Goal: Task Accomplishment & Management: Complete application form

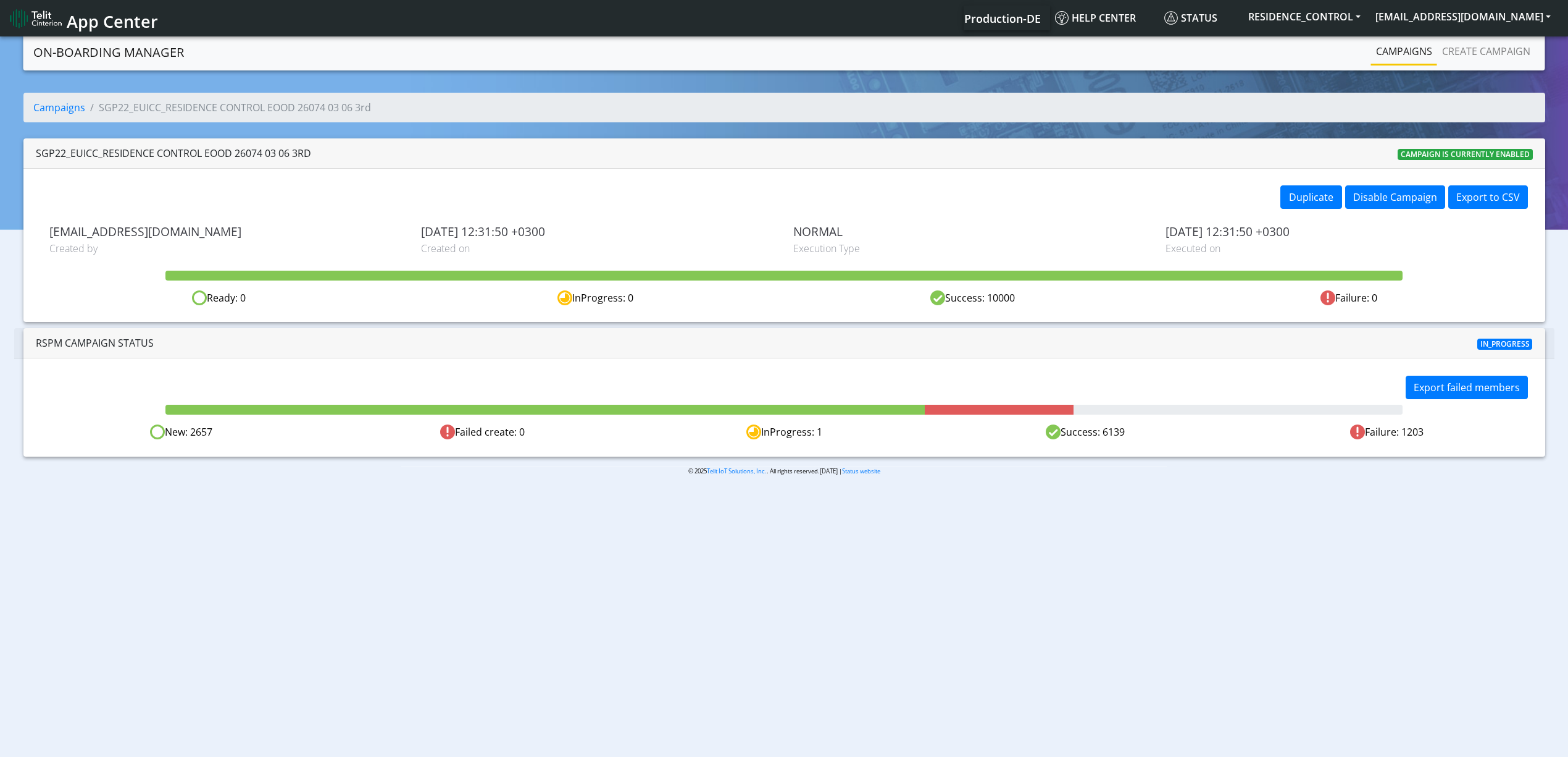
click at [1336, 380] on div "Export failed members" at bounding box center [1161, 389] width 753 height 26
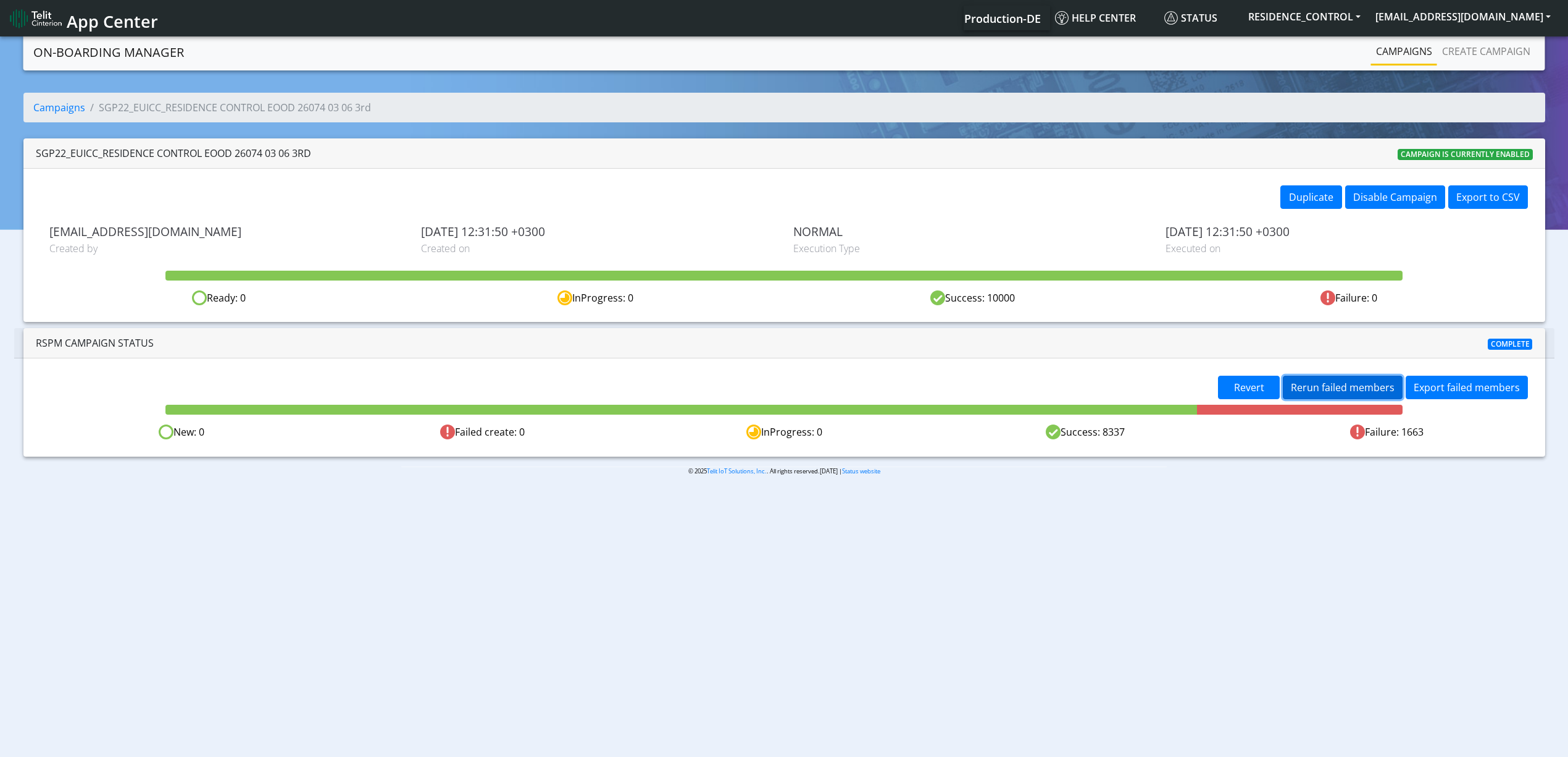
click at [1329, 387] on span "Rerun failed members" at bounding box center [1342, 387] width 104 height 14
click at [1321, 390] on span "Rerun failed members" at bounding box center [1342, 387] width 104 height 14
click at [1345, 384] on span "Rerun failed members" at bounding box center [1342, 387] width 104 height 14
click at [1360, 393] on span "Rerun failed members" at bounding box center [1342, 387] width 104 height 14
click at [1344, 388] on span "Rerun failed members" at bounding box center [1342, 387] width 104 height 14
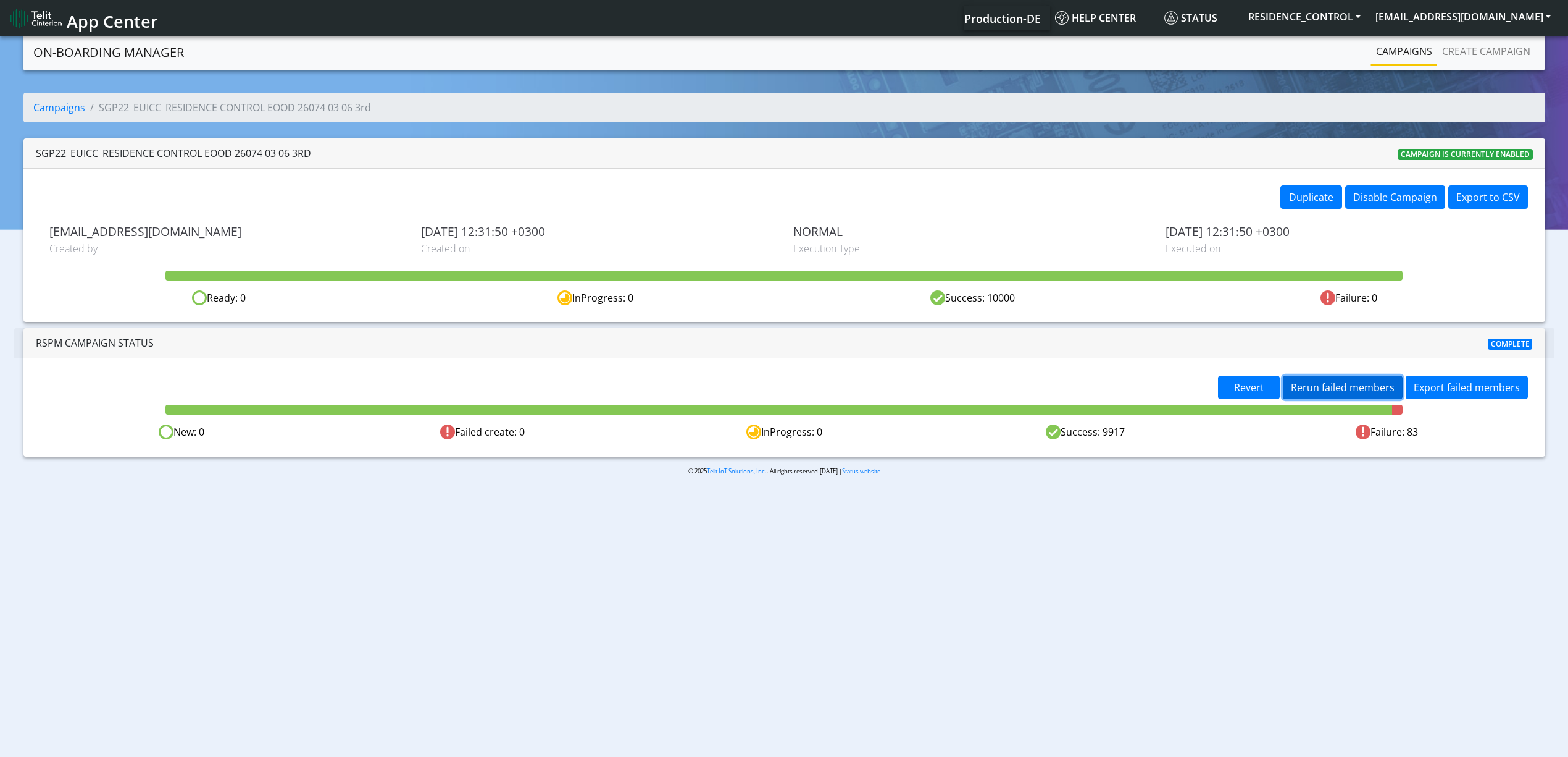
click at [1383, 399] on button "Rerun failed members" at bounding box center [1343, 388] width 120 height 23
click at [1319, 378] on button "Rerun failed members" at bounding box center [1343, 388] width 120 height 23
click at [1332, 384] on span "Rerun failed members" at bounding box center [1342, 387] width 104 height 14
click at [1345, 387] on span "Rerun failed members" at bounding box center [1342, 387] width 104 height 14
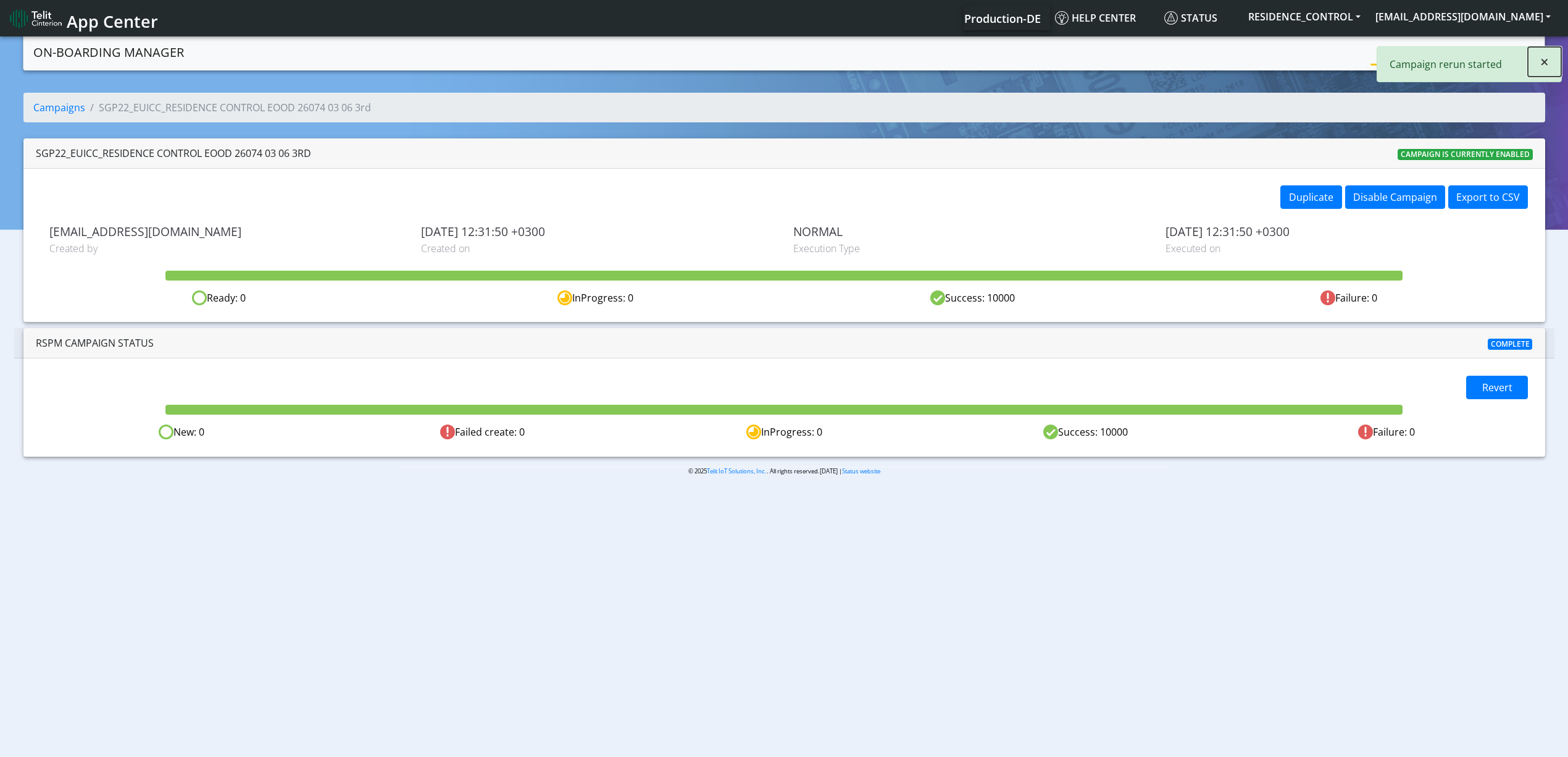
click at [1538, 59] on button "×" at bounding box center [1545, 62] width 34 height 30
click at [1399, 63] on link "Campaigns" at bounding box center [1404, 51] width 66 height 25
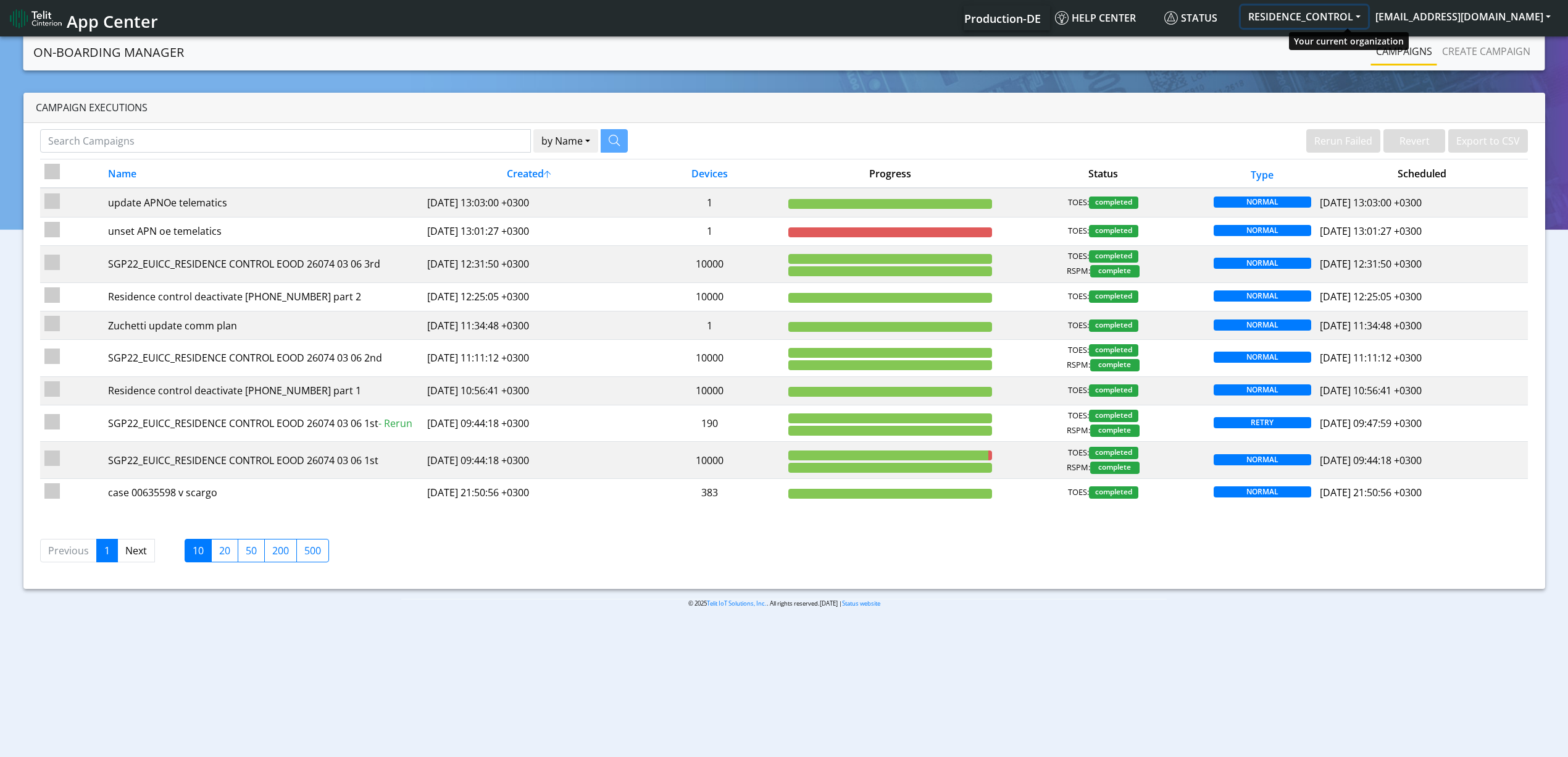
click at [1368, 20] on button "RESIDENCE_CONTROL" at bounding box center [1304, 17] width 127 height 22
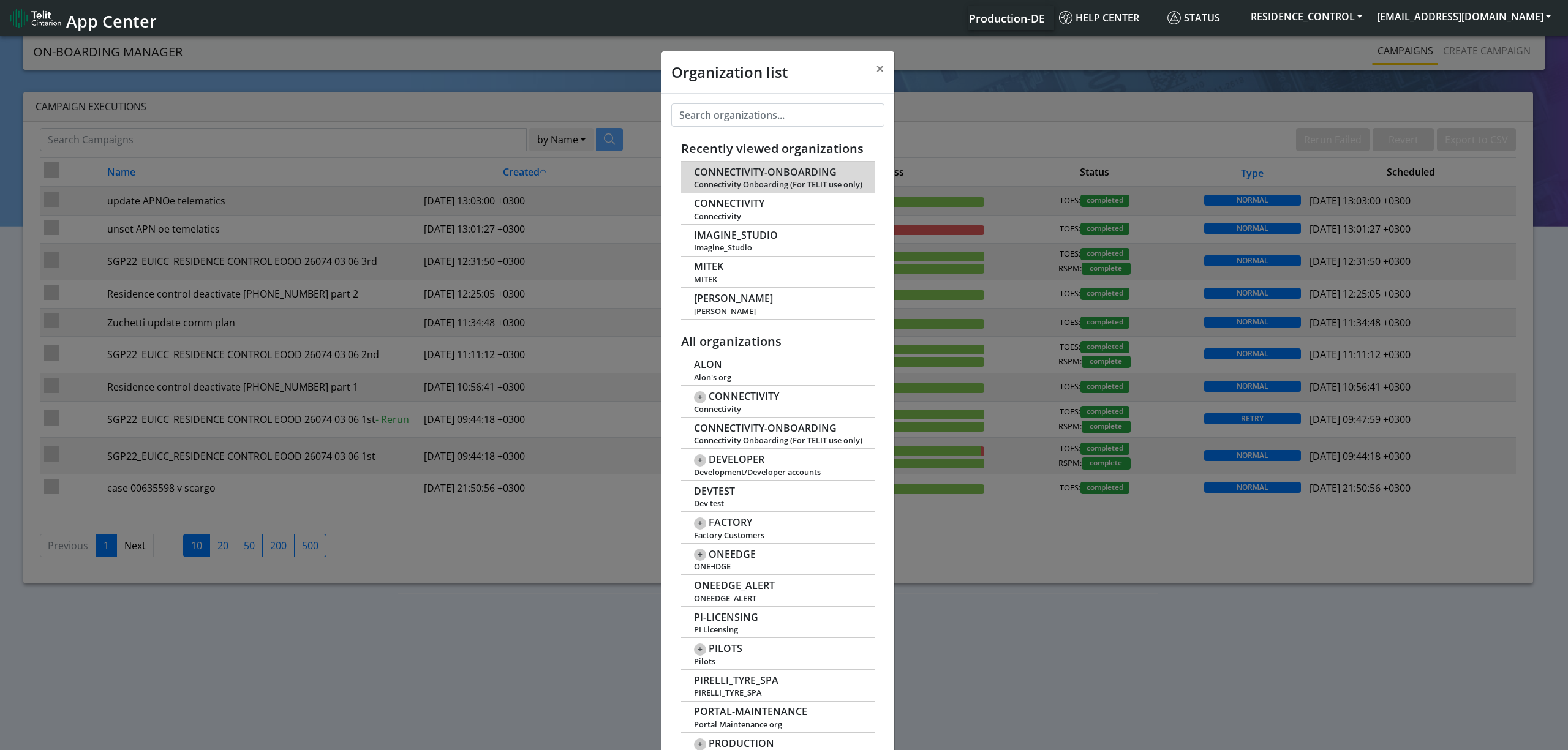
click at [801, 174] on span "CONNECTIVITY-ONBOARDING" at bounding box center [765, 172] width 143 height 11
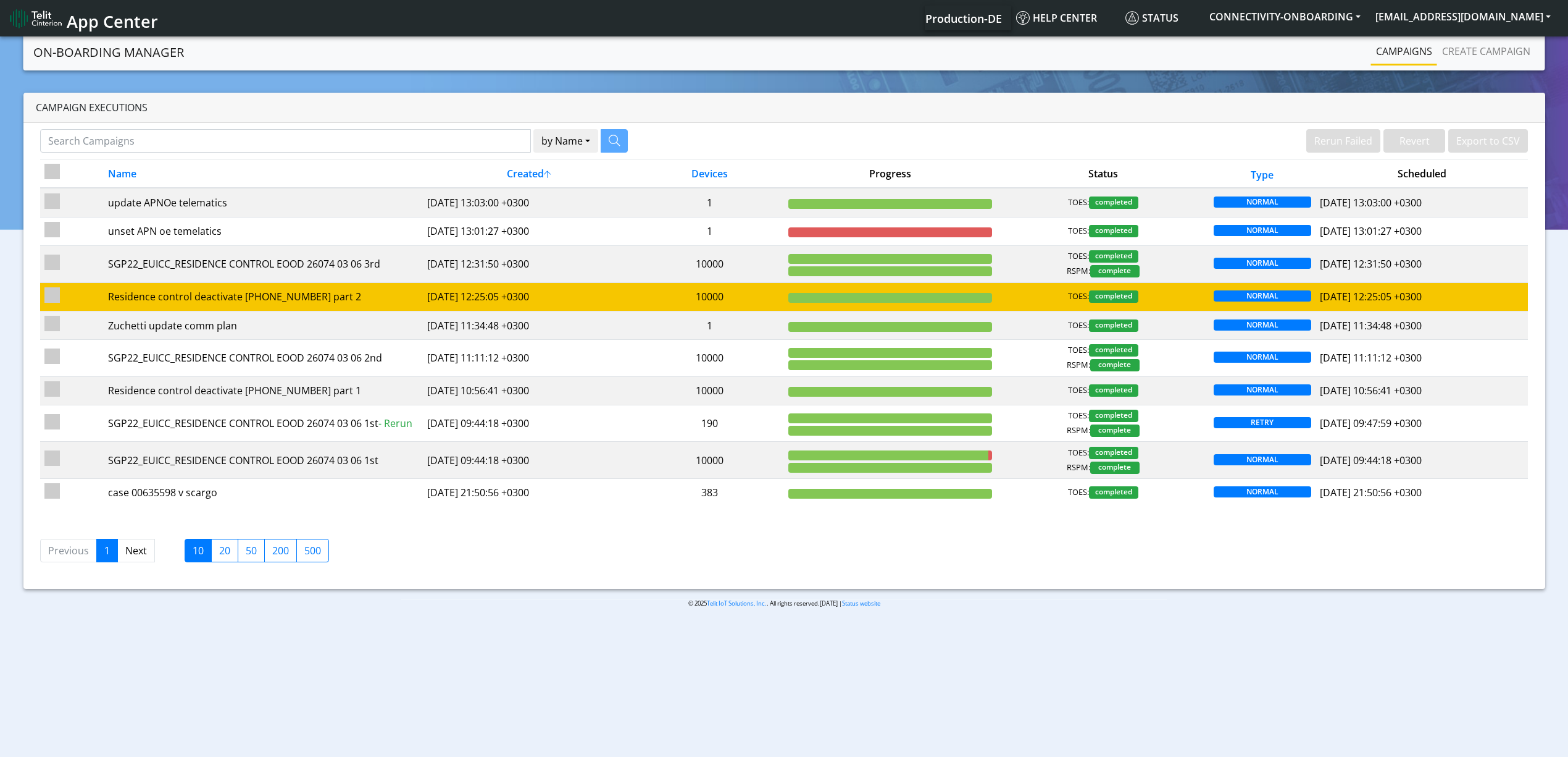
click at [378, 287] on td "Residence control deactivate [PHONE_NUMBER] part 2" at bounding box center [263, 297] width 319 height 28
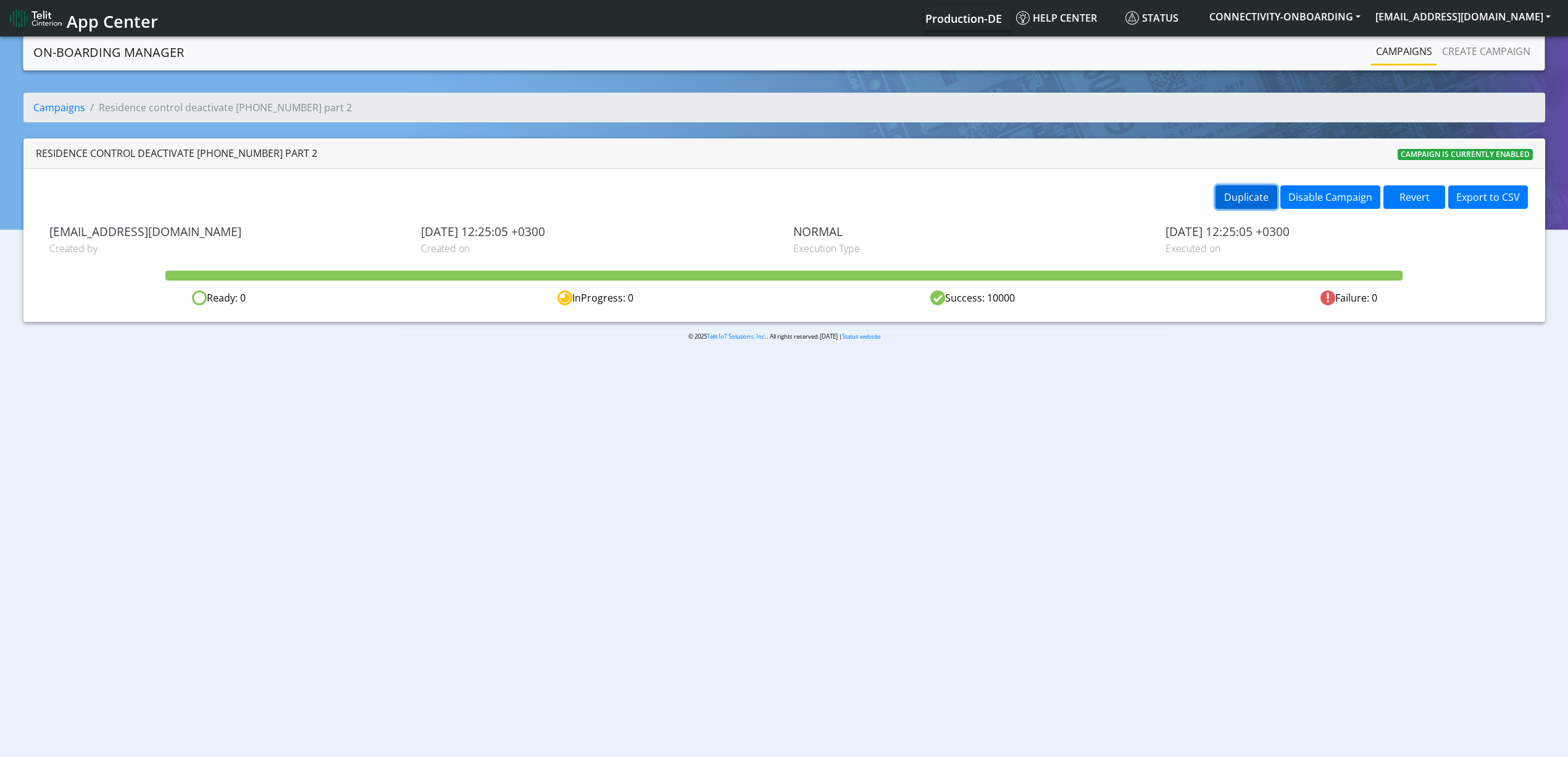
click at [1253, 208] on button "Duplicate" at bounding box center [1246, 197] width 62 height 23
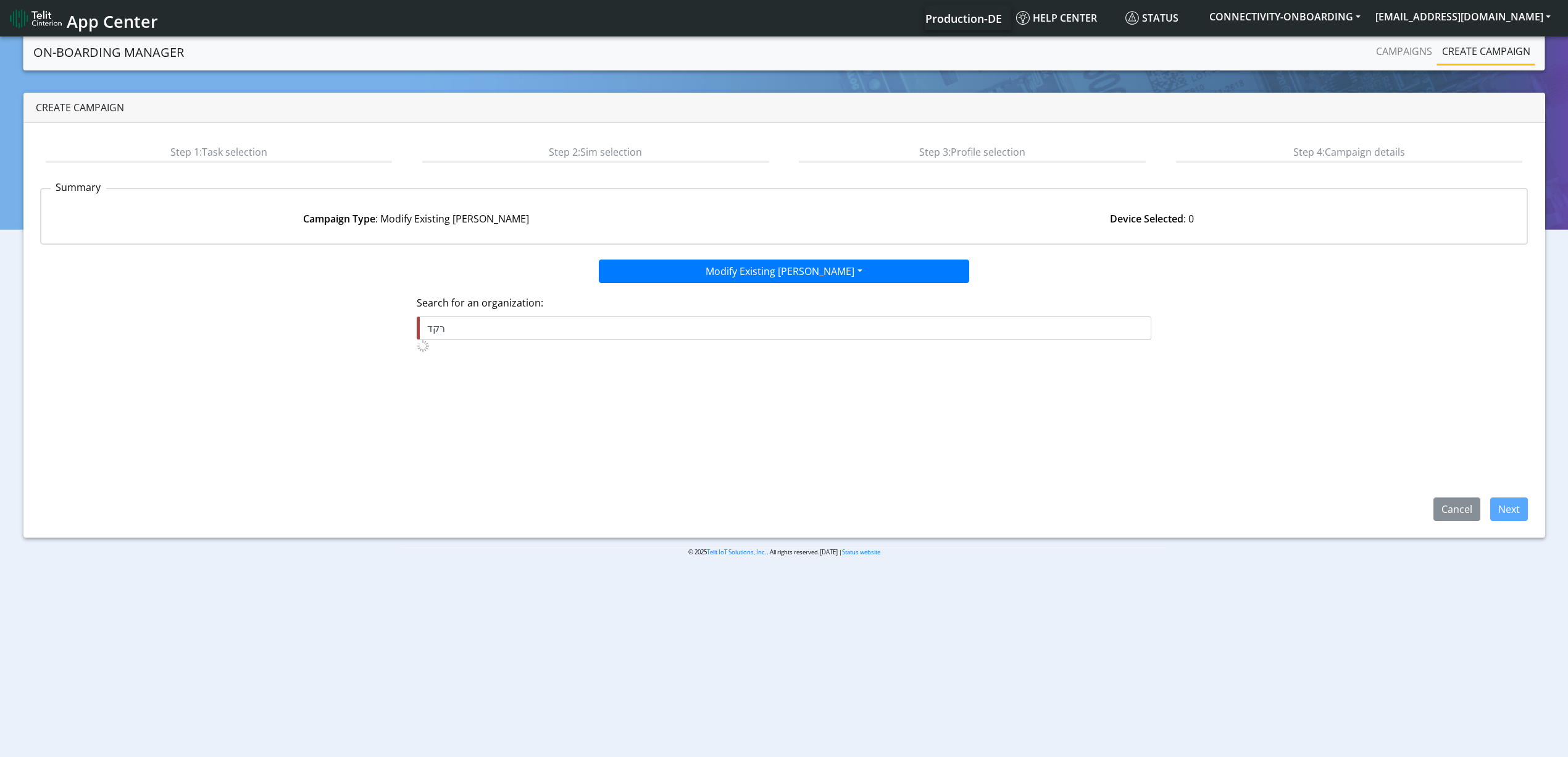
click at [515, 334] on input "רקד" at bounding box center [784, 328] width 735 height 23
click at [515, 333] on input "רקד" at bounding box center [784, 328] width 735 height 23
click at [517, 376] on ngb-highlight "RES IDENCE_CONTROL" at bounding box center [483, 377] width 101 height 14
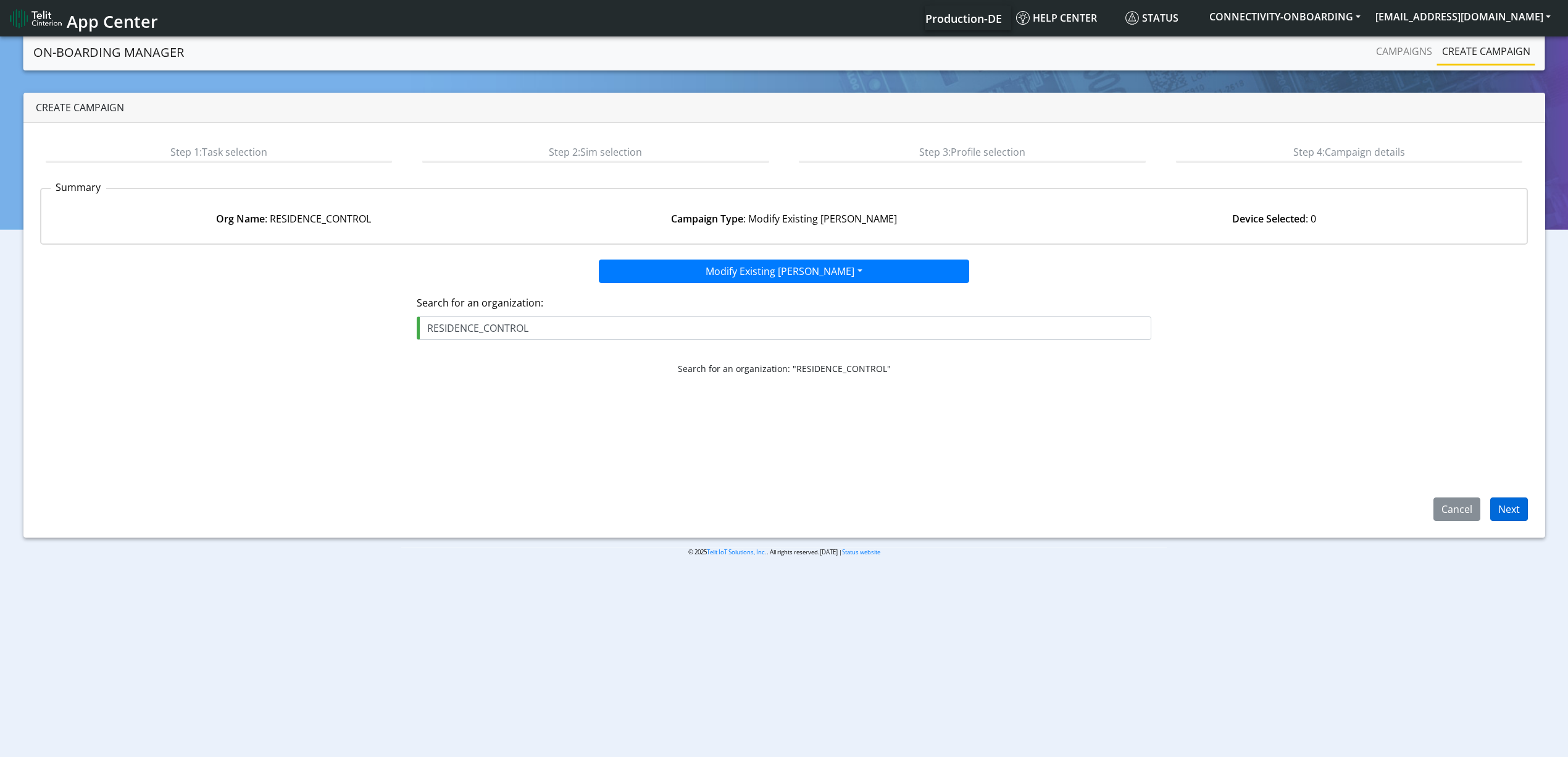
type input "RESIDENCE_CONTROL"
click at [1520, 507] on button "Next" at bounding box center [1509, 509] width 37 height 23
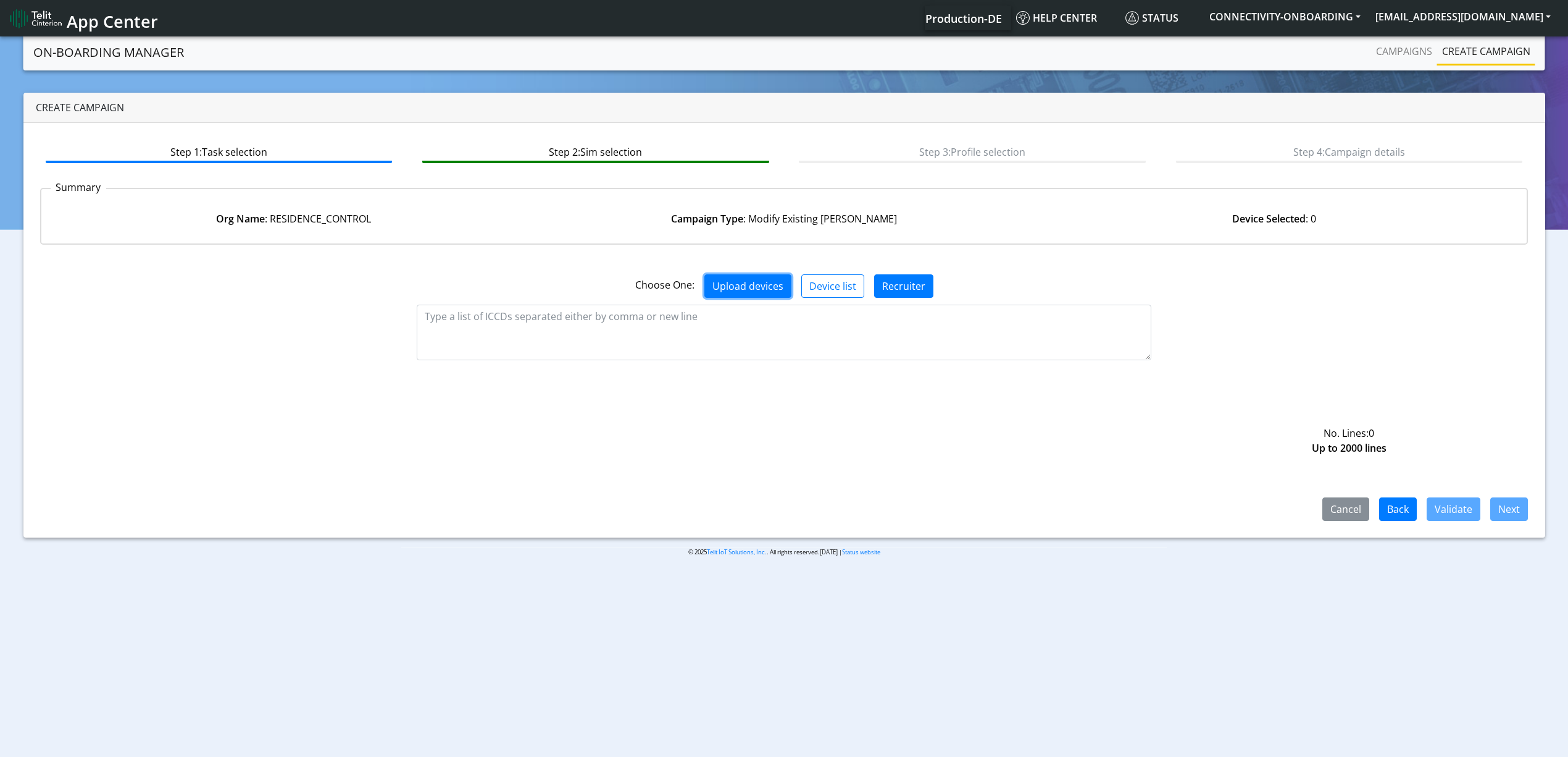
click at [767, 280] on button "Upload devices" at bounding box center [748, 286] width 87 height 23
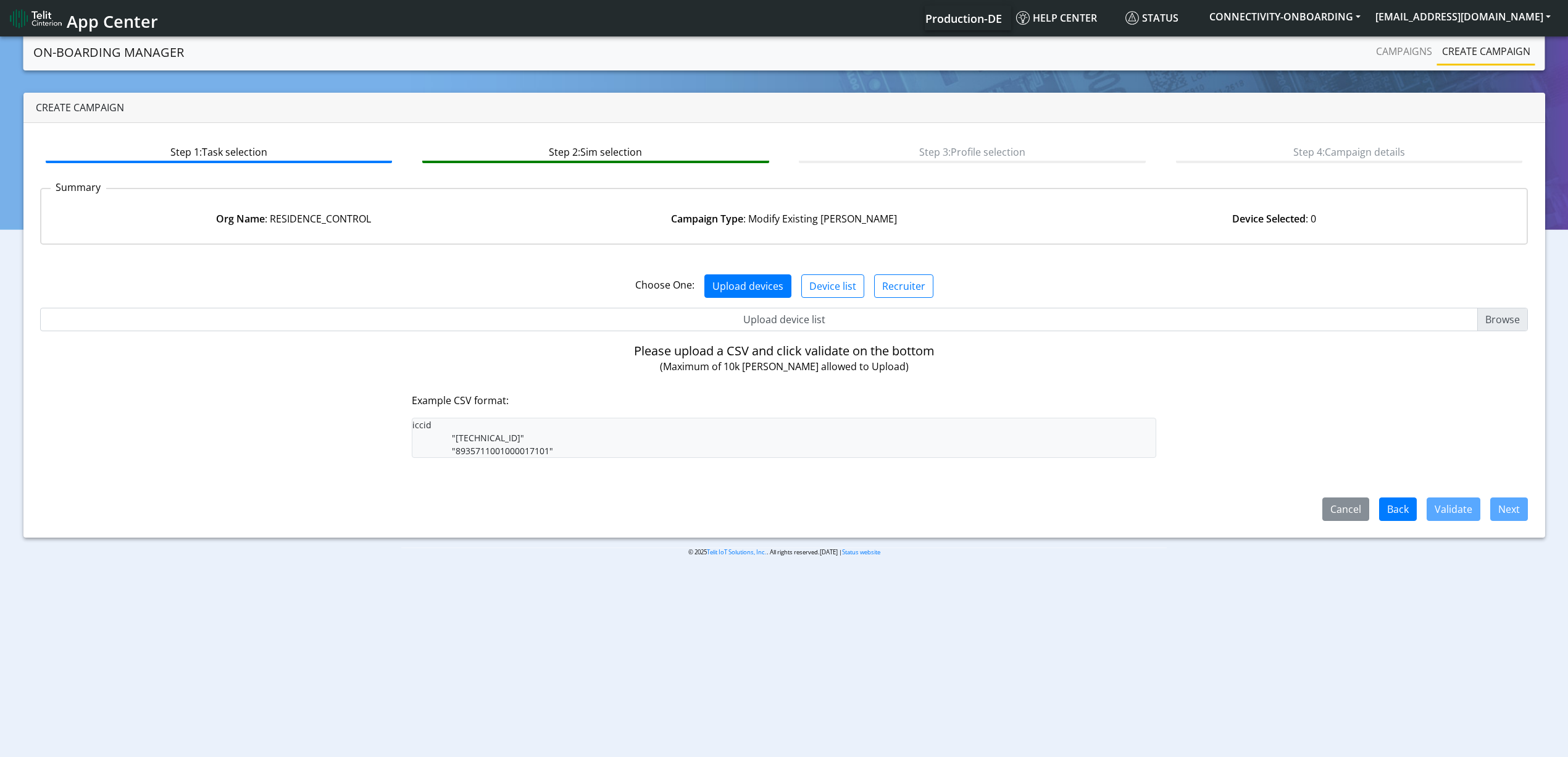
click at [774, 324] on input "Upload device list" at bounding box center [784, 319] width 1489 height 23
type input "C:\fakepath\resi3.csv"
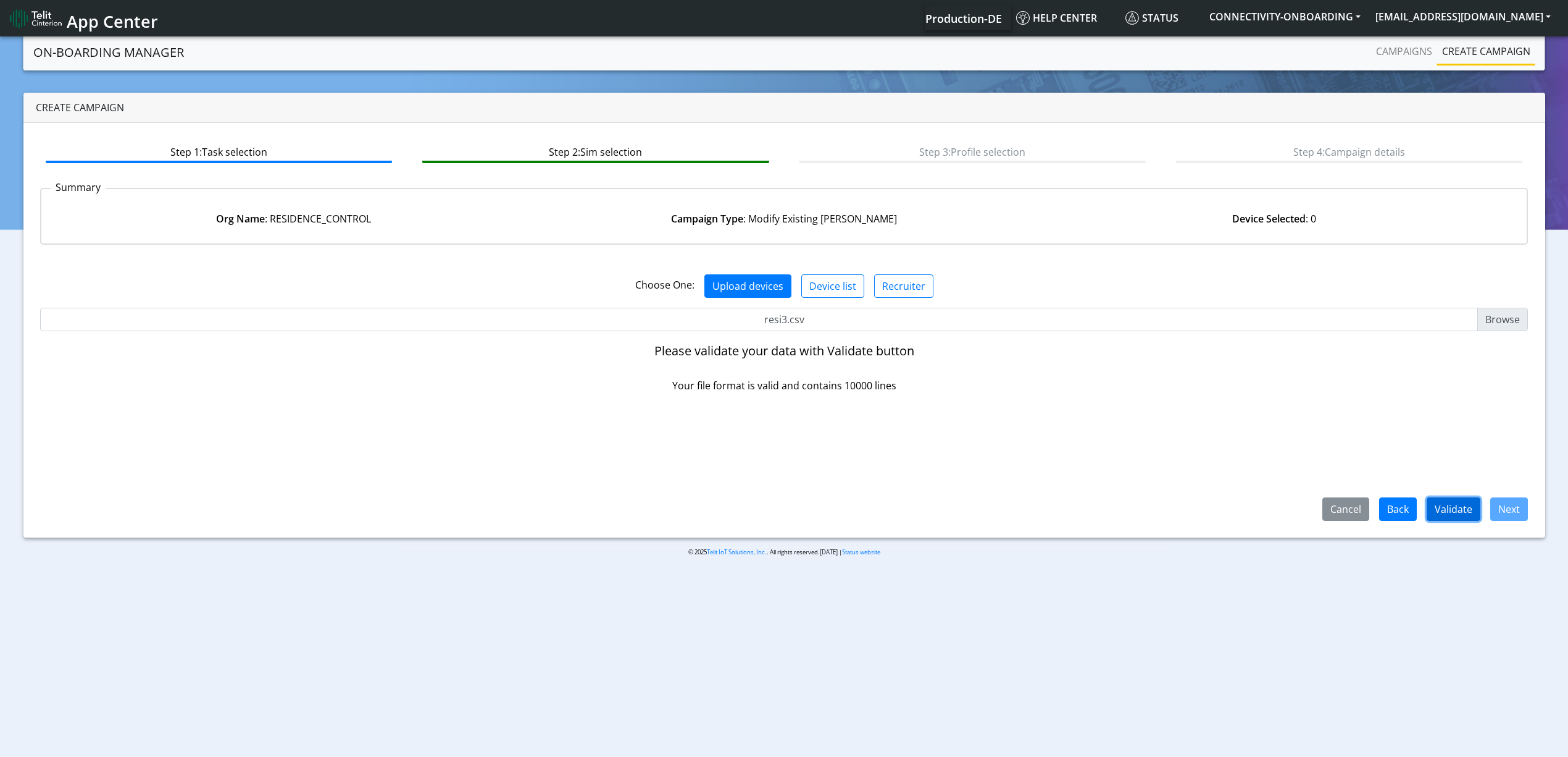
click at [1446, 504] on button "Validate" at bounding box center [1453, 509] width 53 height 23
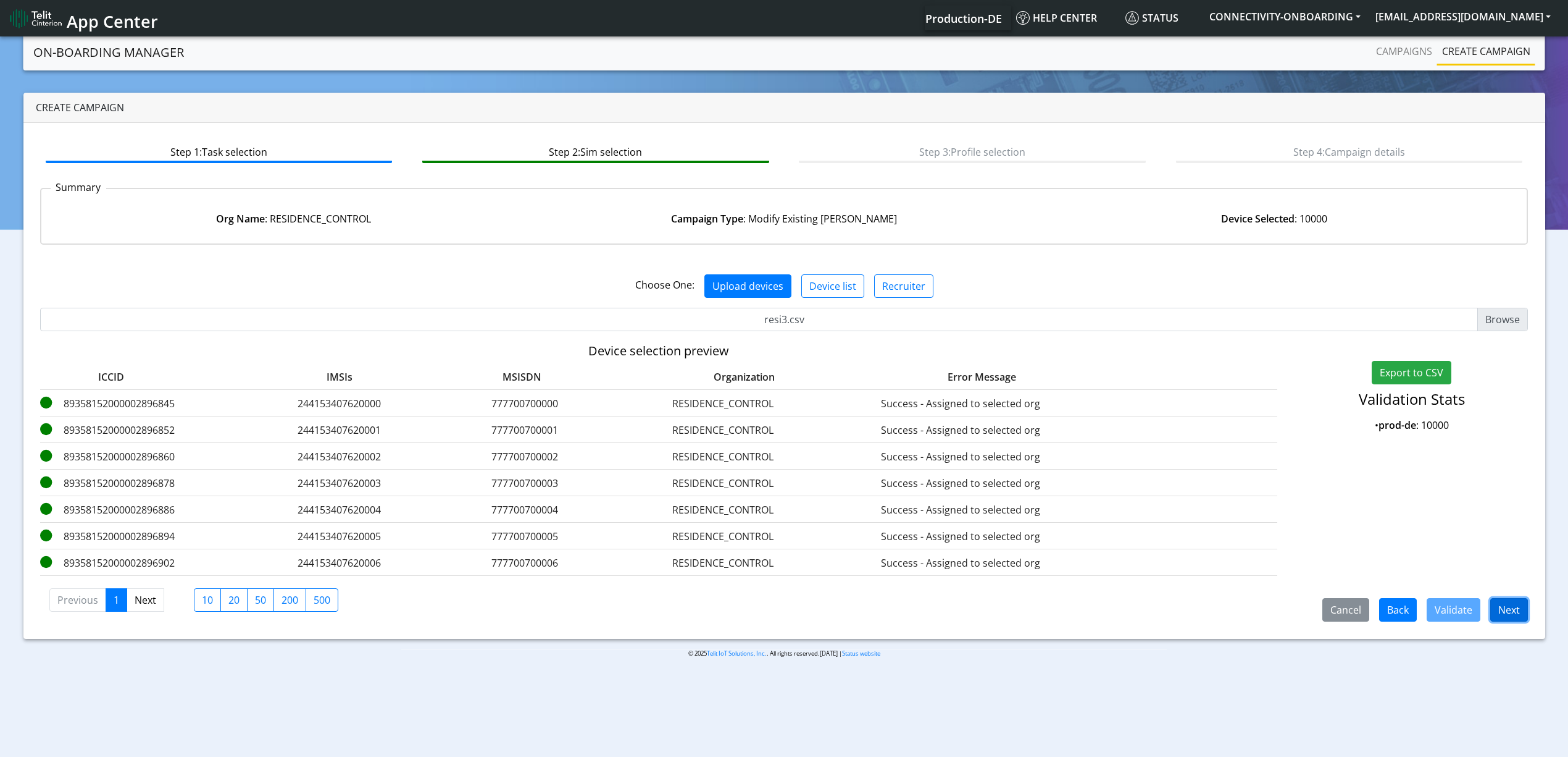
click at [1513, 608] on button "Next" at bounding box center [1509, 609] width 37 height 23
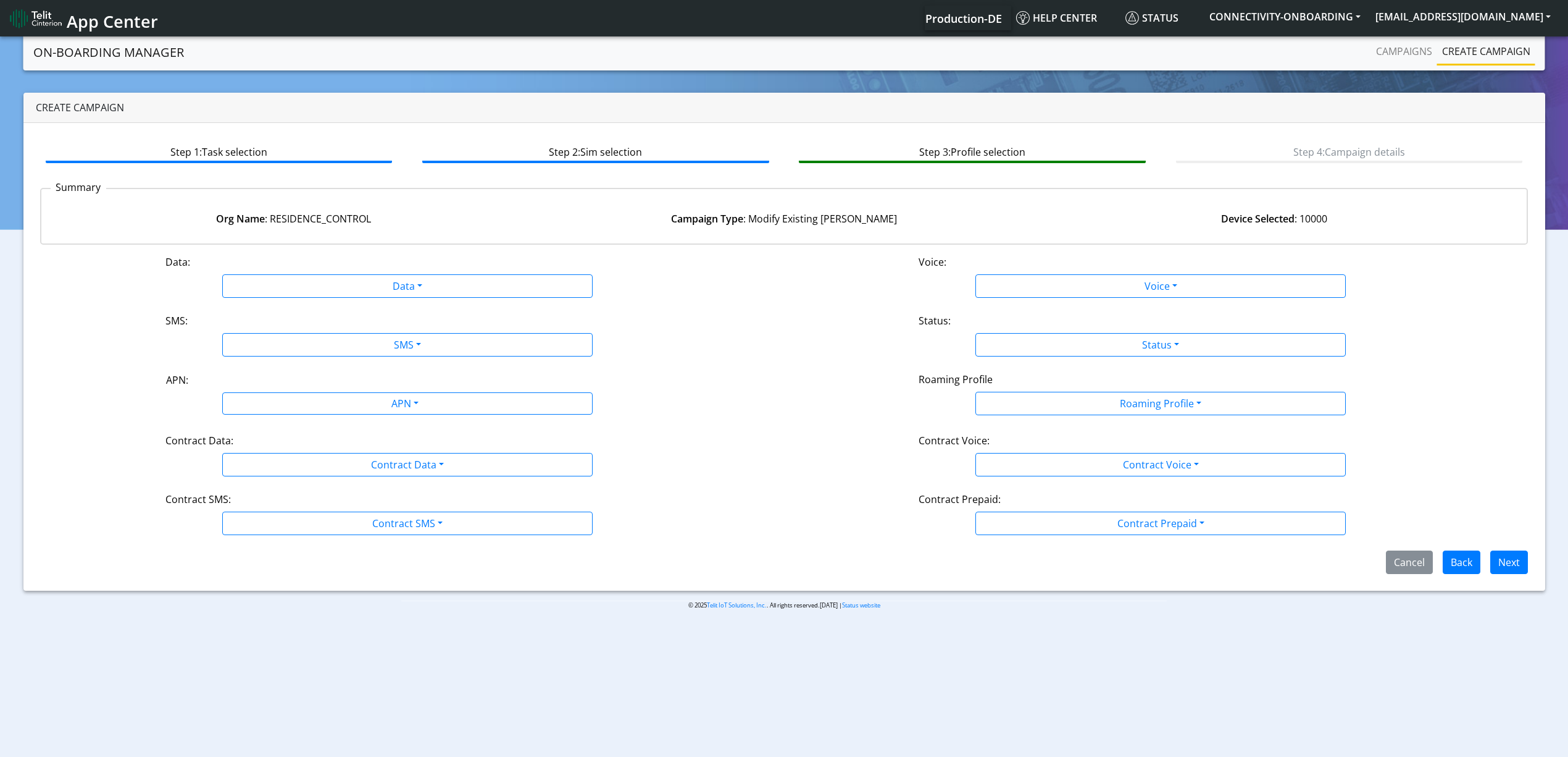
click at [285, 299] on div "Data: Data Disabled Enabled Voice: Voice Disabled Enabled SMS: SMS Disabled MO …" at bounding box center [784, 414] width 1489 height 319
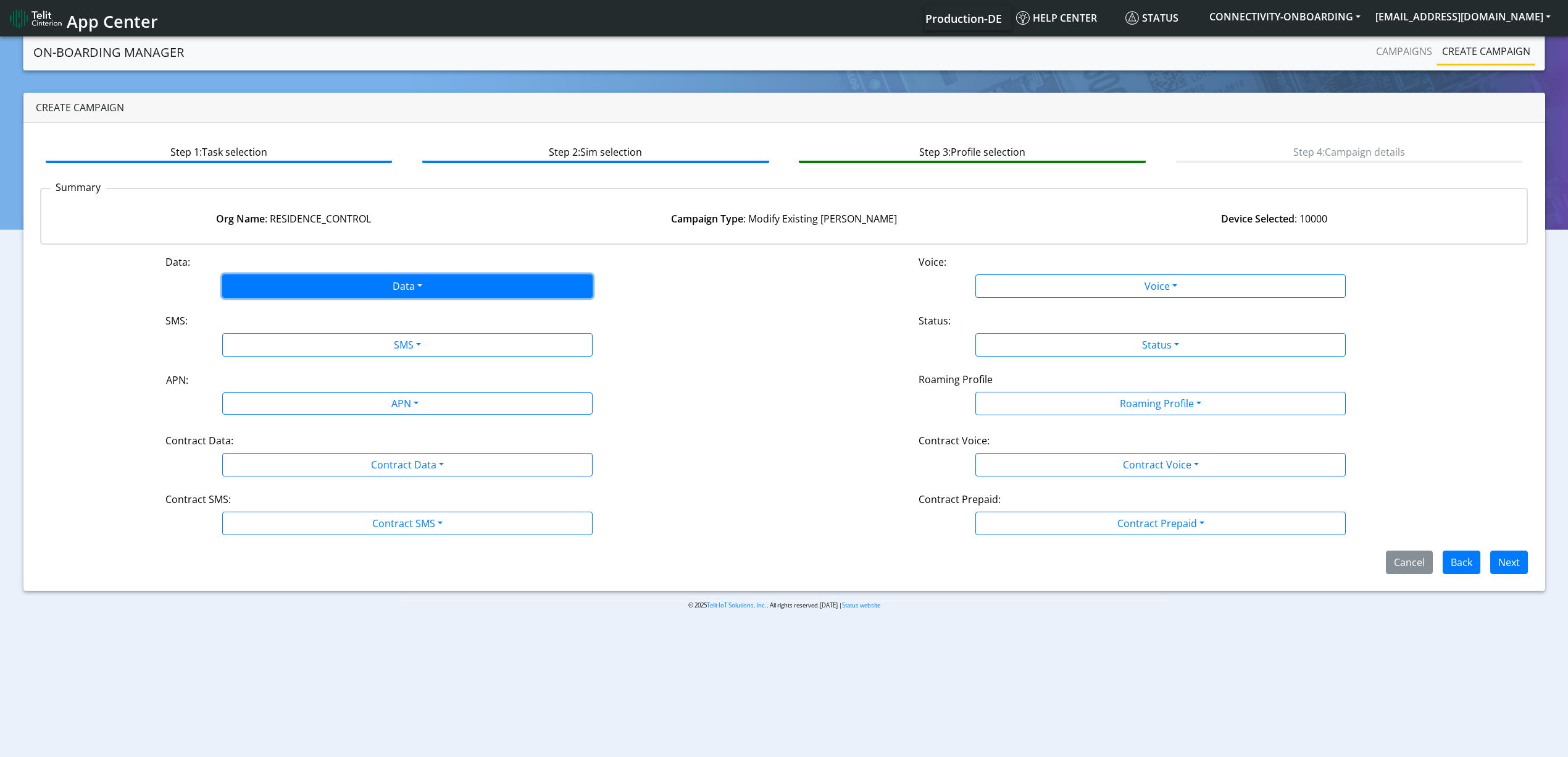
click at [275, 295] on button "Data" at bounding box center [407, 286] width 371 height 23
click at [272, 314] on button "Disabled" at bounding box center [407, 315] width 369 height 20
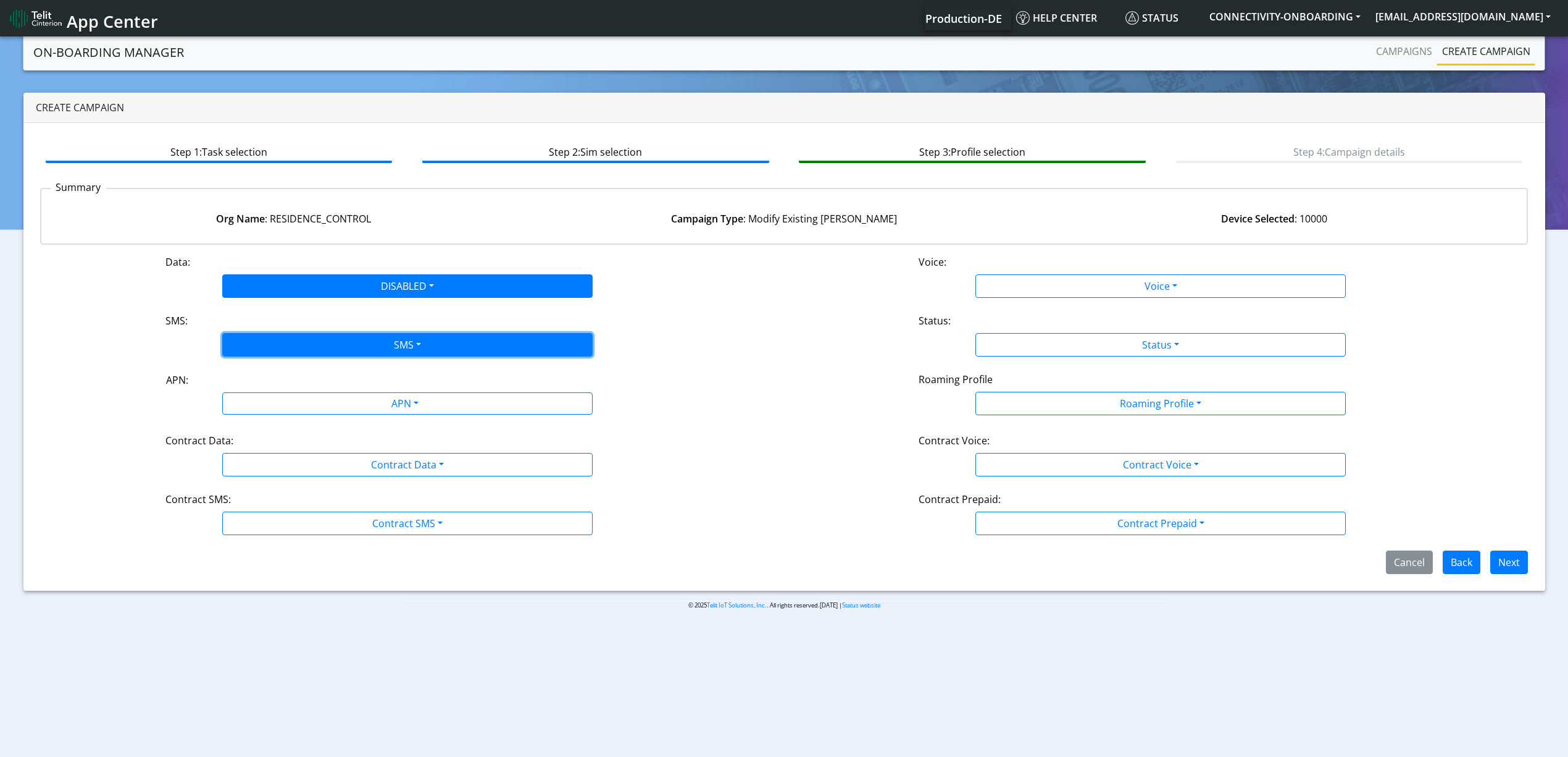
click at [280, 337] on button "SMS" at bounding box center [407, 344] width 371 height 23
click at [280, 371] on button "Disabled" at bounding box center [407, 373] width 369 height 20
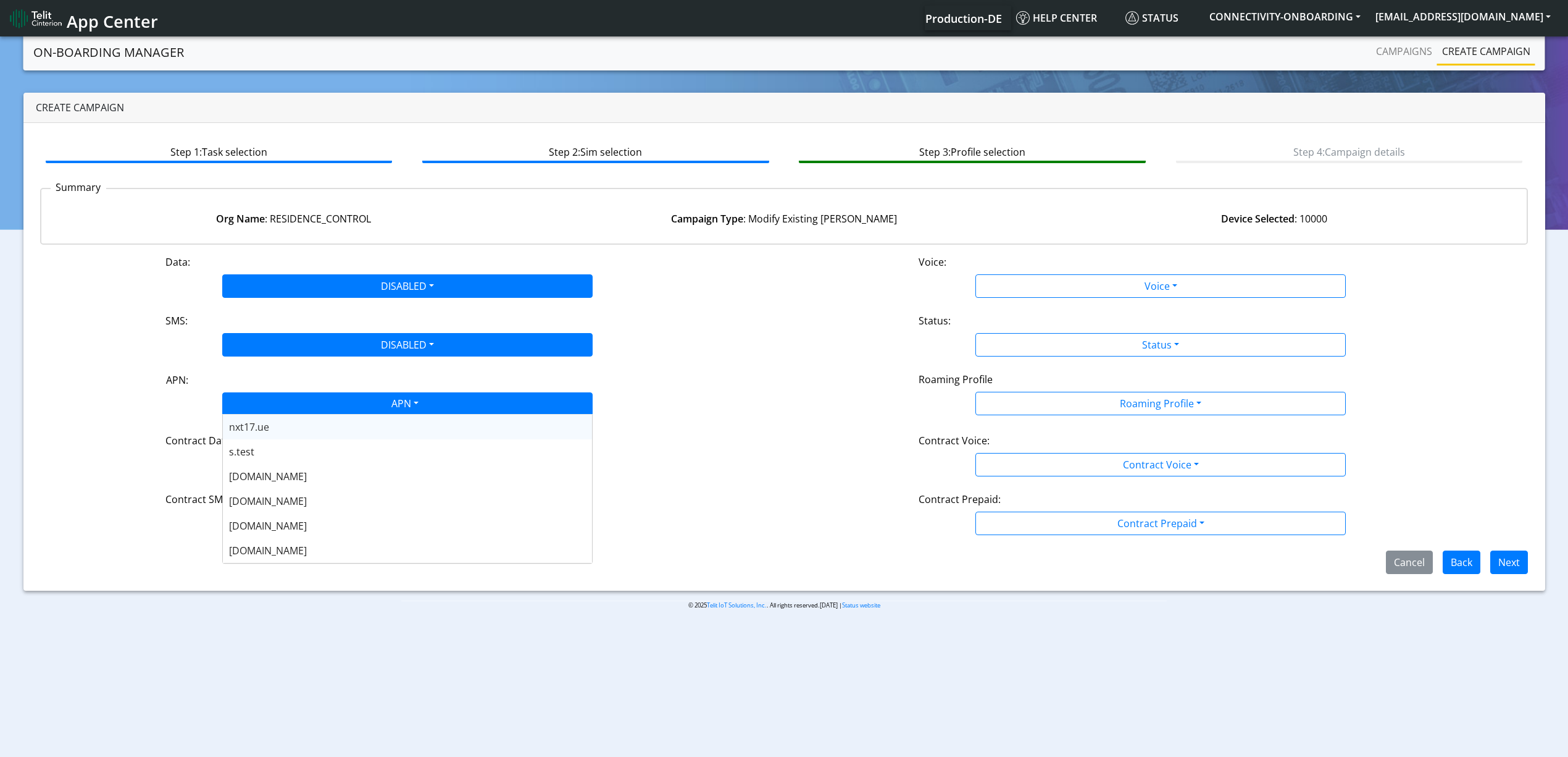
click at [312, 408] on div "APN" at bounding box center [404, 404] width 391 height 24
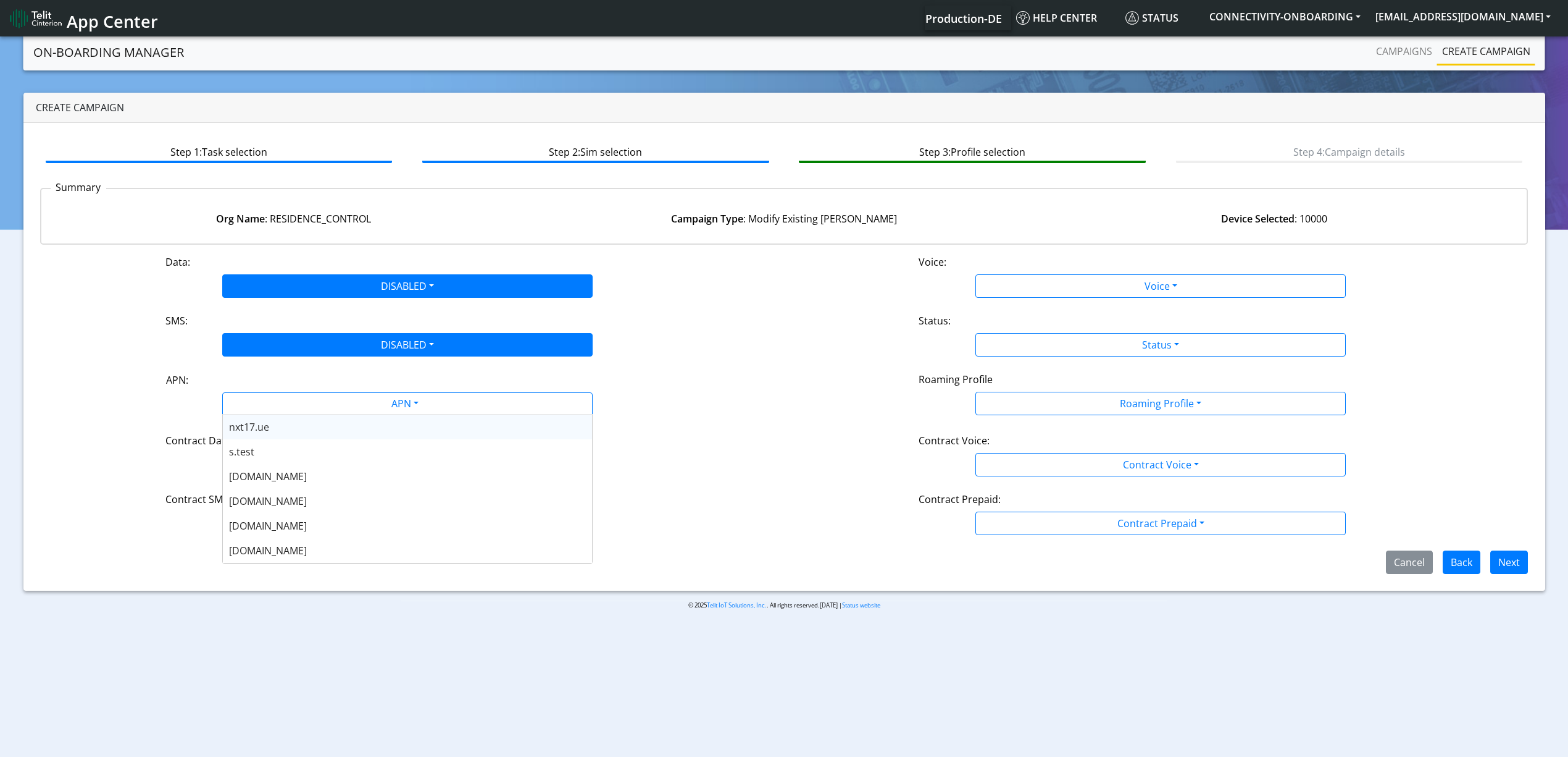
click at [169, 388] on div "APN:" at bounding box center [407, 382] width 501 height 20
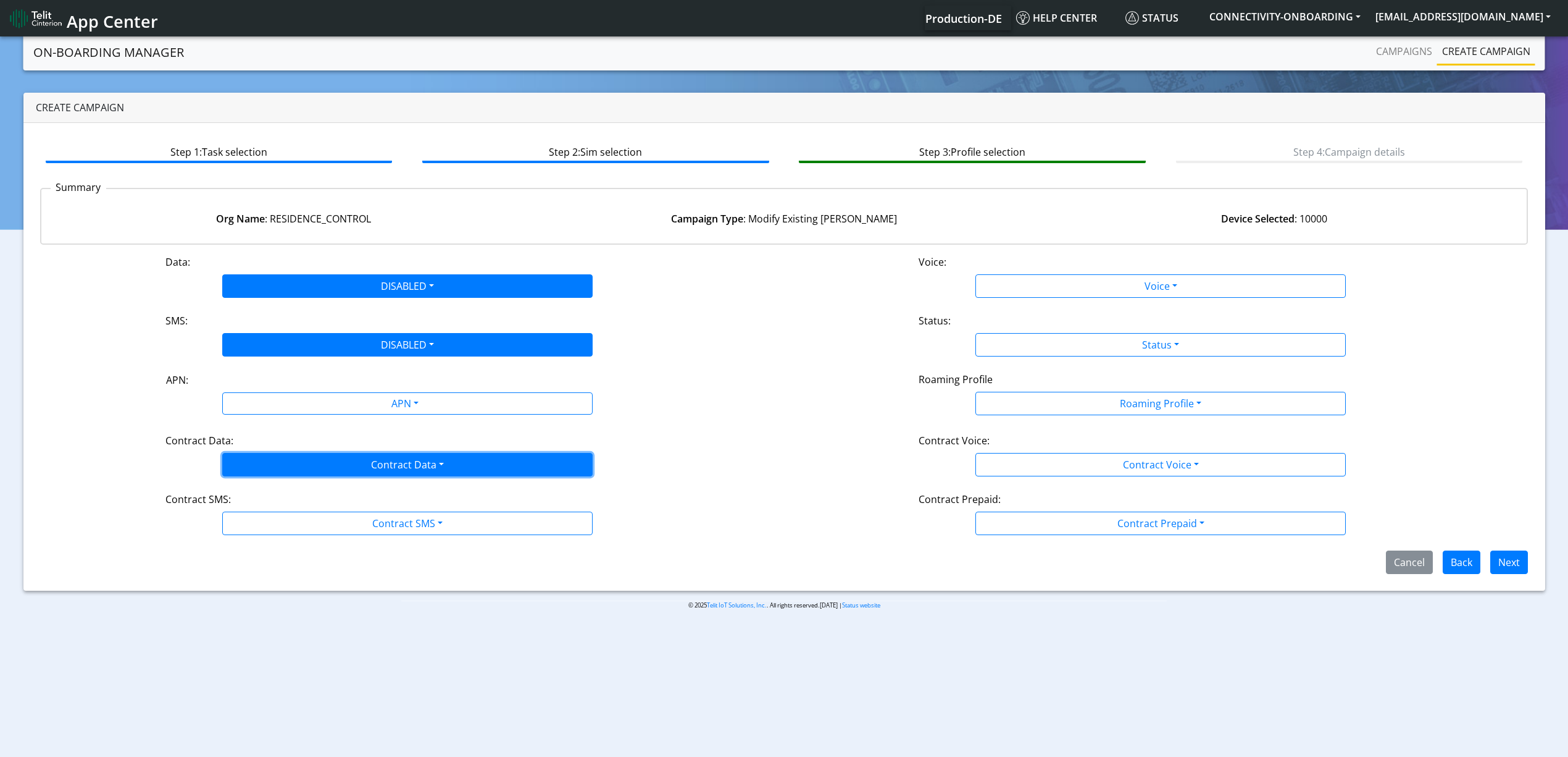
click at [295, 458] on button "Contract Data" at bounding box center [407, 464] width 371 height 23
click at [275, 482] on div "Disabled Enabled" at bounding box center [407, 504] width 371 height 51
click at [275, 488] on Datadisabled-dropdown "Disabled" at bounding box center [407, 493] width 369 height 20
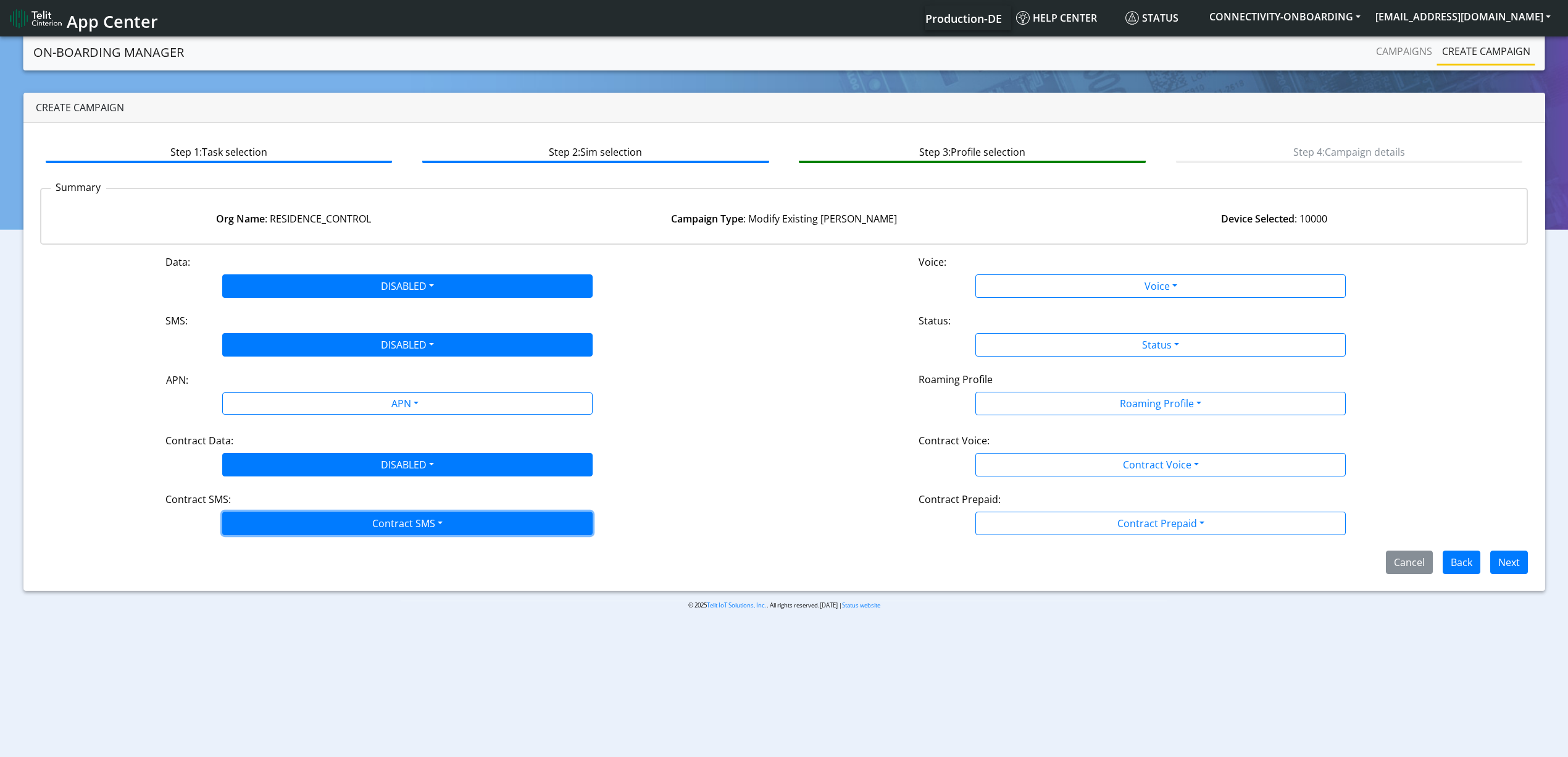
click at [282, 520] on button "Contract SMS" at bounding box center [407, 523] width 371 height 23
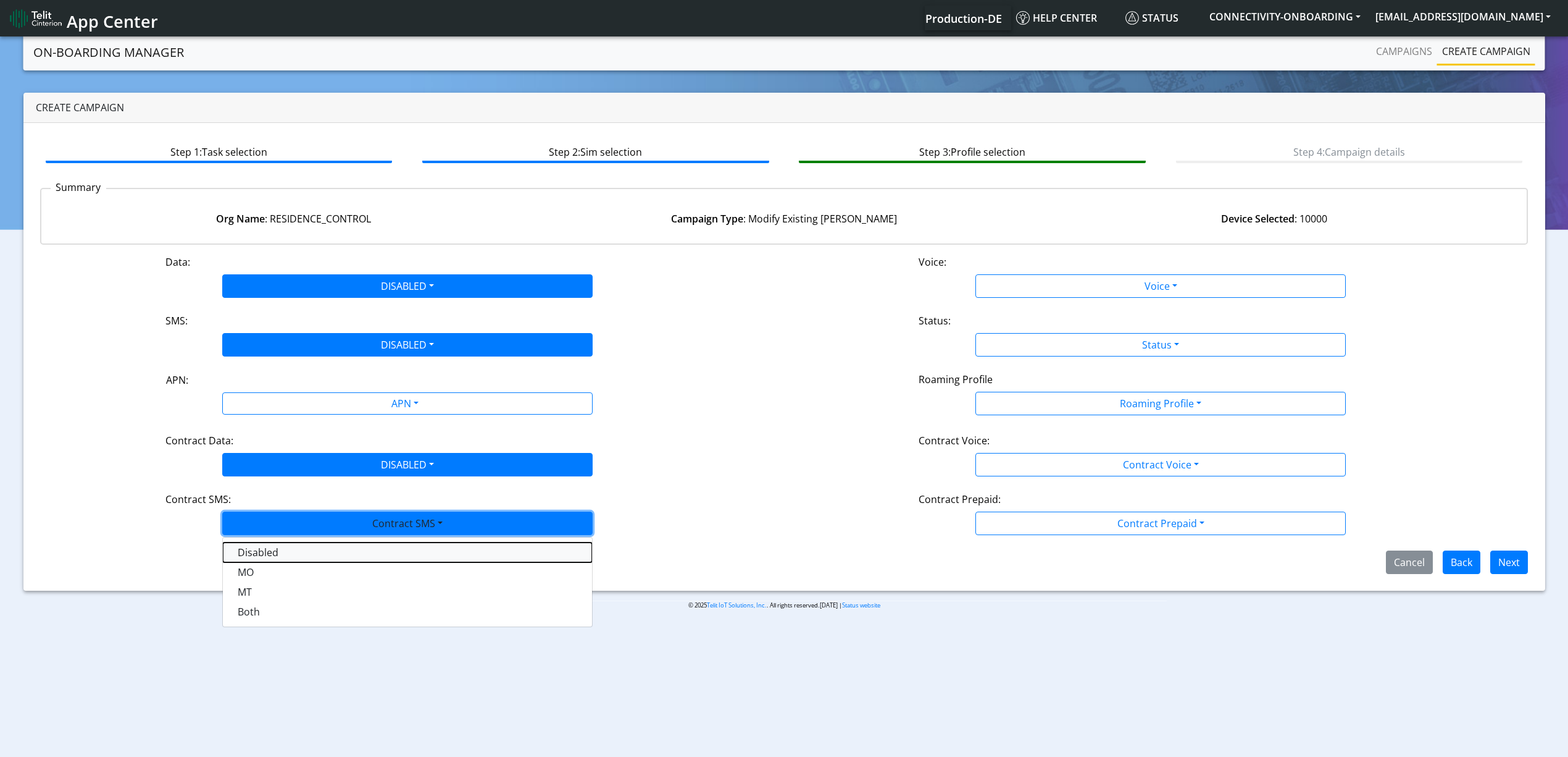
click at [268, 555] on SMSdisabled-dropdown "Disabled" at bounding box center [407, 552] width 369 height 20
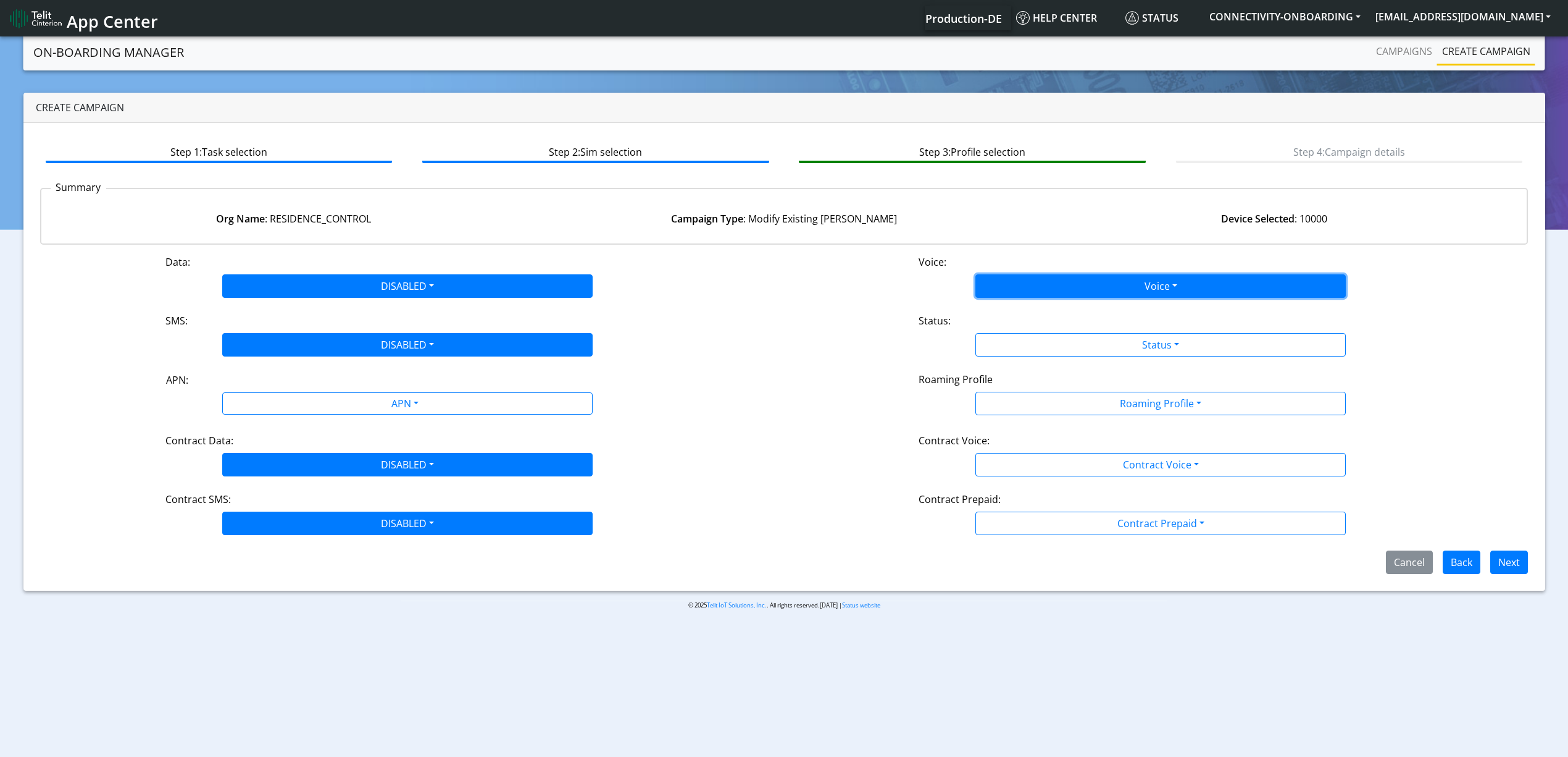
click at [989, 283] on button "Voice" at bounding box center [1161, 286] width 371 height 23
click at [1000, 317] on button "Disabled" at bounding box center [1161, 315] width 369 height 20
click at [1011, 337] on button "Status" at bounding box center [1161, 344] width 371 height 23
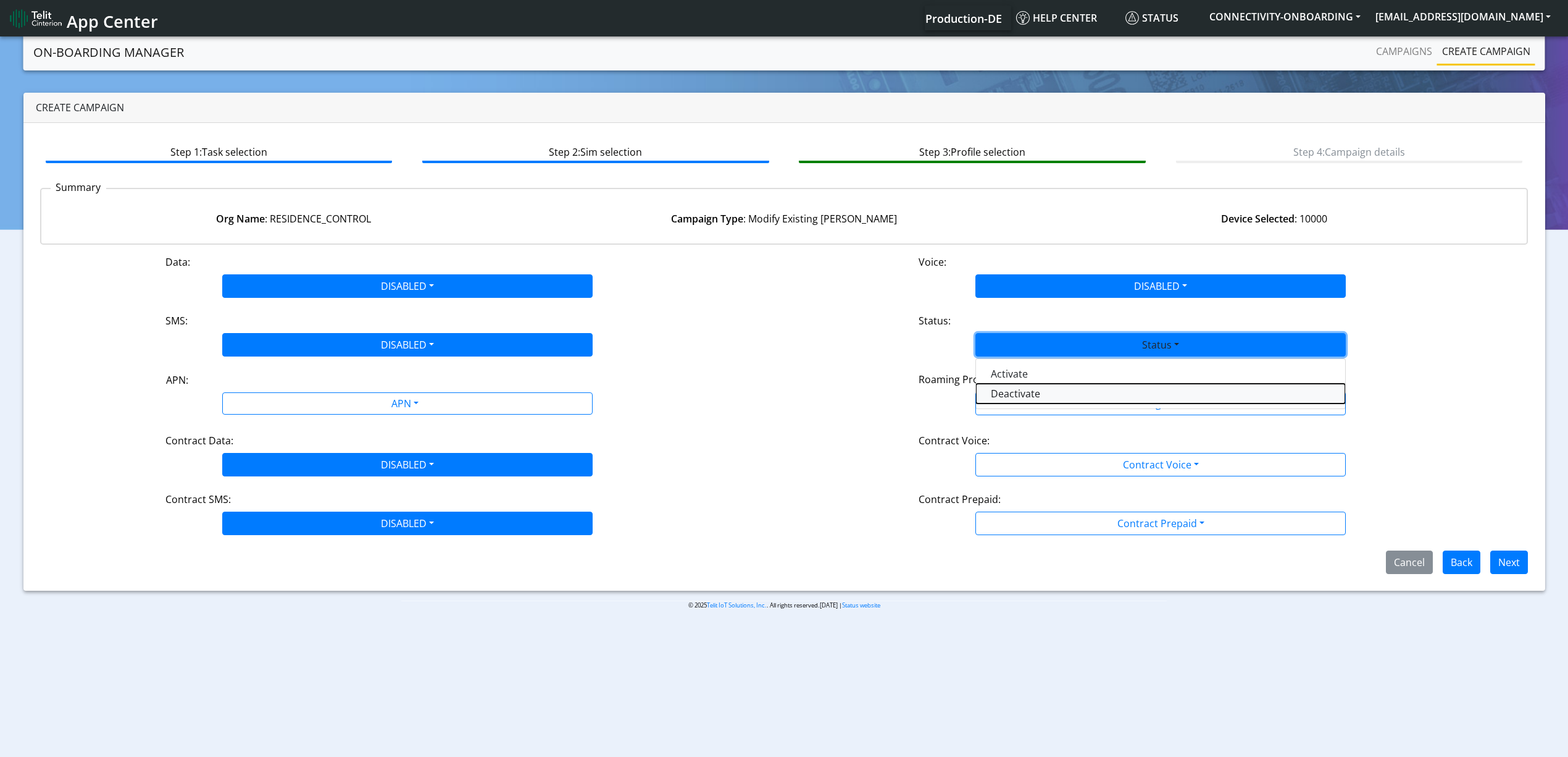
click at [1023, 388] on button "Deactivate" at bounding box center [1161, 393] width 369 height 20
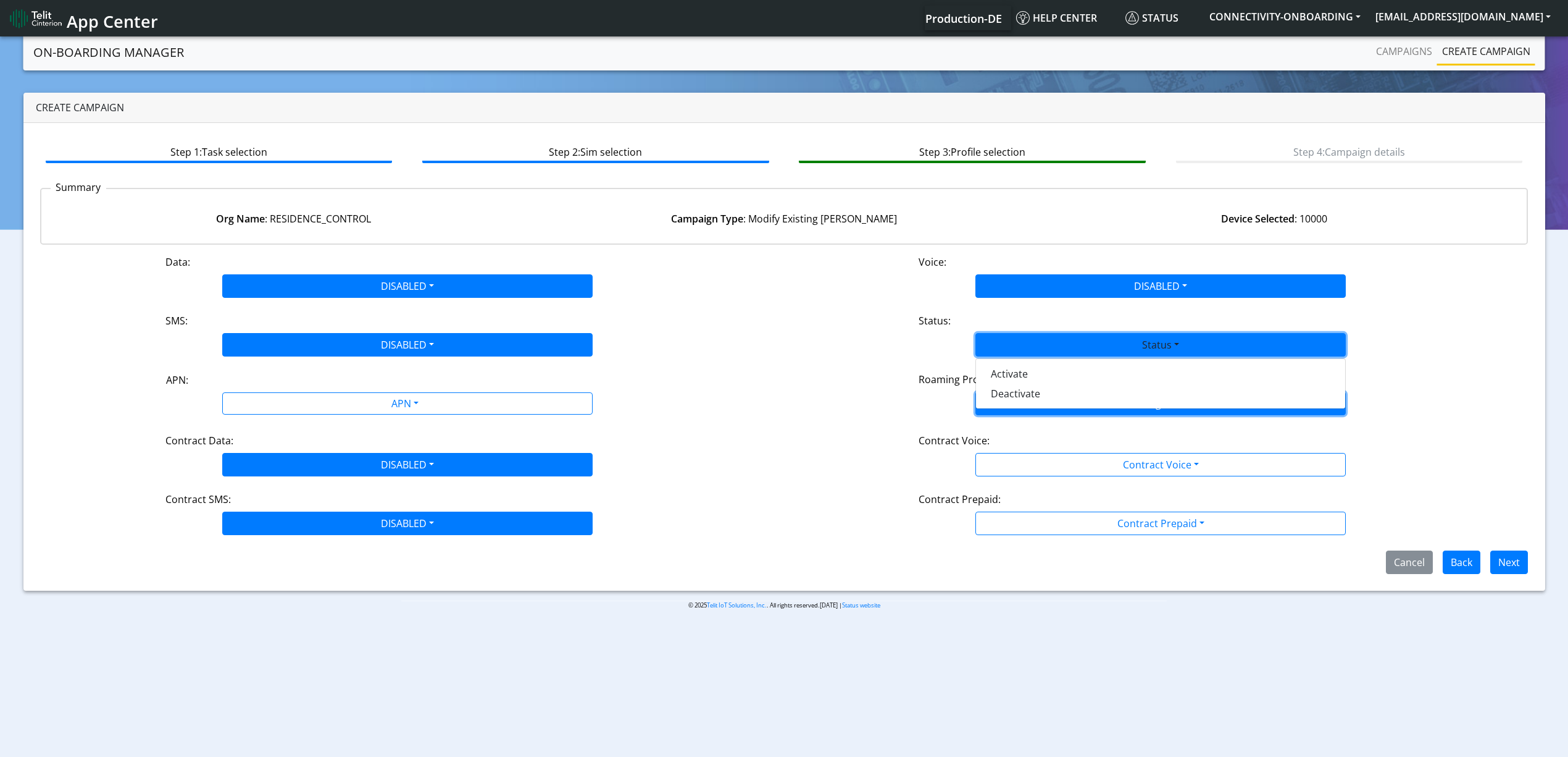
click at [1023, 391] on button "Roaming Profile" at bounding box center [1161, 403] width 371 height 23
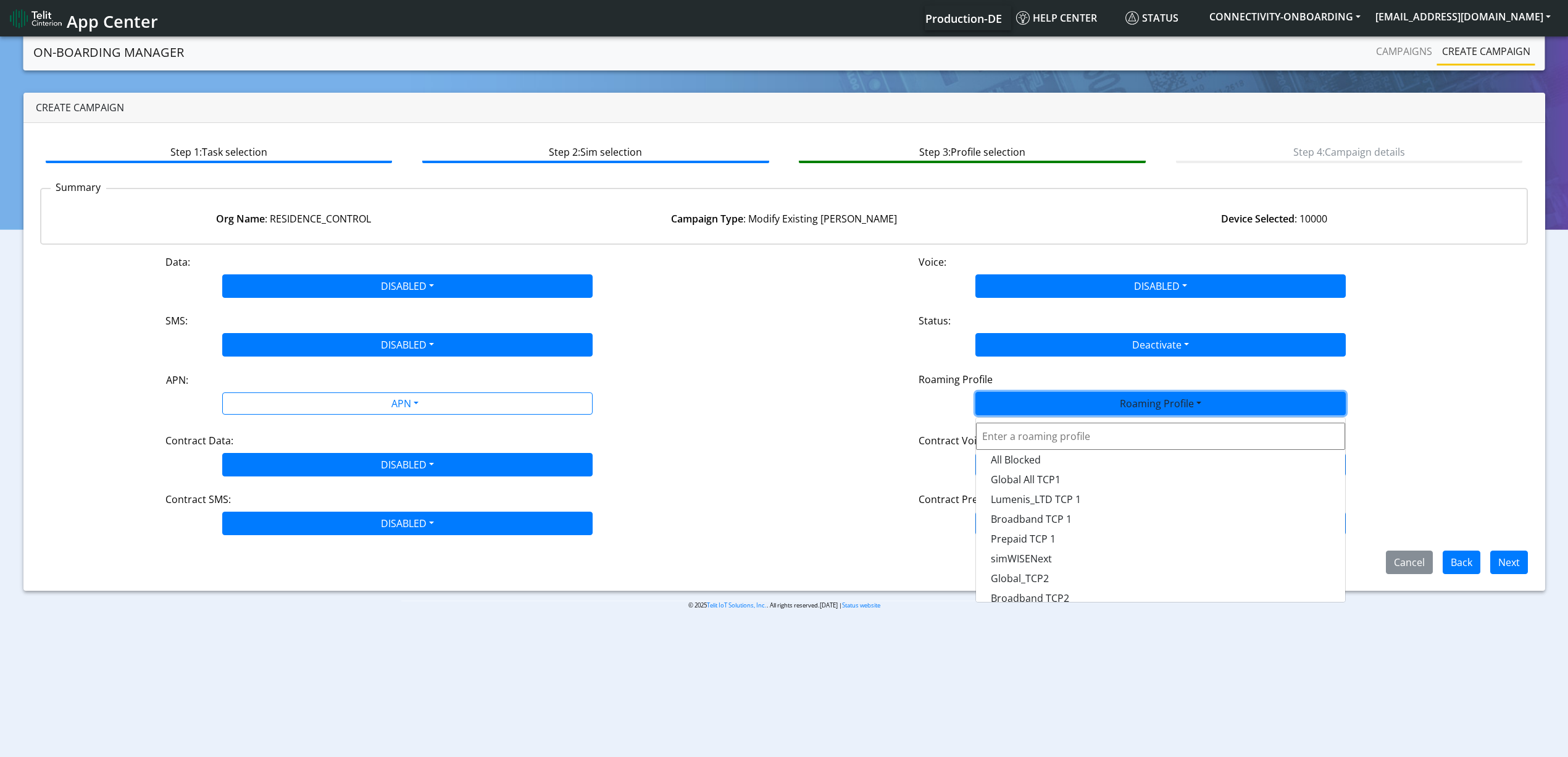
click at [947, 411] on div "Roaming Profile All Blocked Global All TCP1 Lumenis_LTD TCP 1 Broadband TCP 1 P…" at bounding box center [1161, 403] width 503 height 23
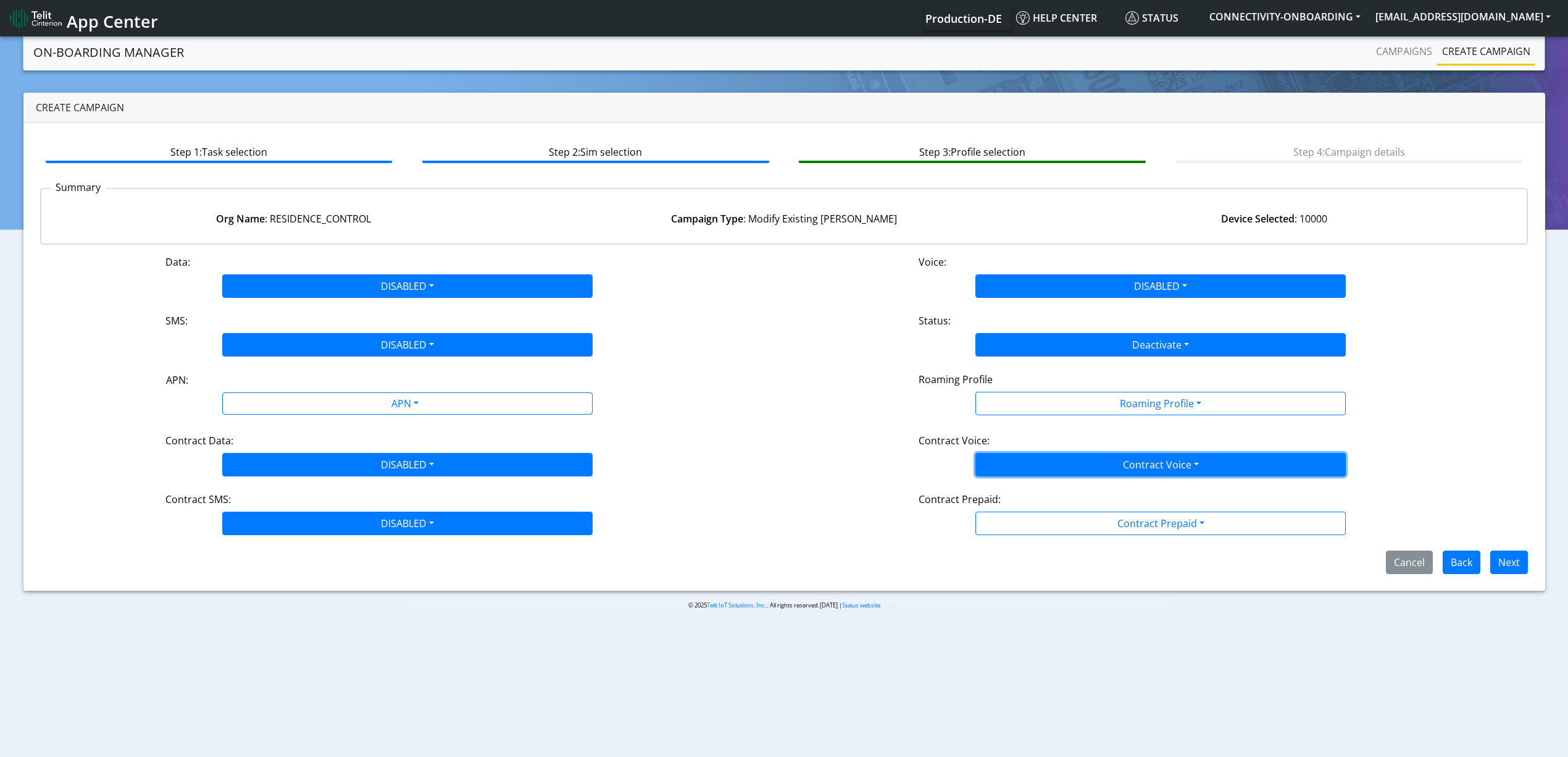
click at [1014, 453] on button "Contract Voice" at bounding box center [1161, 464] width 371 height 23
click at [1005, 493] on Voicedisabled-dropdown "Disabled" at bounding box center [1161, 493] width 369 height 20
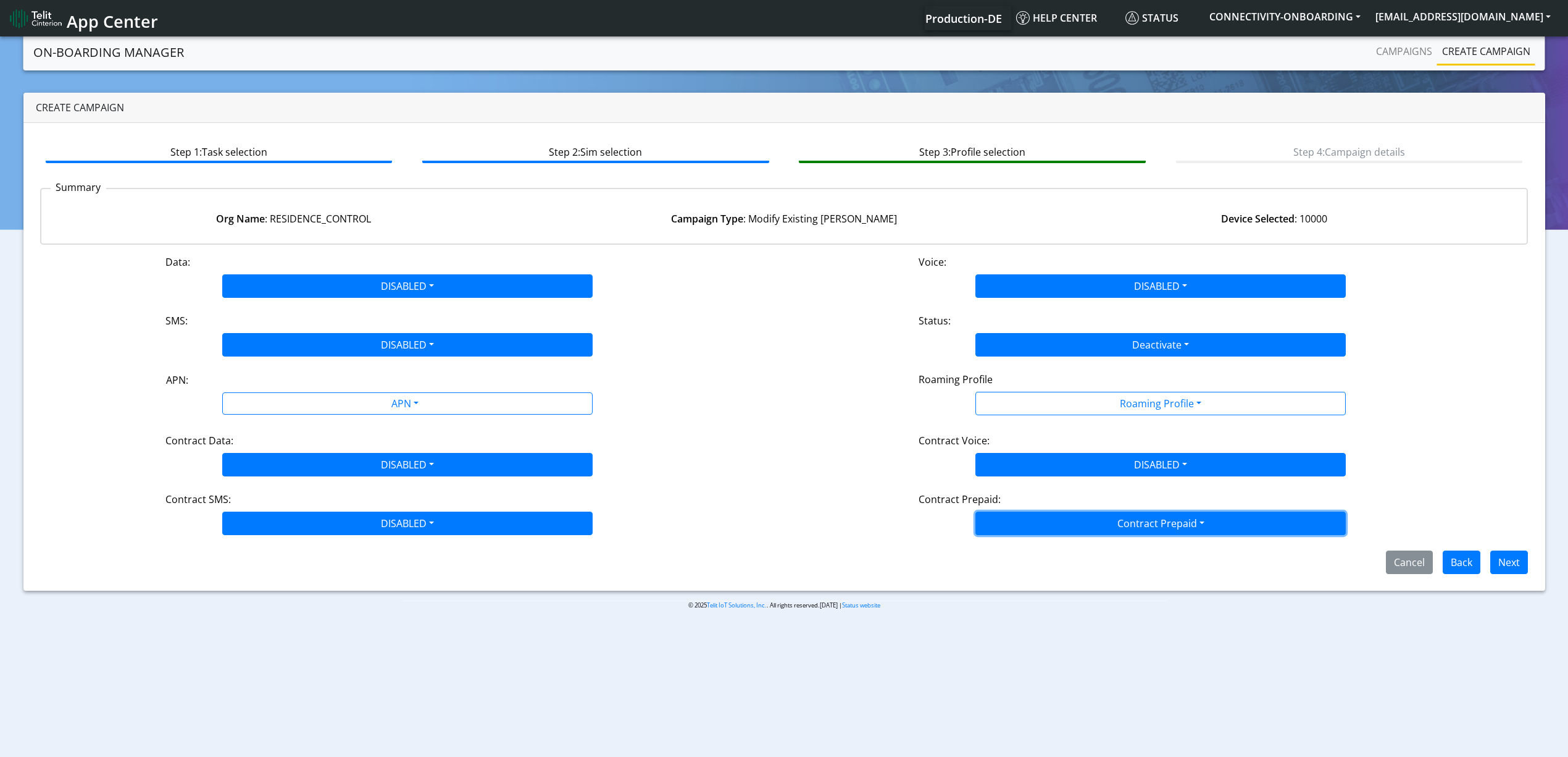
click at [998, 415] on button "Contract Prepaid" at bounding box center [1161, 403] width 371 height 23
click at [1005, 571] on Prepaidnotprepaid-dropdown "No" at bounding box center [1161, 572] width 369 height 20
click at [1493, 559] on button "Next" at bounding box center [1509, 562] width 37 height 23
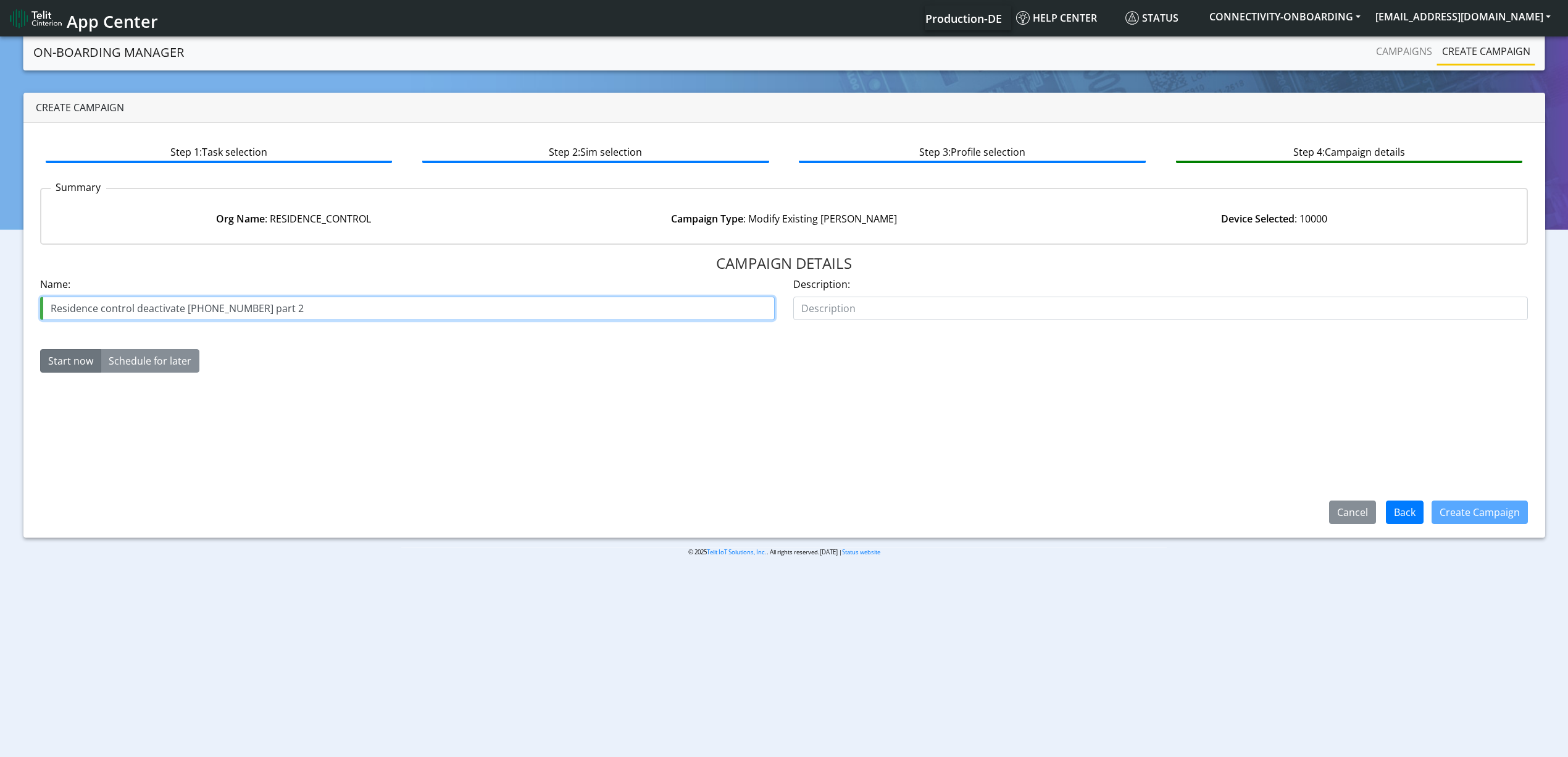
drag, startPoint x: 262, startPoint y: 309, endPoint x: 283, endPoint y: 310, distance: 21.0
click at [283, 310] on input "Residence control deactivate [PHONE_NUMBER] part 2" at bounding box center [407, 308] width 735 height 23
type input "Residence control deactivate [PHONE_NUMBER] part3"
click at [1450, 507] on button "Create Campaign" at bounding box center [1480, 512] width 96 height 23
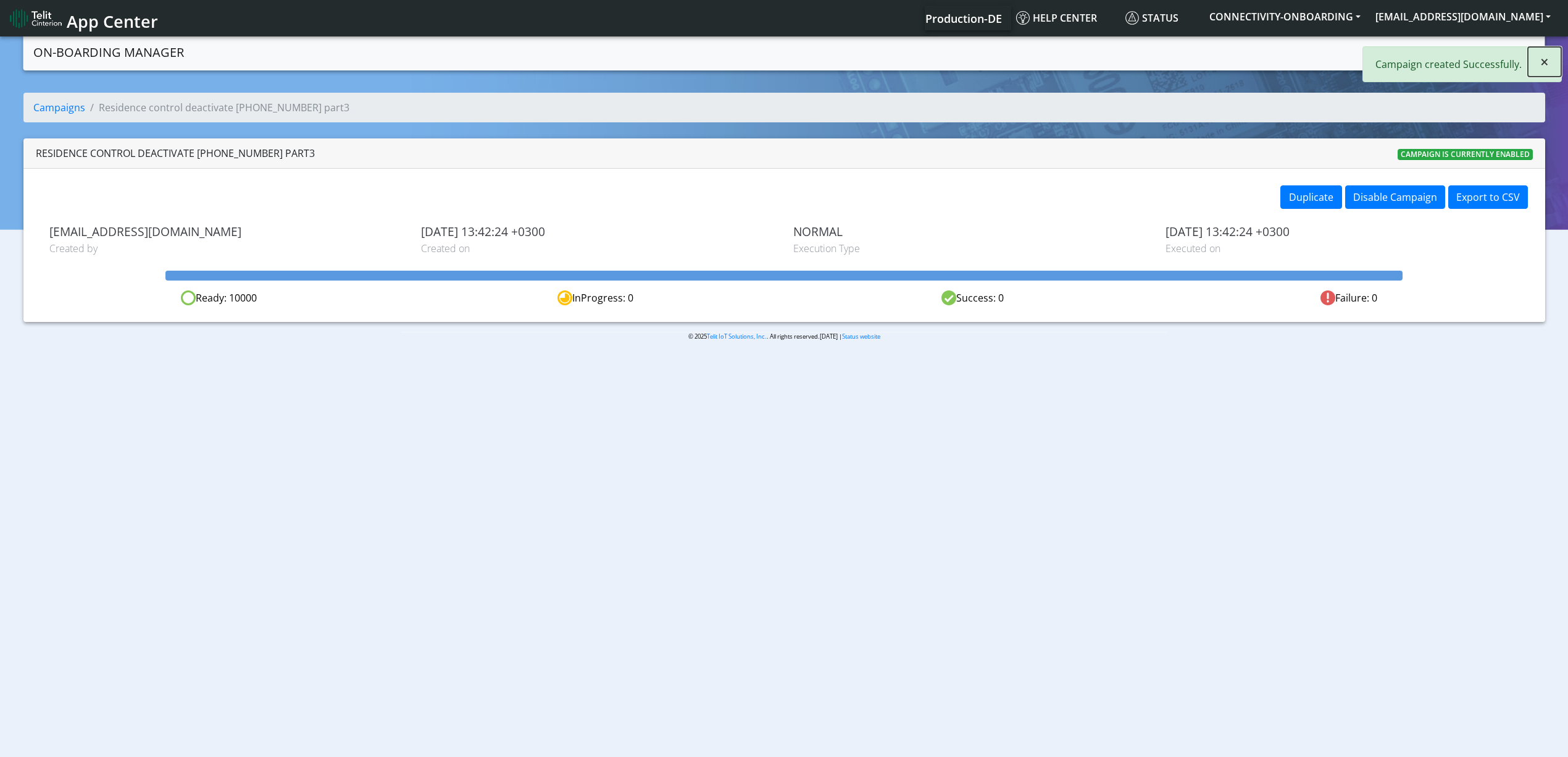
click at [1545, 57] on span "×" at bounding box center [1544, 62] width 8 height 21
click at [1408, 54] on link "Campaigns" at bounding box center [1404, 51] width 66 height 25
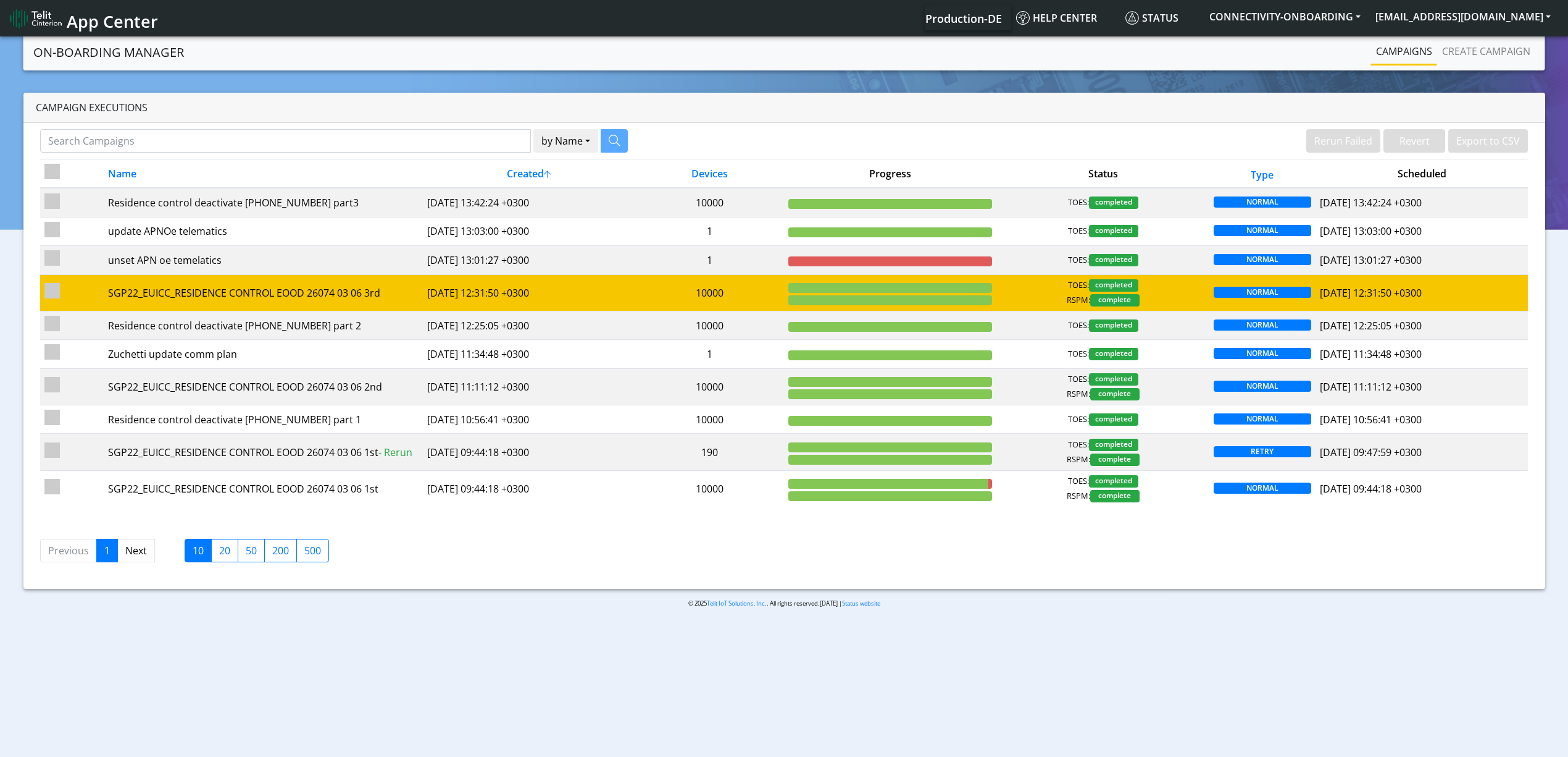
click at [593, 288] on td "[DATE] 12:31:50 +0300" at bounding box center [529, 292] width 213 height 37
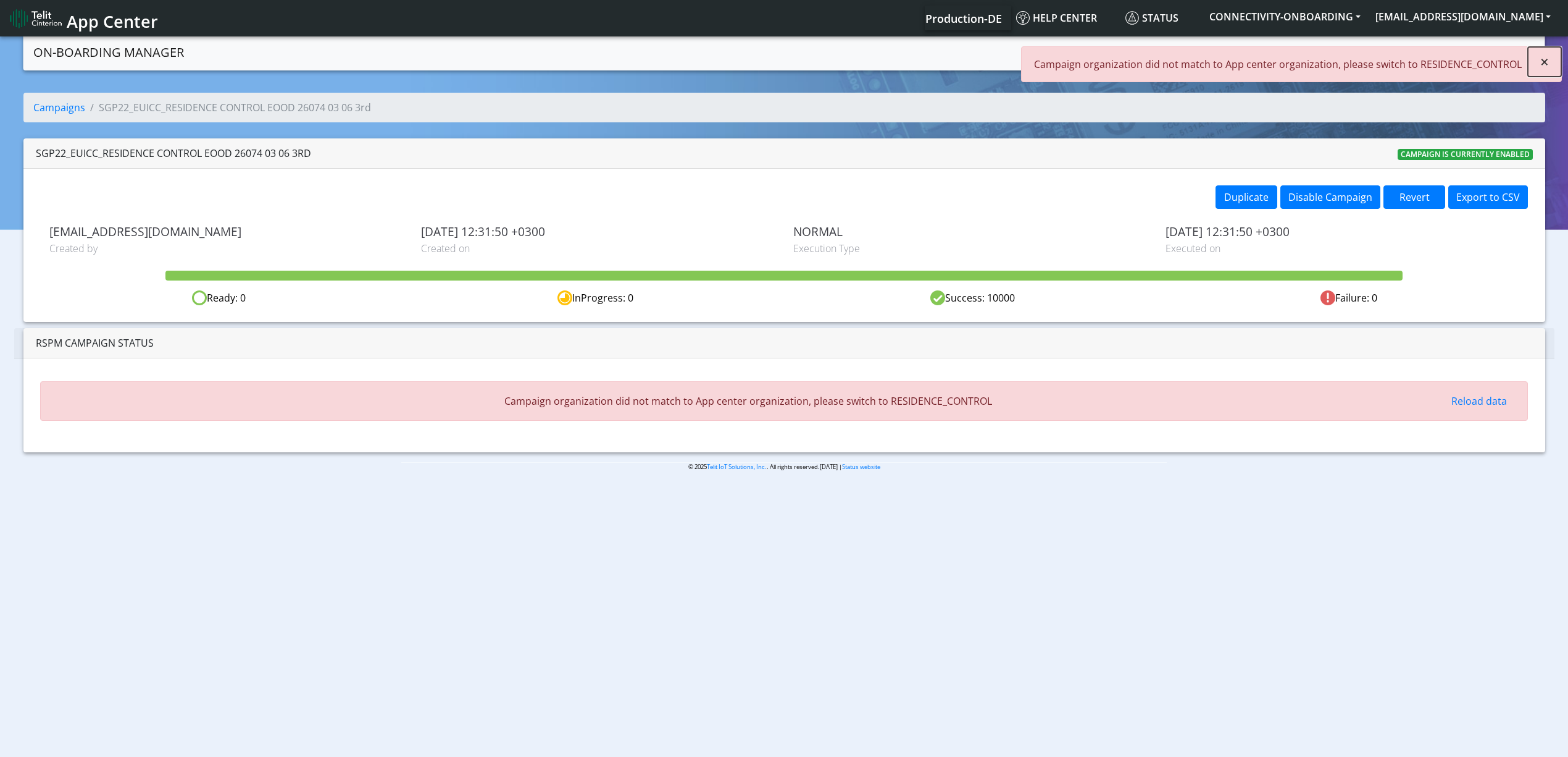
click at [1546, 58] on span "×" at bounding box center [1544, 62] width 8 height 21
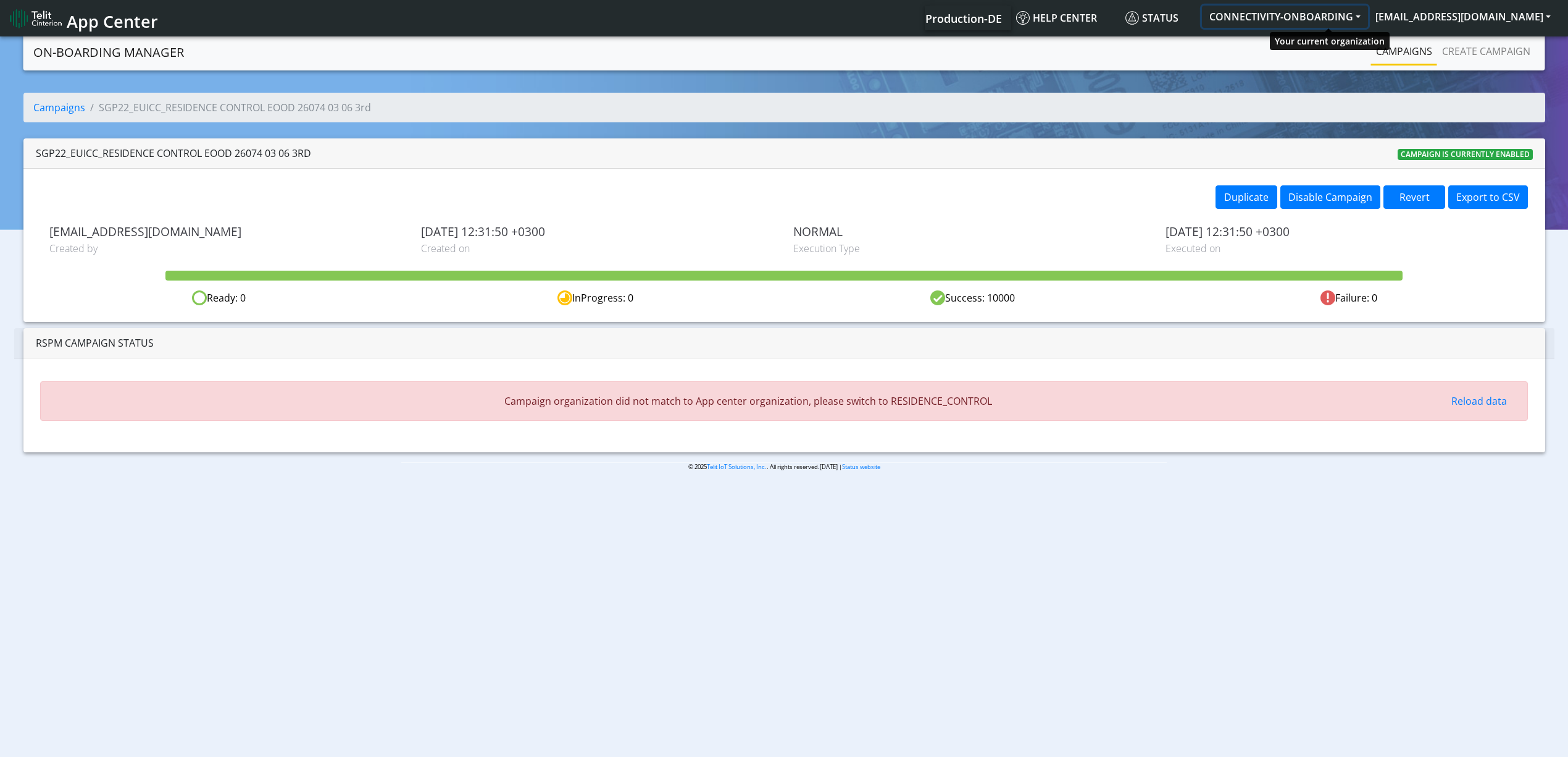
click at [1349, 17] on button "CONNECTIVITY-ONBOARDING" at bounding box center [1285, 17] width 166 height 22
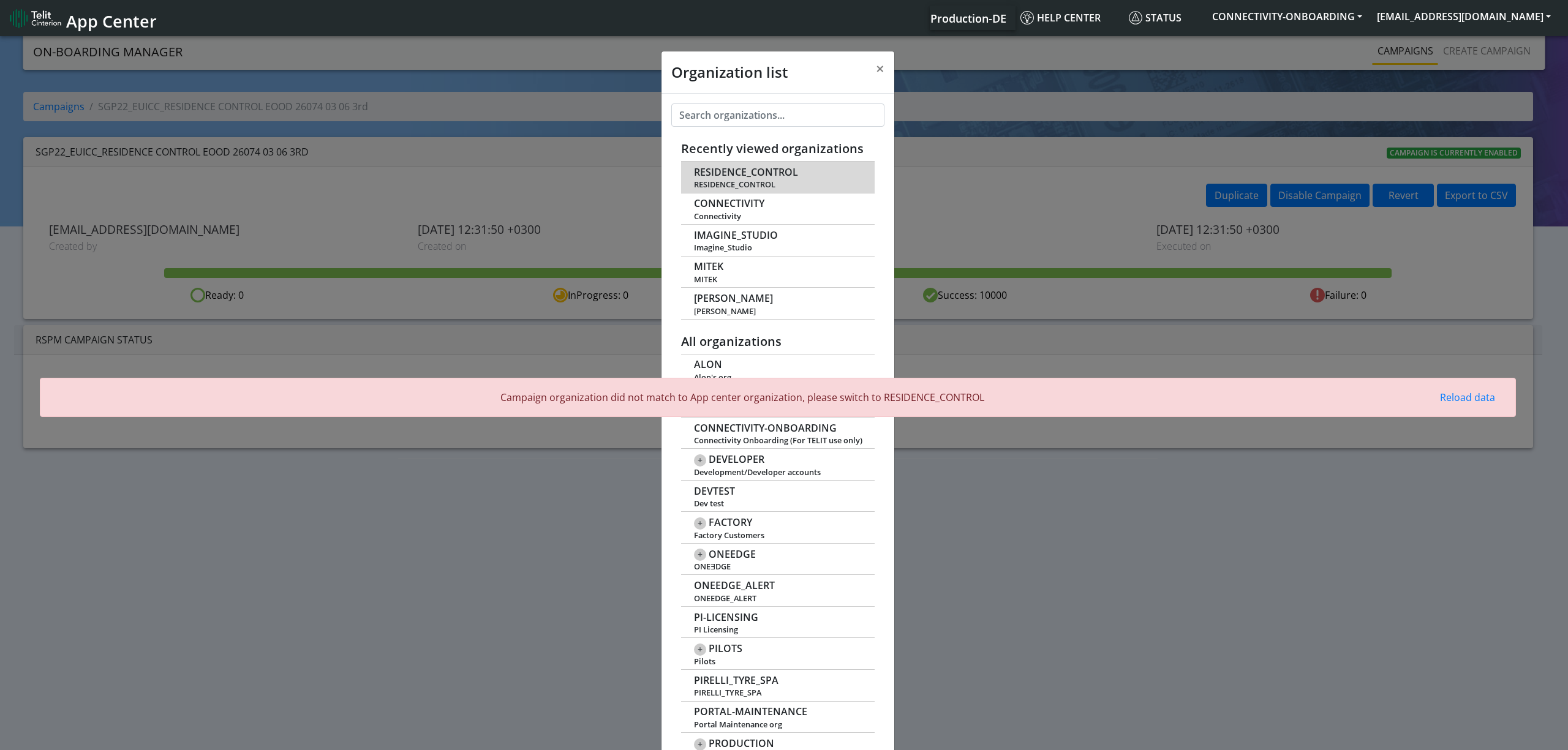
click at [743, 178] on span "RESIDENCE_CONTROL" at bounding box center [745, 172] width 104 height 11
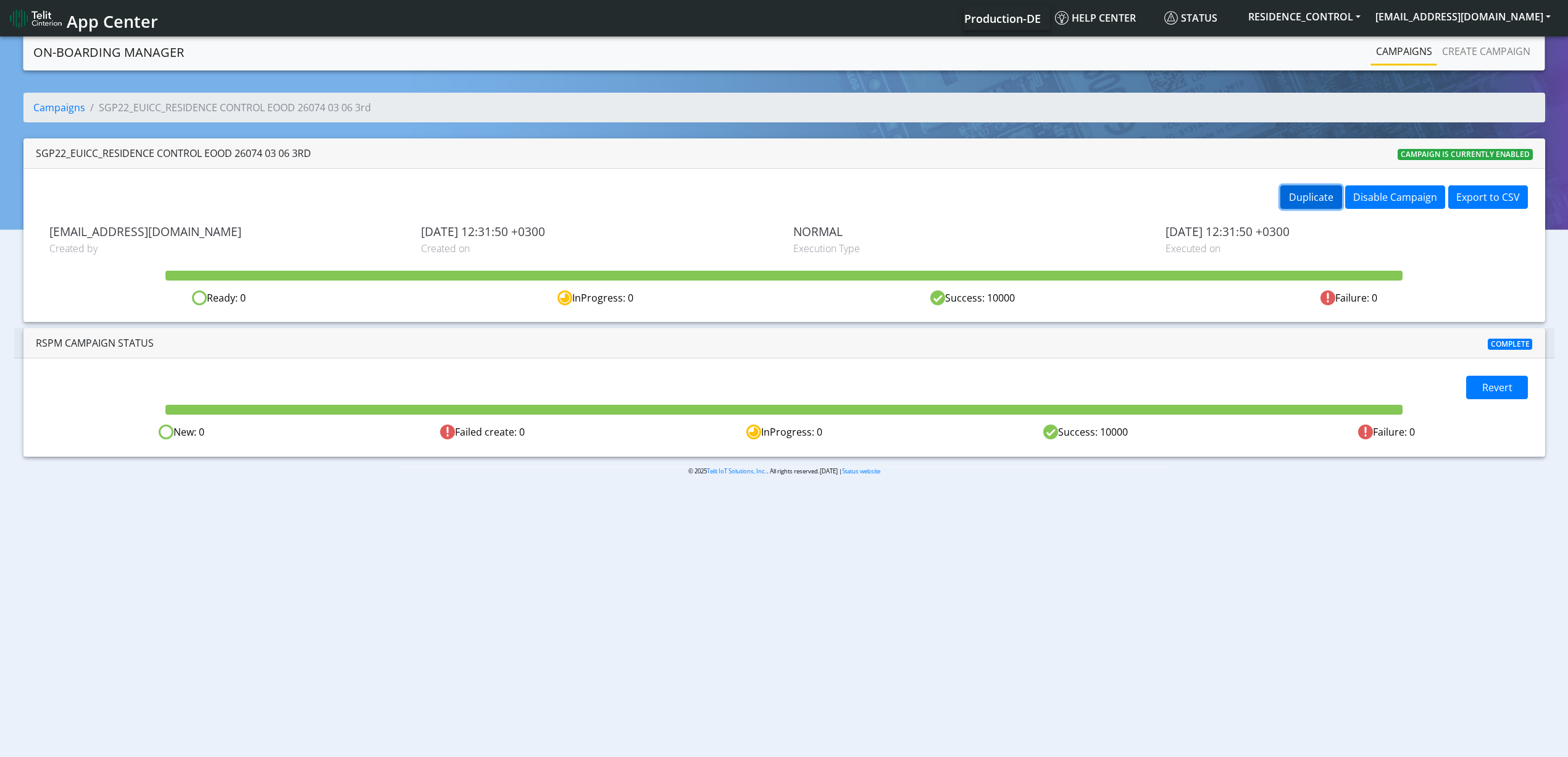
click at [1310, 192] on button "Duplicate" at bounding box center [1312, 197] width 62 height 23
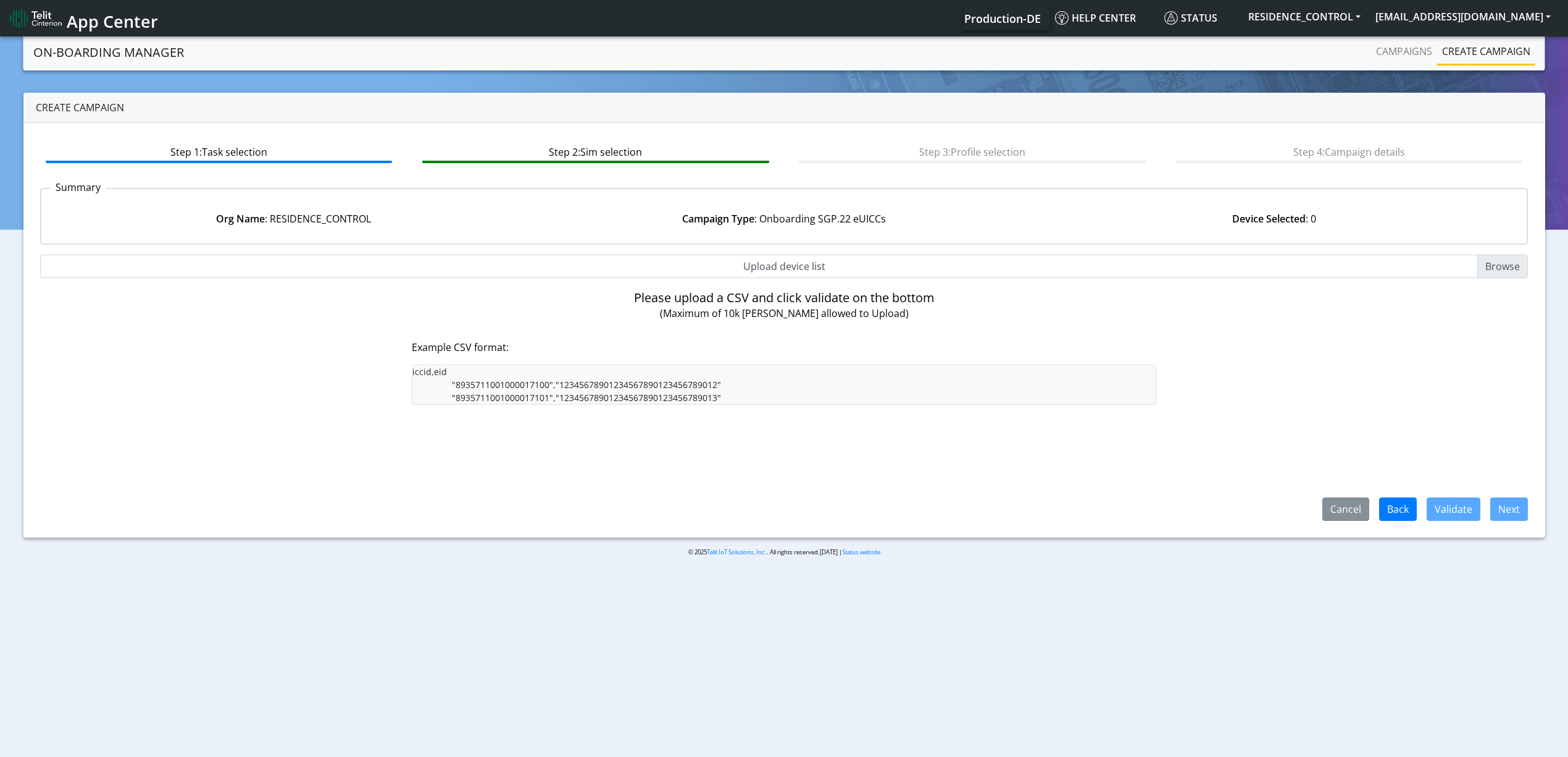
click at [749, 277] on input "Upload device list" at bounding box center [784, 266] width 1489 height 23
type input "C:\fakepath\resi4.csv"
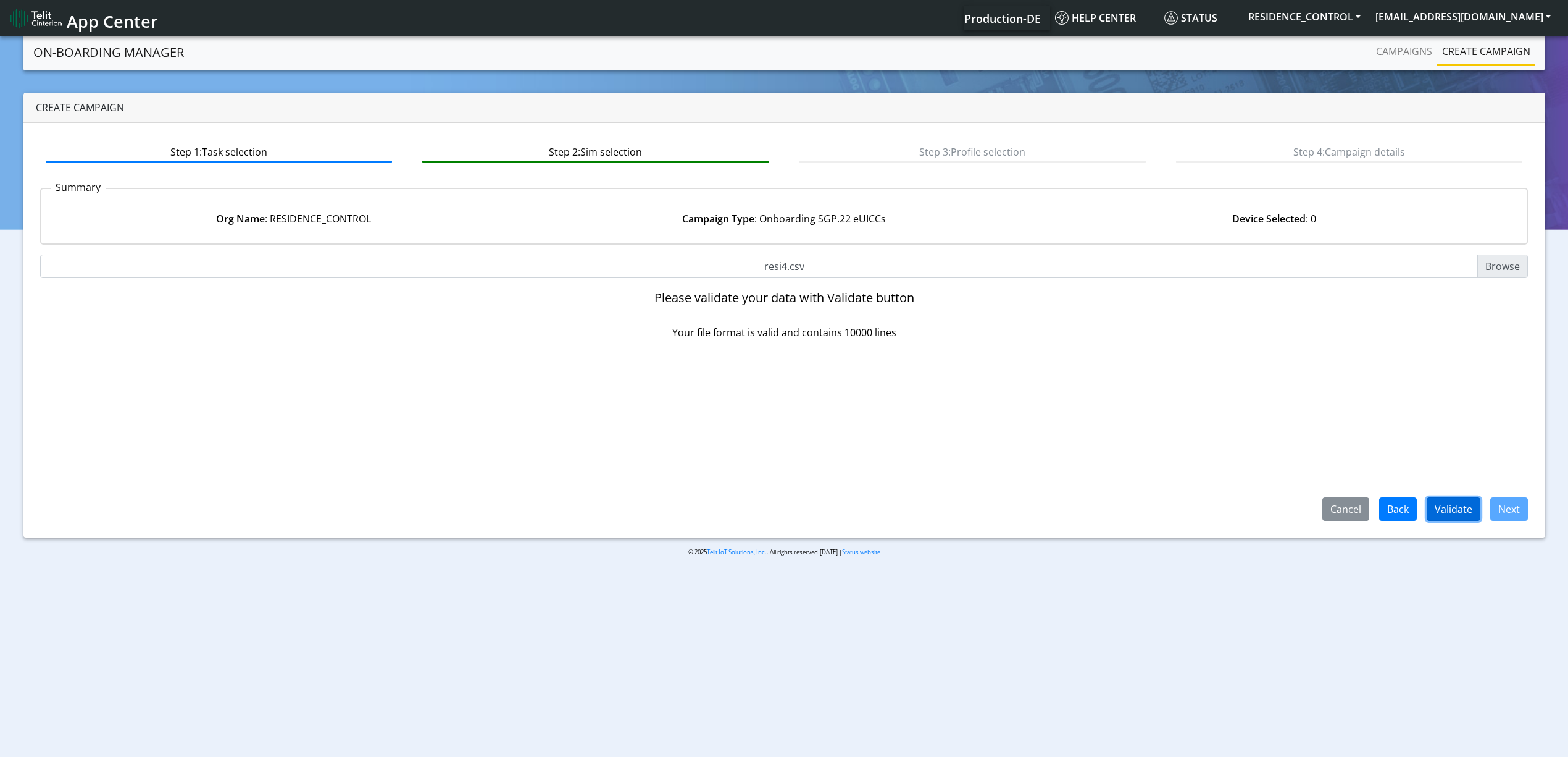
click at [1455, 509] on button "Validate" at bounding box center [1453, 509] width 53 height 23
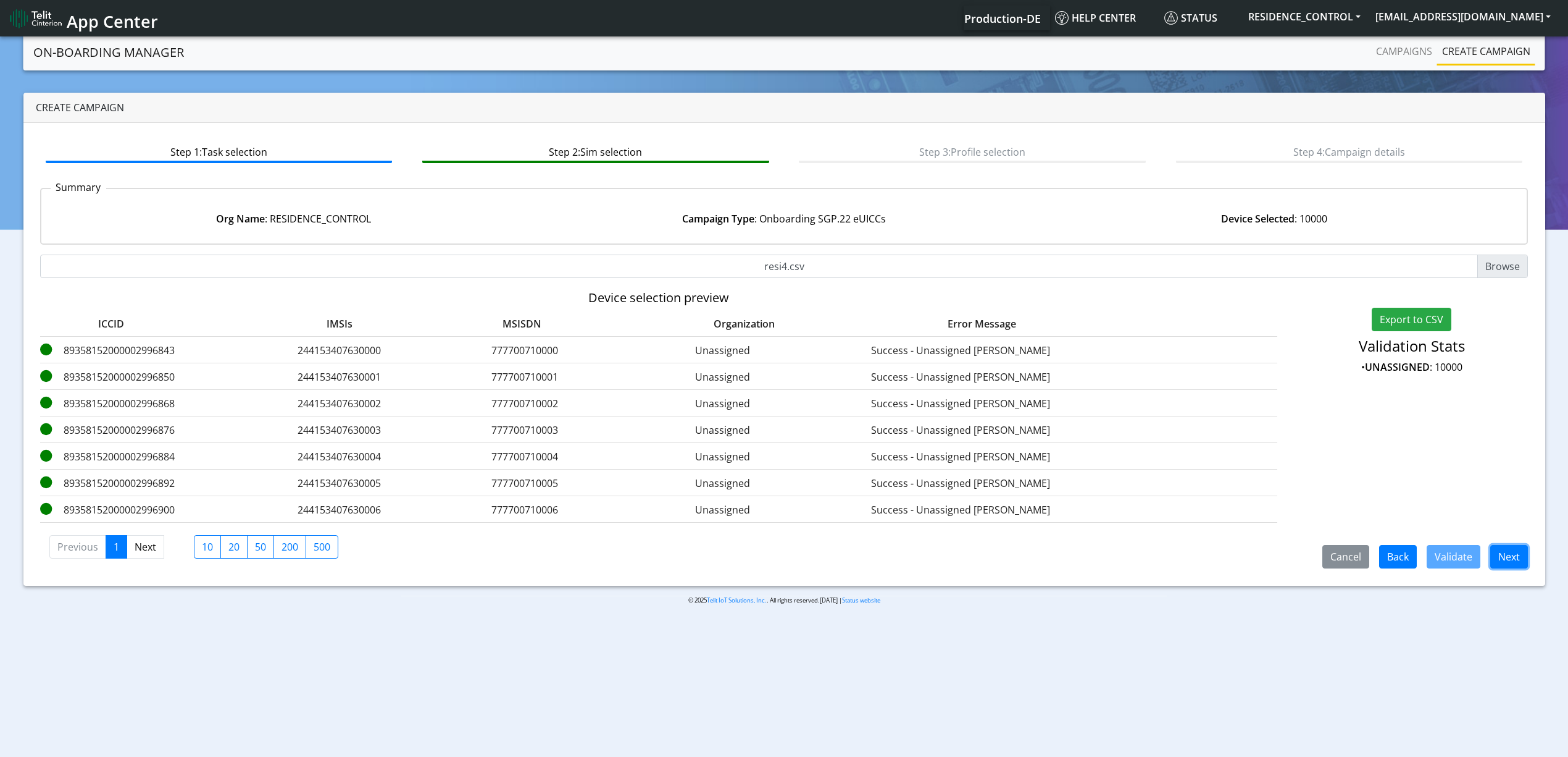
click at [1510, 567] on button "Next" at bounding box center [1509, 556] width 37 height 23
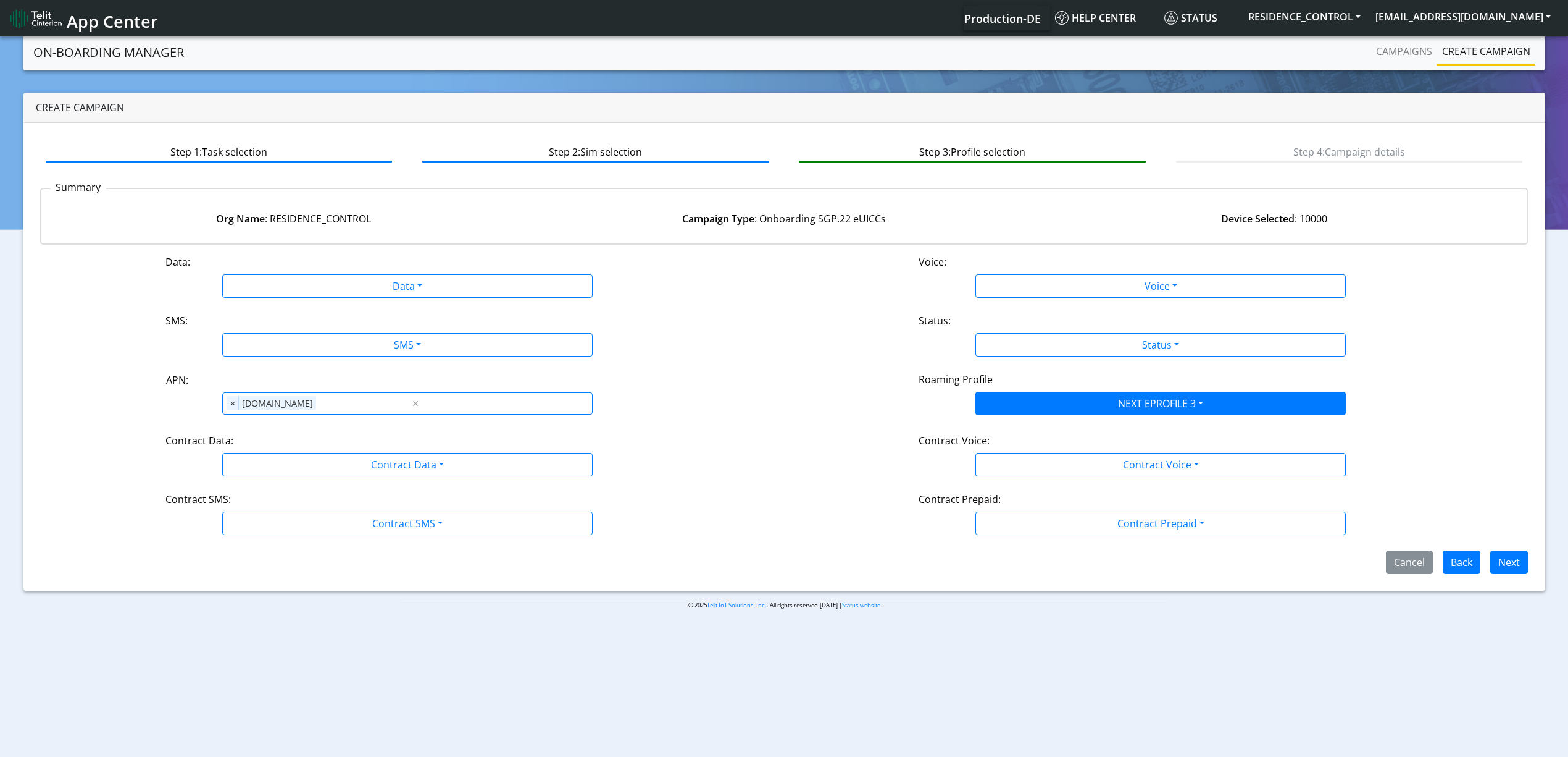
click at [418, 266] on div "Data:" at bounding box center [407, 264] width 503 height 20
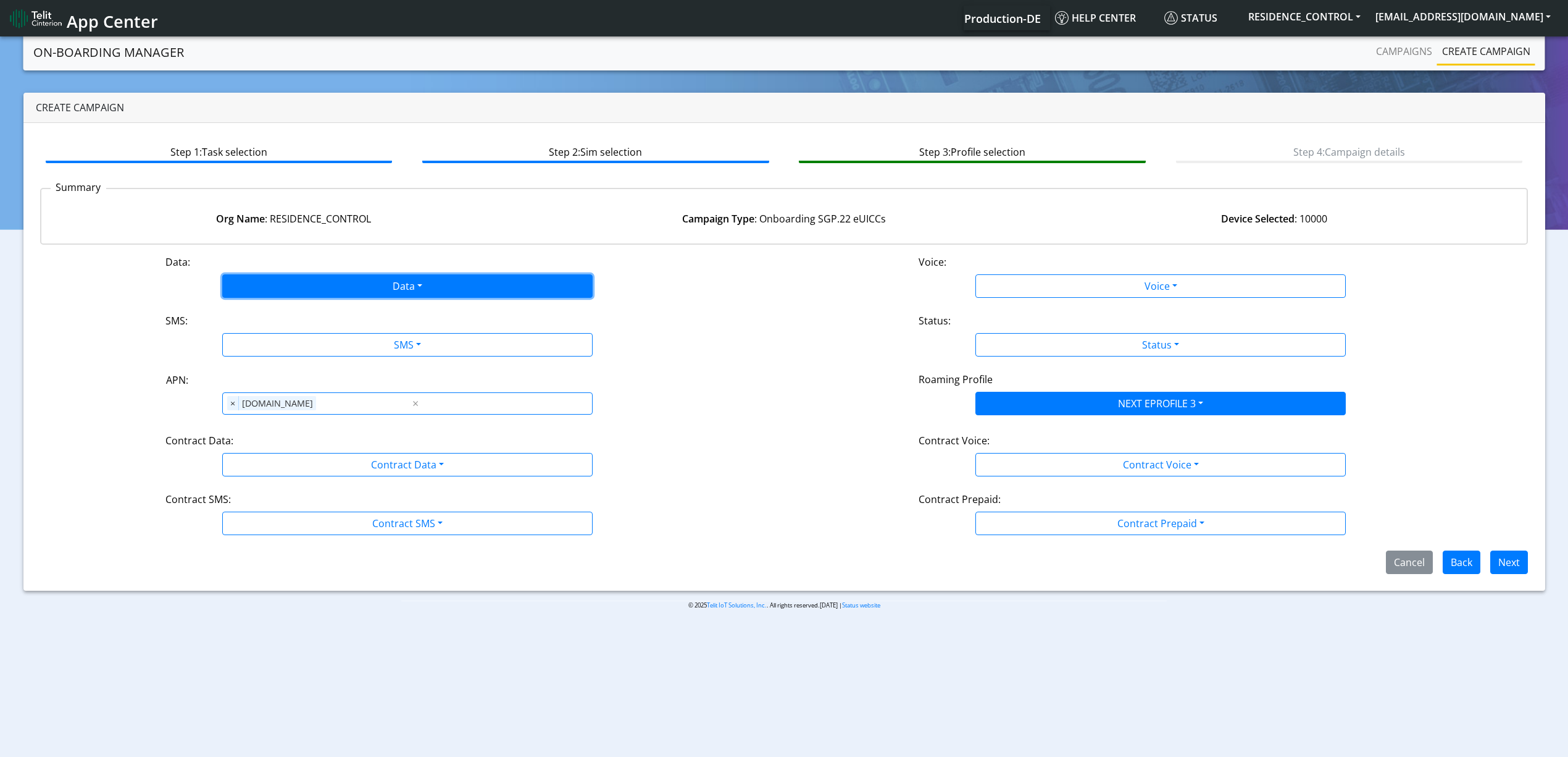
click at [413, 275] on button "Data" at bounding box center [407, 286] width 371 height 23
drag, startPoint x: 266, startPoint y: 329, endPoint x: 282, endPoint y: 344, distance: 21.9
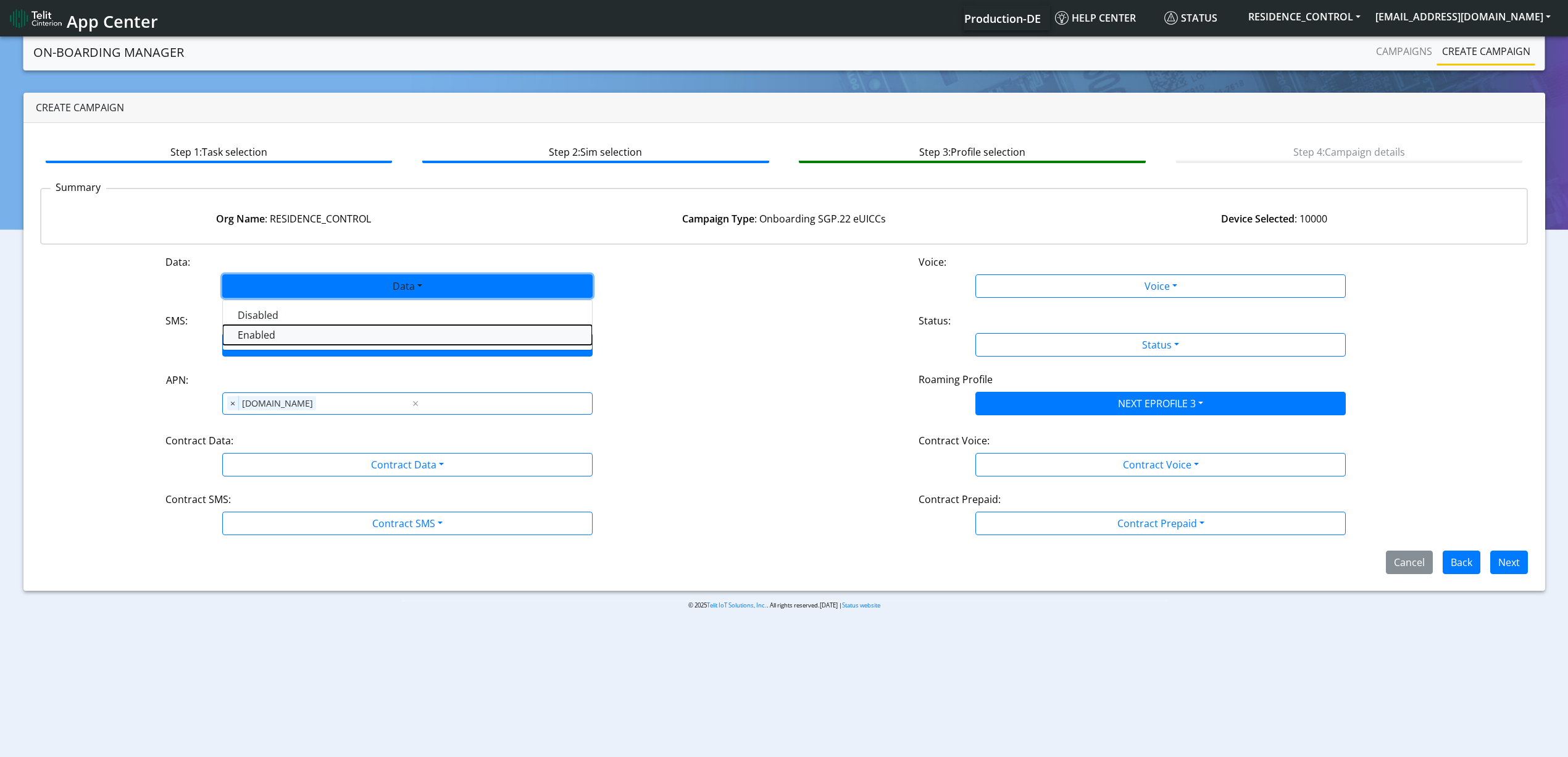
click at [266, 329] on button "Enabled" at bounding box center [407, 335] width 369 height 20
click at [282, 344] on button "SMS" at bounding box center [407, 344] width 371 height 23
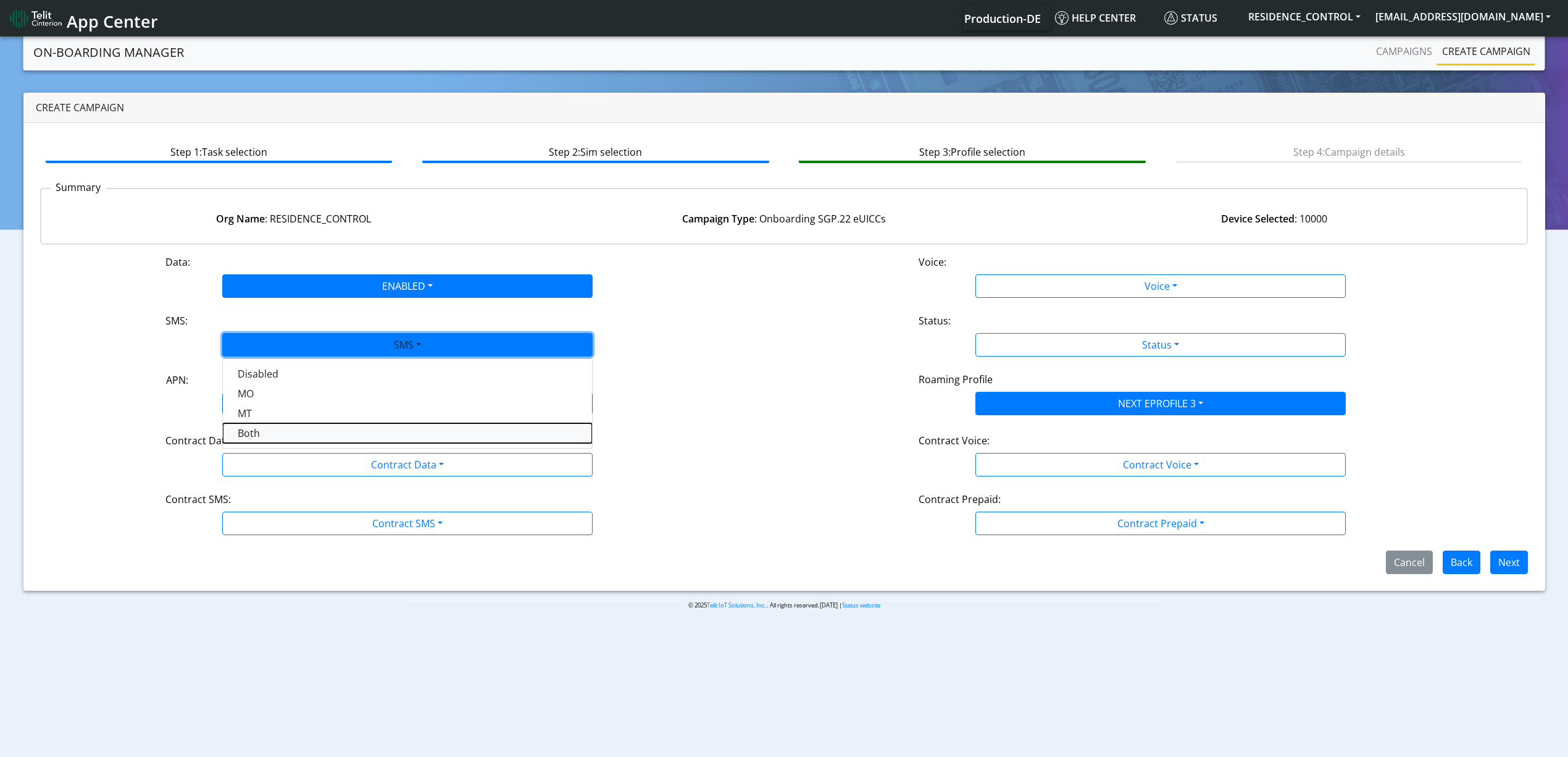
click at [271, 428] on button "Both" at bounding box center [407, 433] width 369 height 20
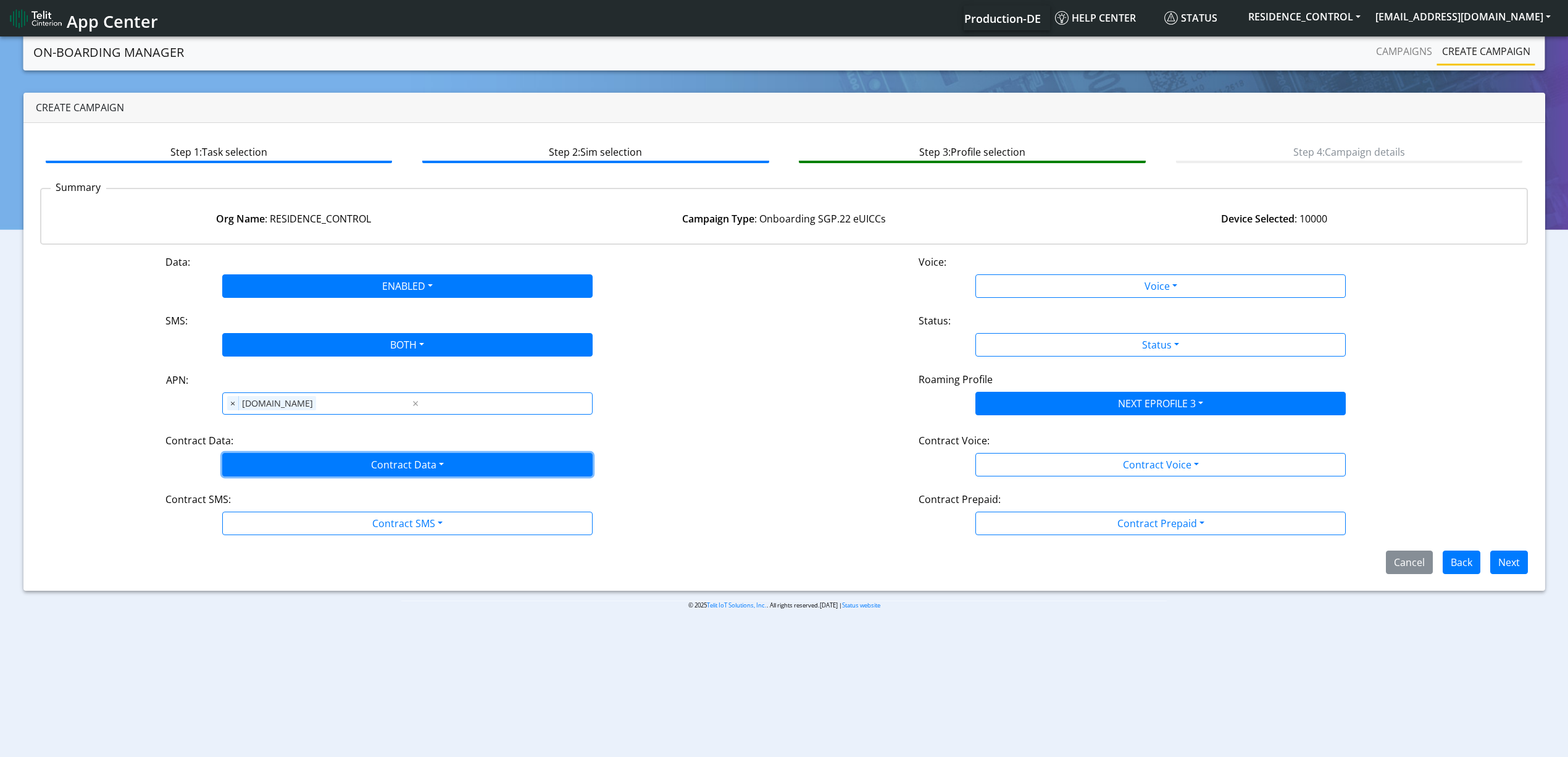
click at [298, 469] on button "Contract Data" at bounding box center [407, 464] width 371 height 23
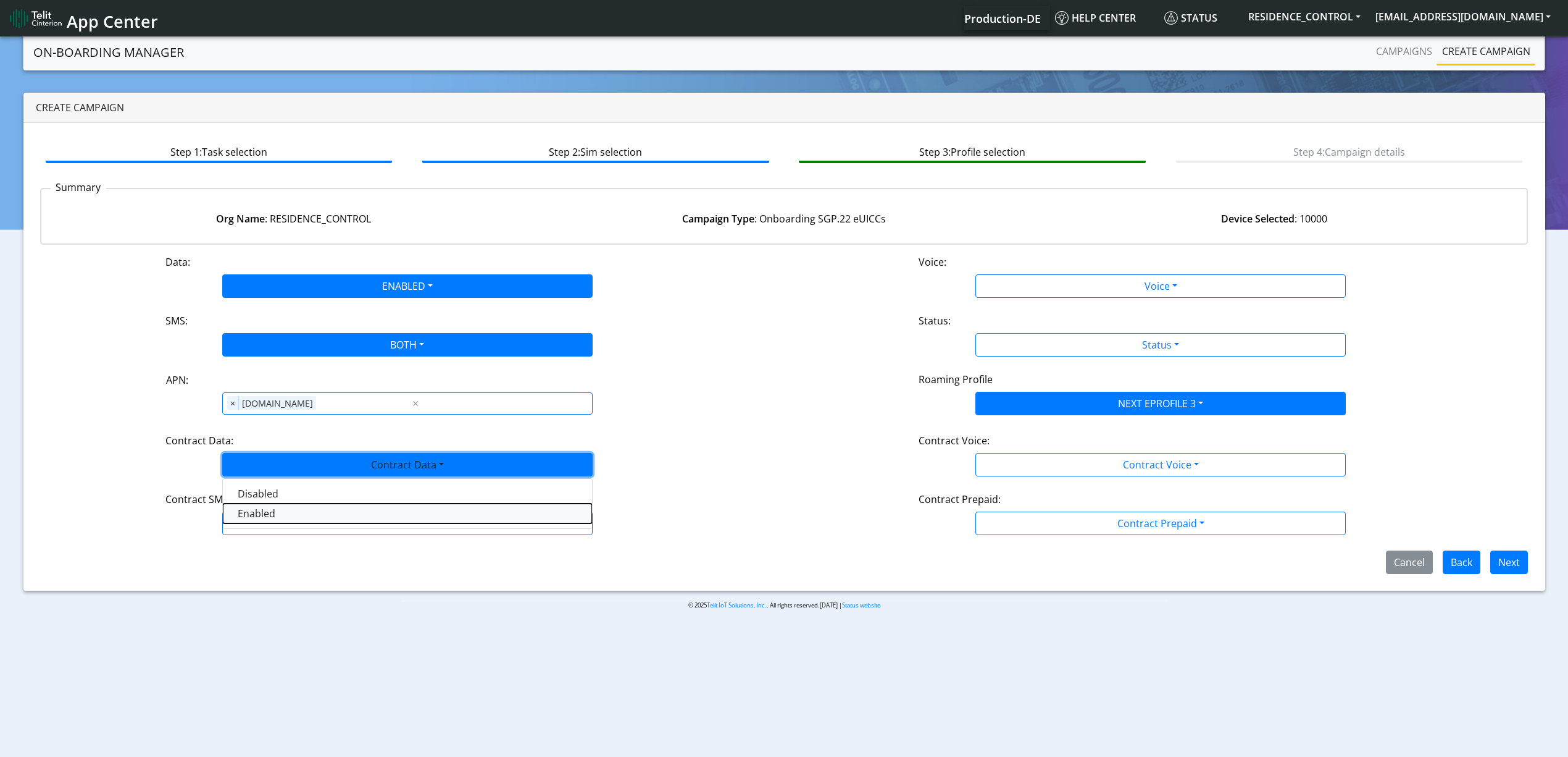
click at [266, 520] on Dataenabled-dropdown "Enabled" at bounding box center [407, 513] width 369 height 20
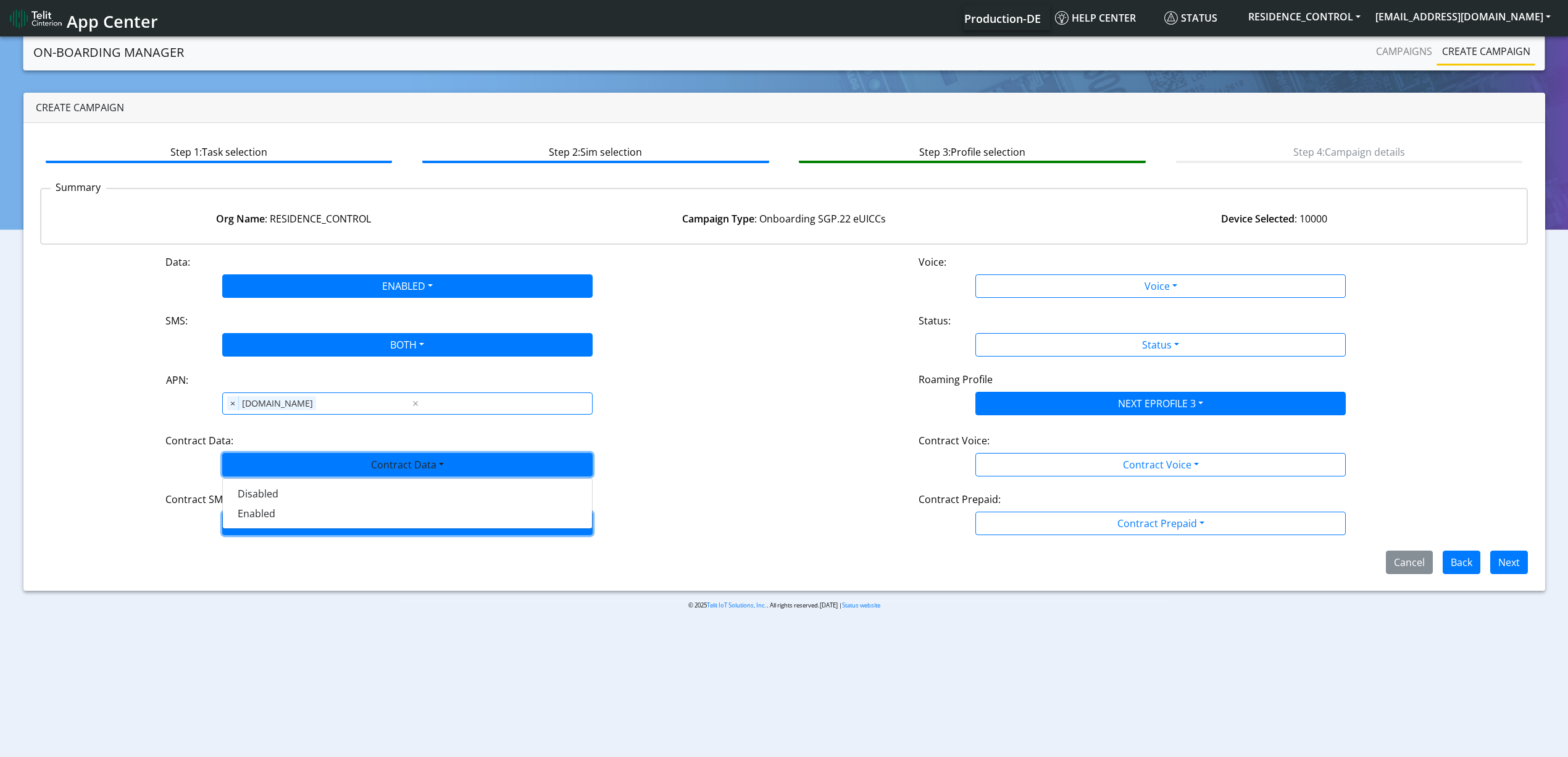
click at [271, 530] on button "Contract SMS" at bounding box center [407, 523] width 371 height 23
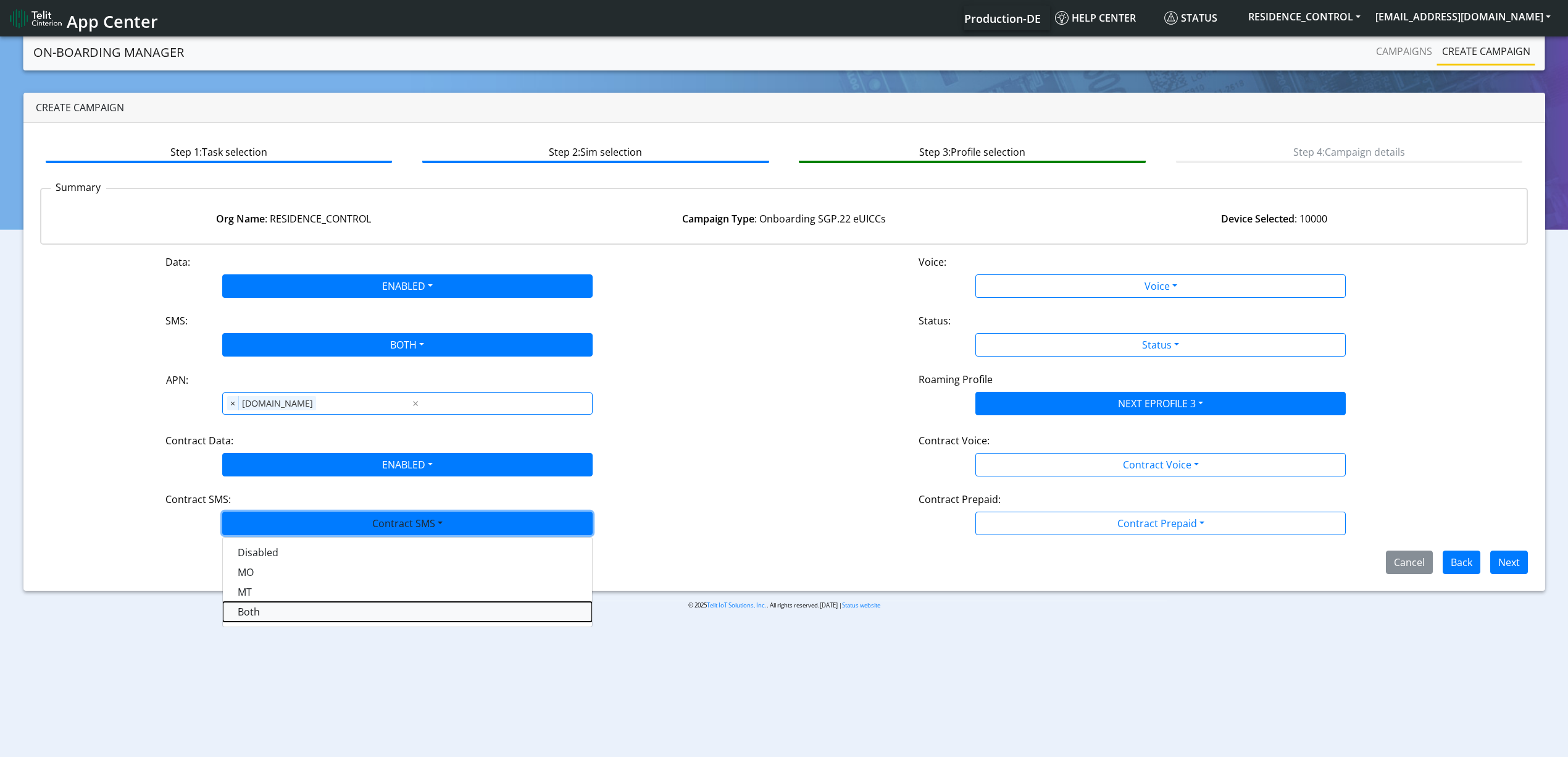
click at [262, 613] on SMSboth-dropdown "Both" at bounding box center [407, 611] width 369 height 20
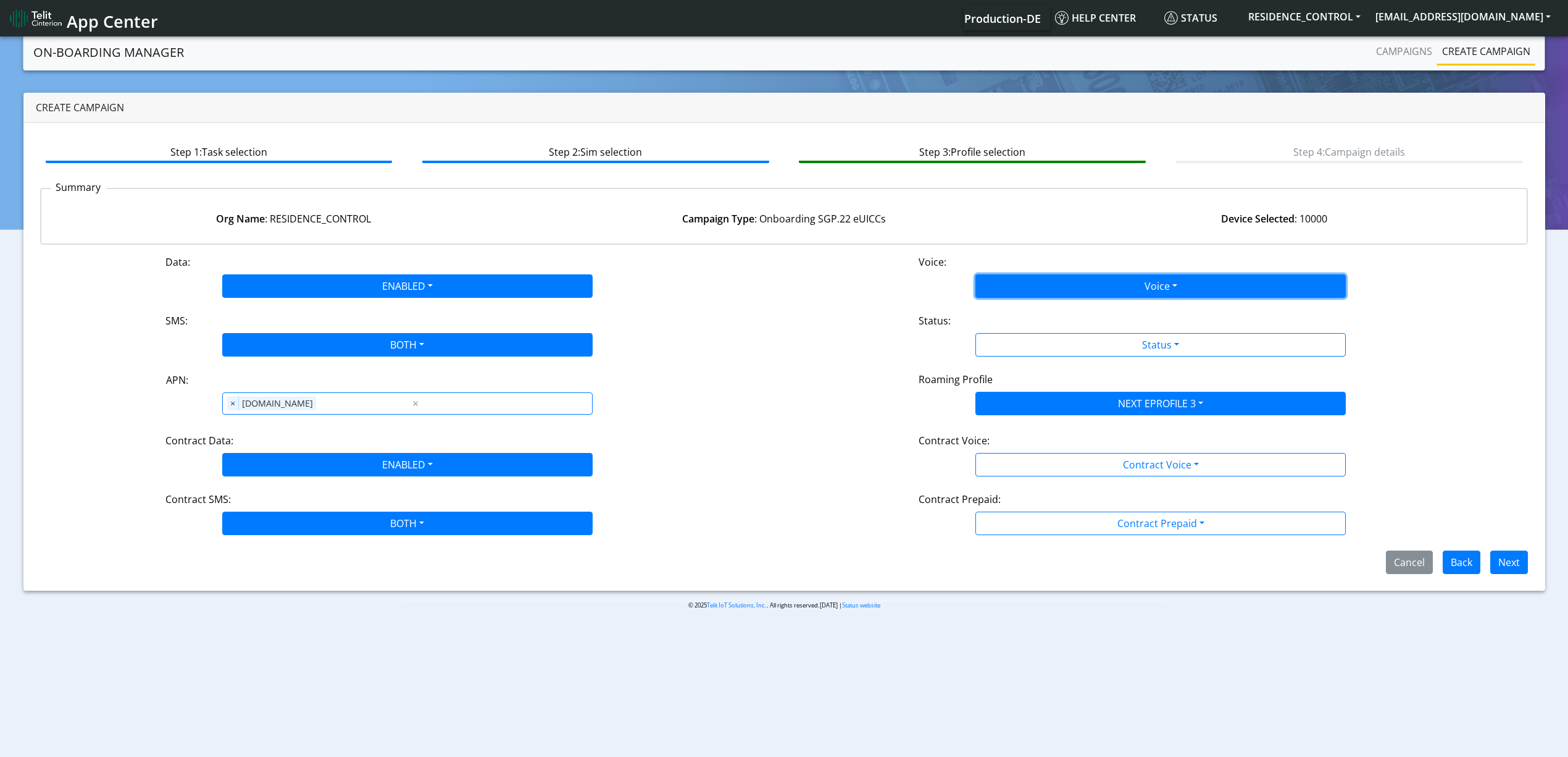
click at [1004, 291] on button "Voice" at bounding box center [1161, 286] width 371 height 23
click at [1004, 307] on button "Disabled" at bounding box center [1161, 315] width 369 height 20
drag, startPoint x: 1025, startPoint y: 327, endPoint x: 1036, endPoint y: 329, distance: 11.2
click at [1025, 328] on div "Status:" at bounding box center [1161, 323] width 503 height 20
click at [1026, 330] on div "Status:" at bounding box center [1161, 323] width 503 height 20
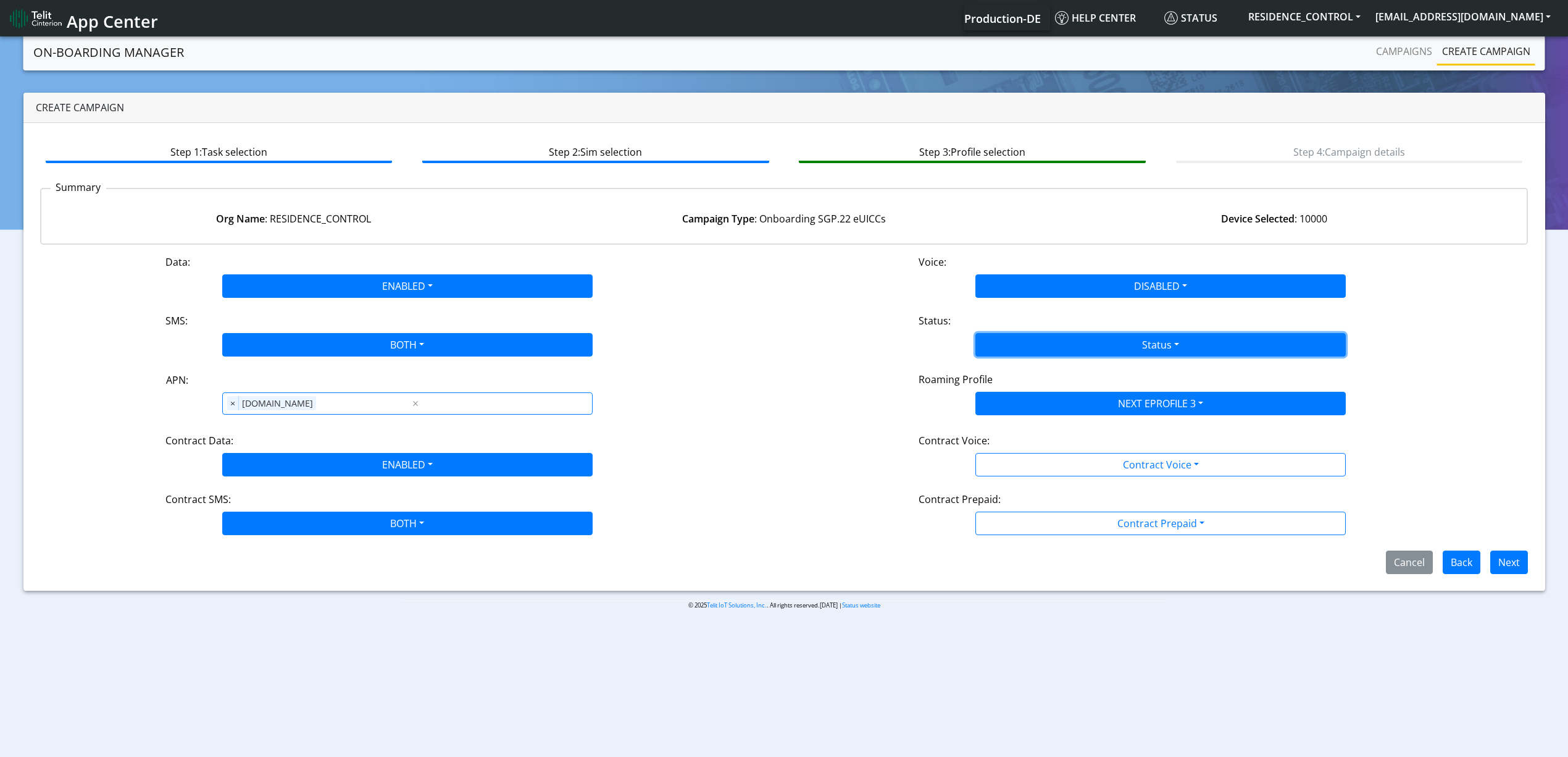
click at [1028, 351] on button "Status" at bounding box center [1161, 344] width 371 height 23
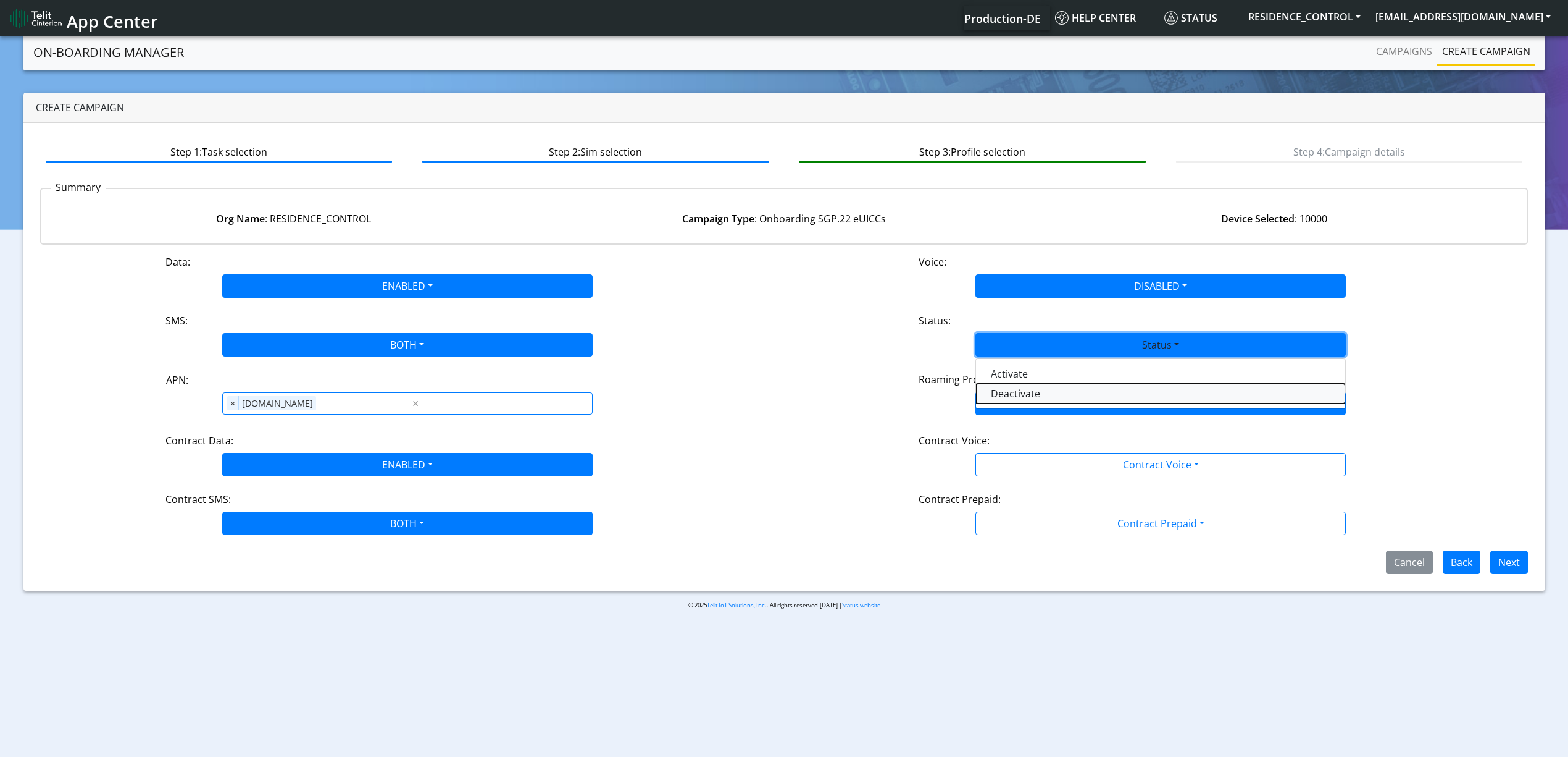
click at [1027, 390] on button "Deactivate" at bounding box center [1161, 393] width 369 height 20
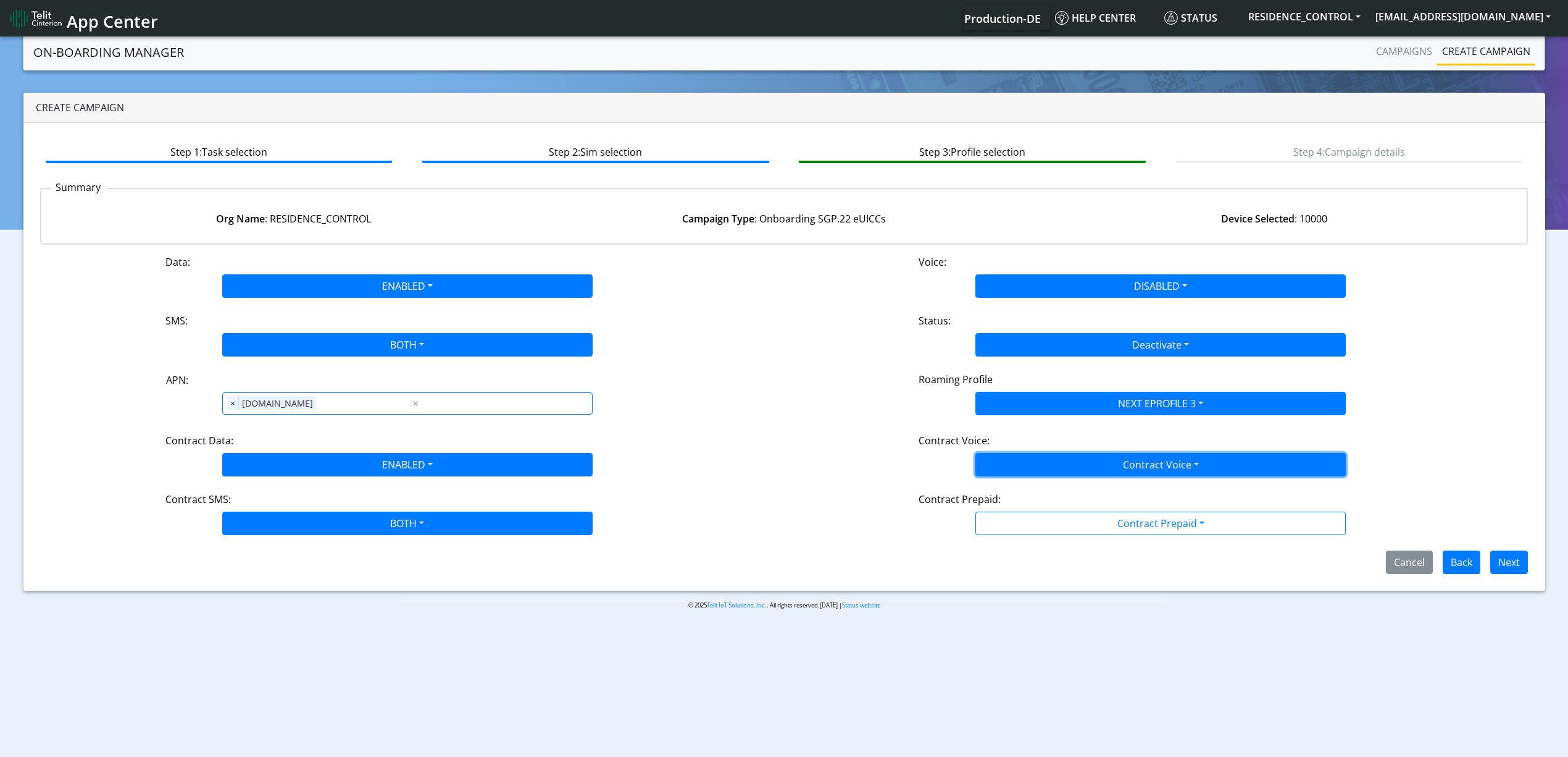
click at [1119, 455] on button "Contract Voice" at bounding box center [1161, 464] width 371 height 23
click at [1060, 495] on Voicedisabled-dropdown "Disabled" at bounding box center [1161, 493] width 369 height 20
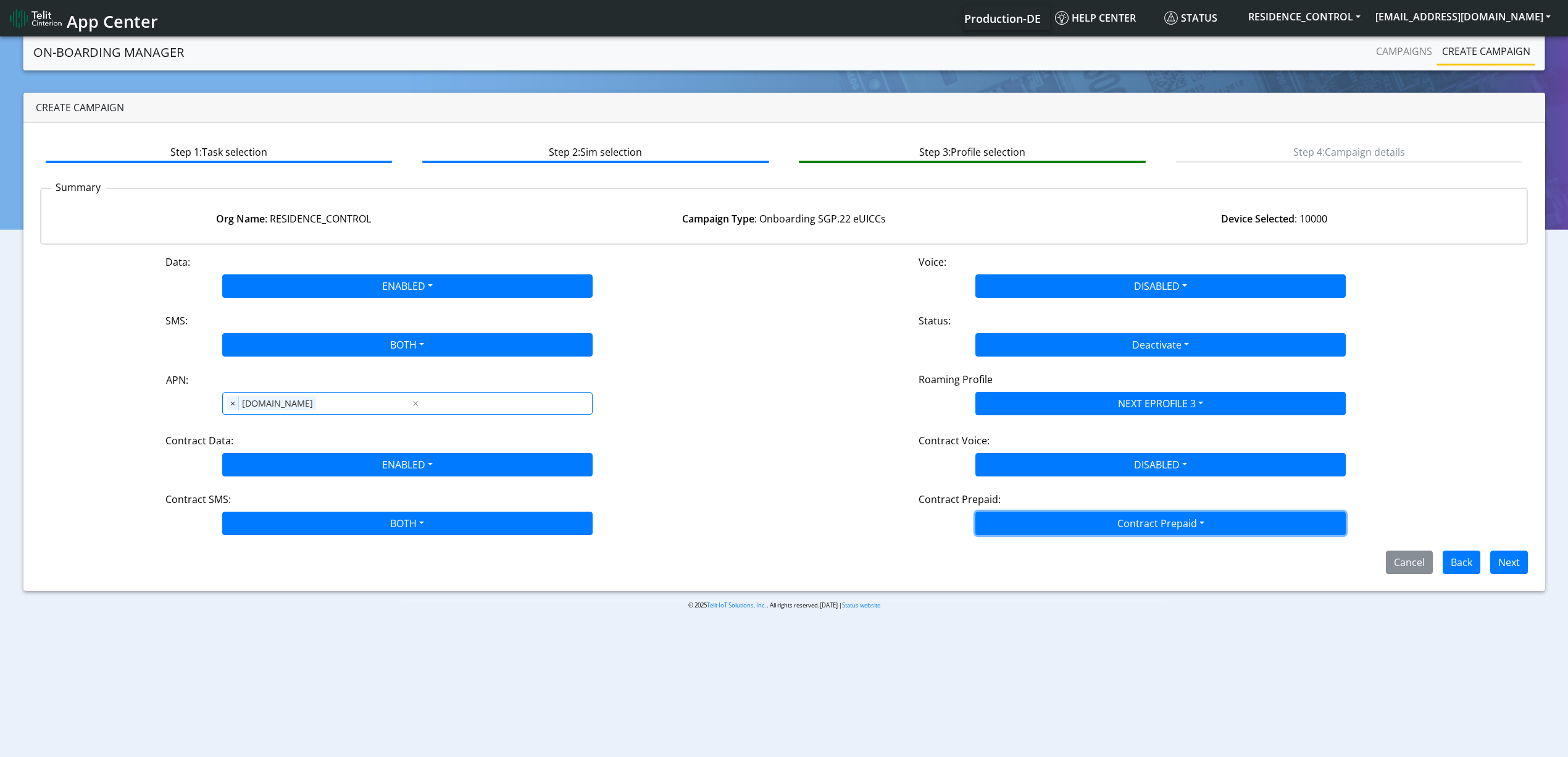
click at [1067, 518] on button "Contract Prepaid" at bounding box center [1161, 523] width 371 height 23
click at [1035, 571] on Prepaidnotprepaid-dropdown "No" at bounding box center [1161, 572] width 369 height 20
click at [1504, 564] on button "Next" at bounding box center [1509, 562] width 37 height 23
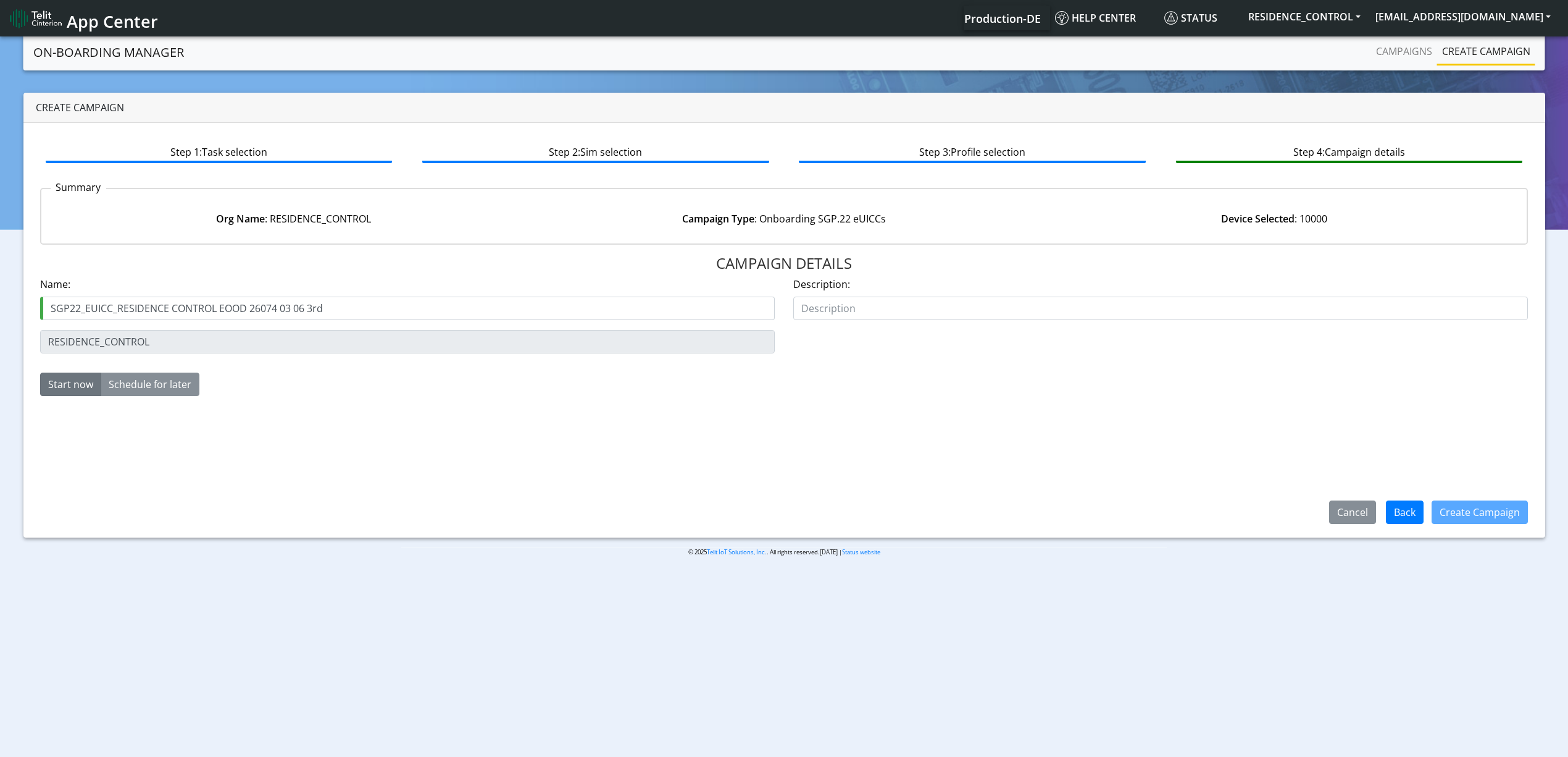
click at [313, 304] on input "SGP22_EUICC_RESIDENCE CONTROL EOOD 26074 03 06 3rd" at bounding box center [407, 308] width 735 height 23
type input "SGP22_EUICC_RESIDENCE CONTROL EOOD 26074 03 06 4th"
click at [1482, 507] on button "Create Campaign" at bounding box center [1480, 512] width 96 height 23
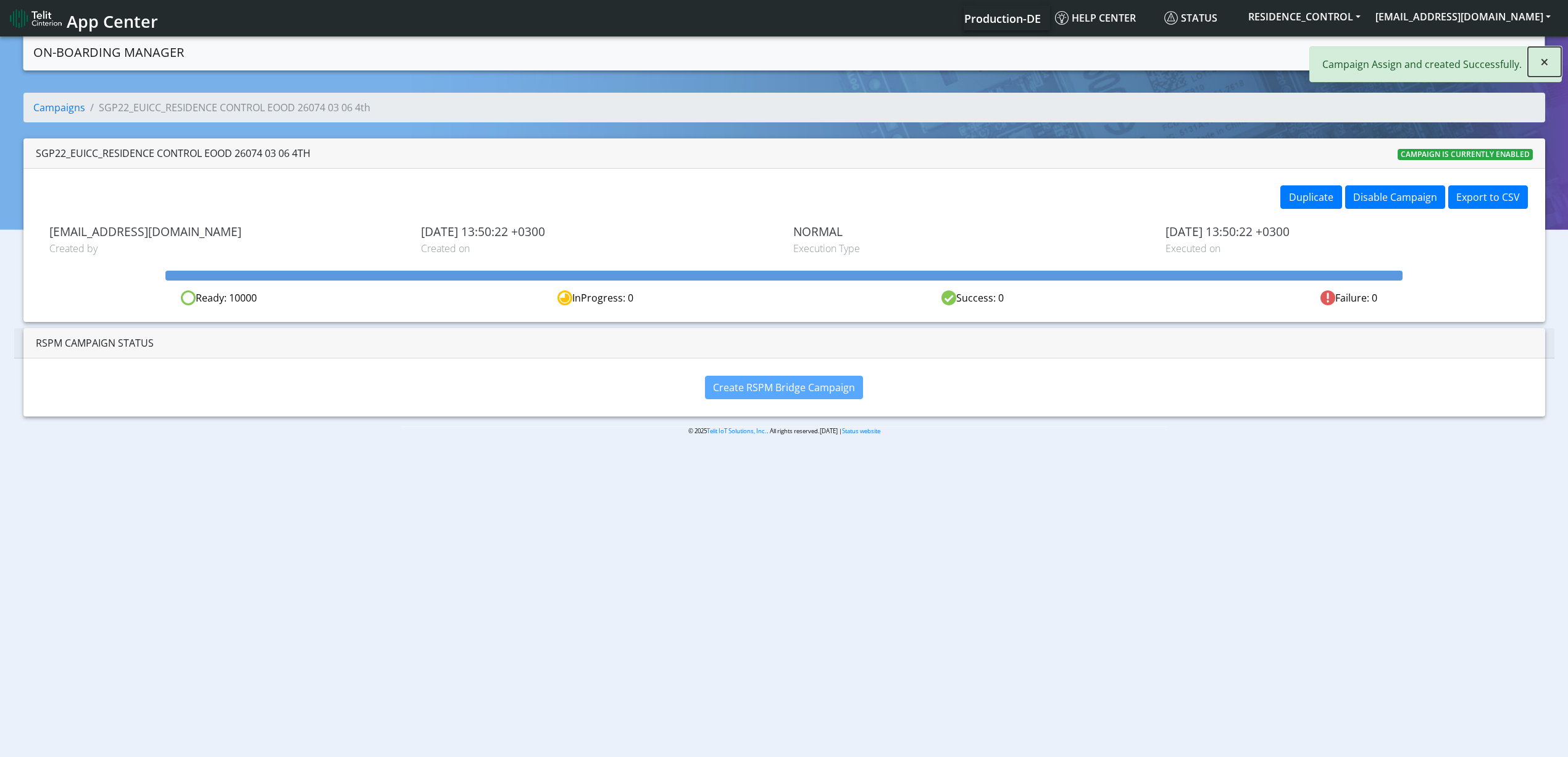
click at [1547, 61] on span "×" at bounding box center [1544, 62] width 8 height 21
click at [1401, 45] on link "Campaigns" at bounding box center [1404, 51] width 66 height 25
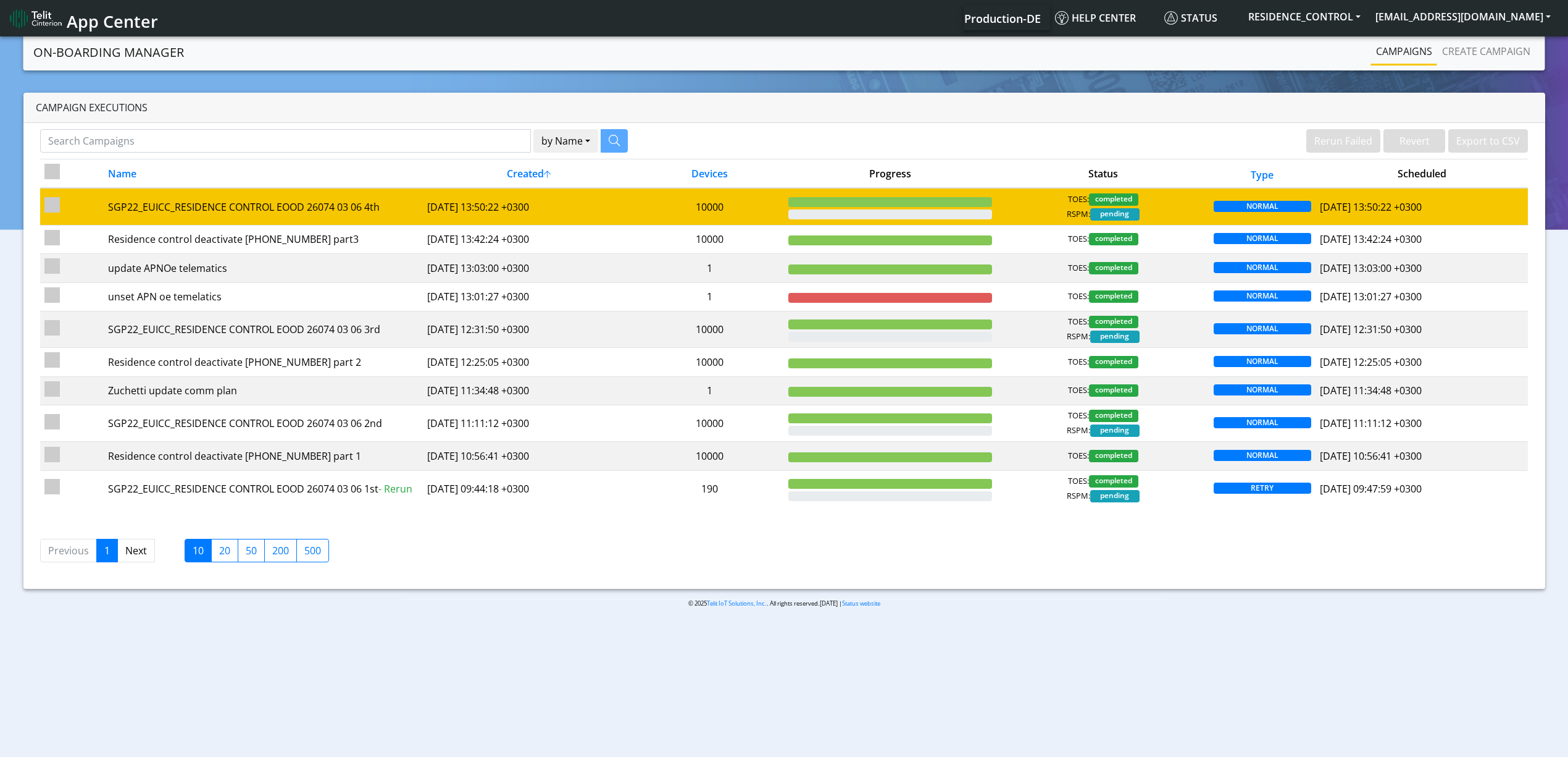
click at [566, 192] on td "[DATE] 13:50:22 +0300" at bounding box center [529, 206] width 213 height 37
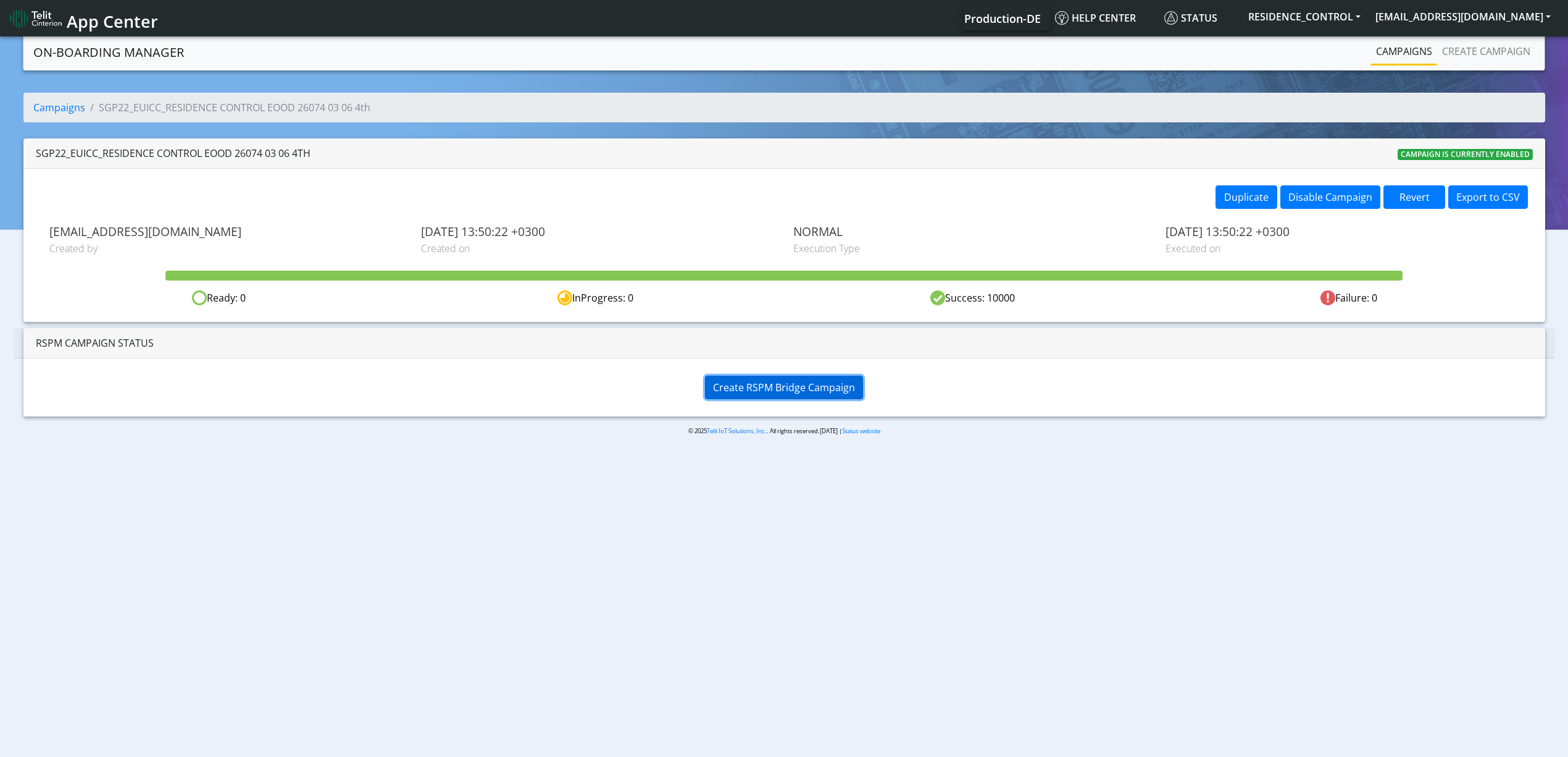
click at [717, 384] on span "Create RSPM Bridge Campaign" at bounding box center [784, 387] width 142 height 14
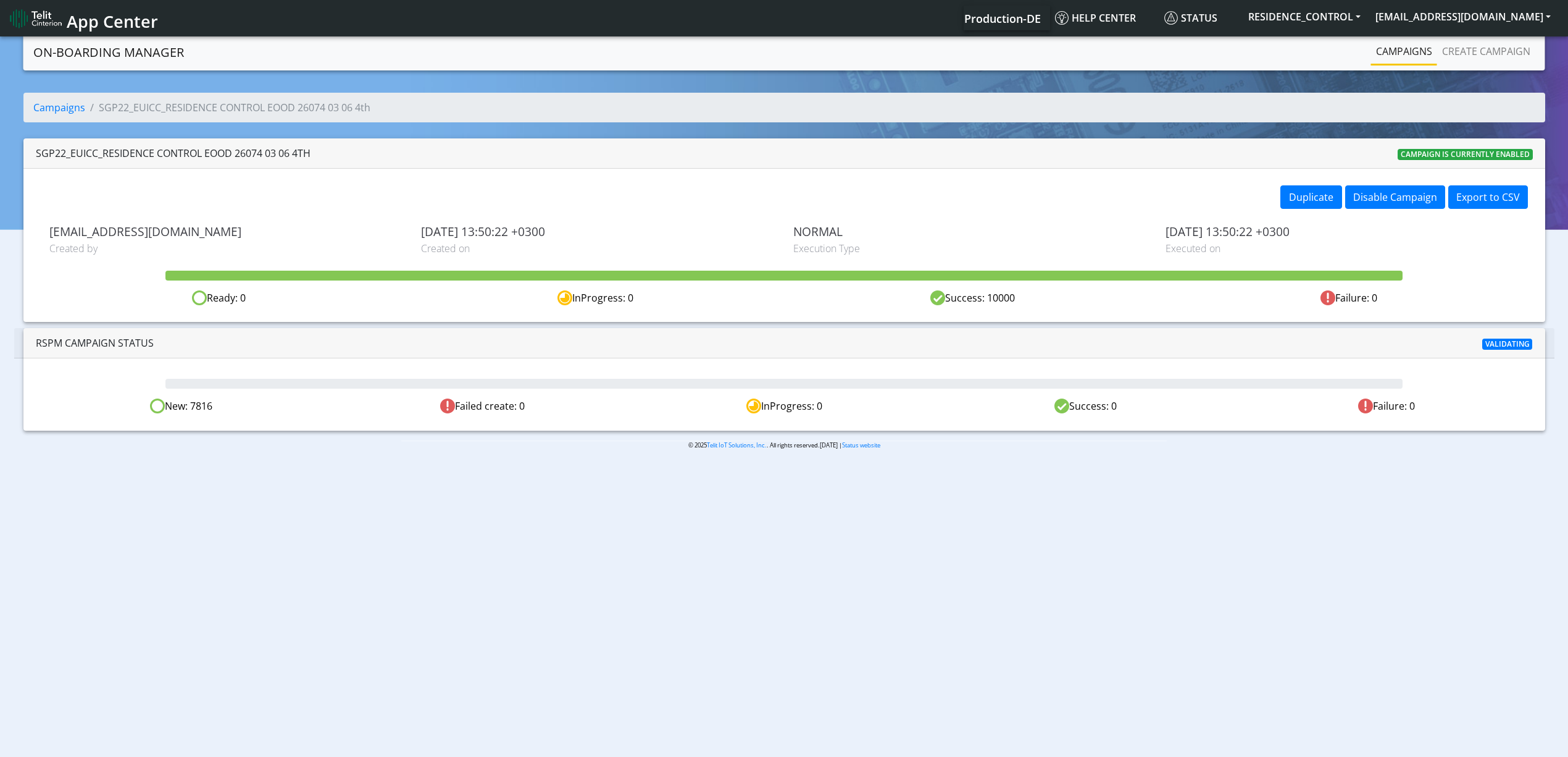
drag, startPoint x: 520, startPoint y: 111, endPoint x: 452, endPoint y: 105, distance: 68.3
click at [452, 105] on ol "Campaigns SGP22_EUICC_RESIDENCE CONTROL EOOD 26074 03 06 4th" at bounding box center [784, 108] width 1522 height 30
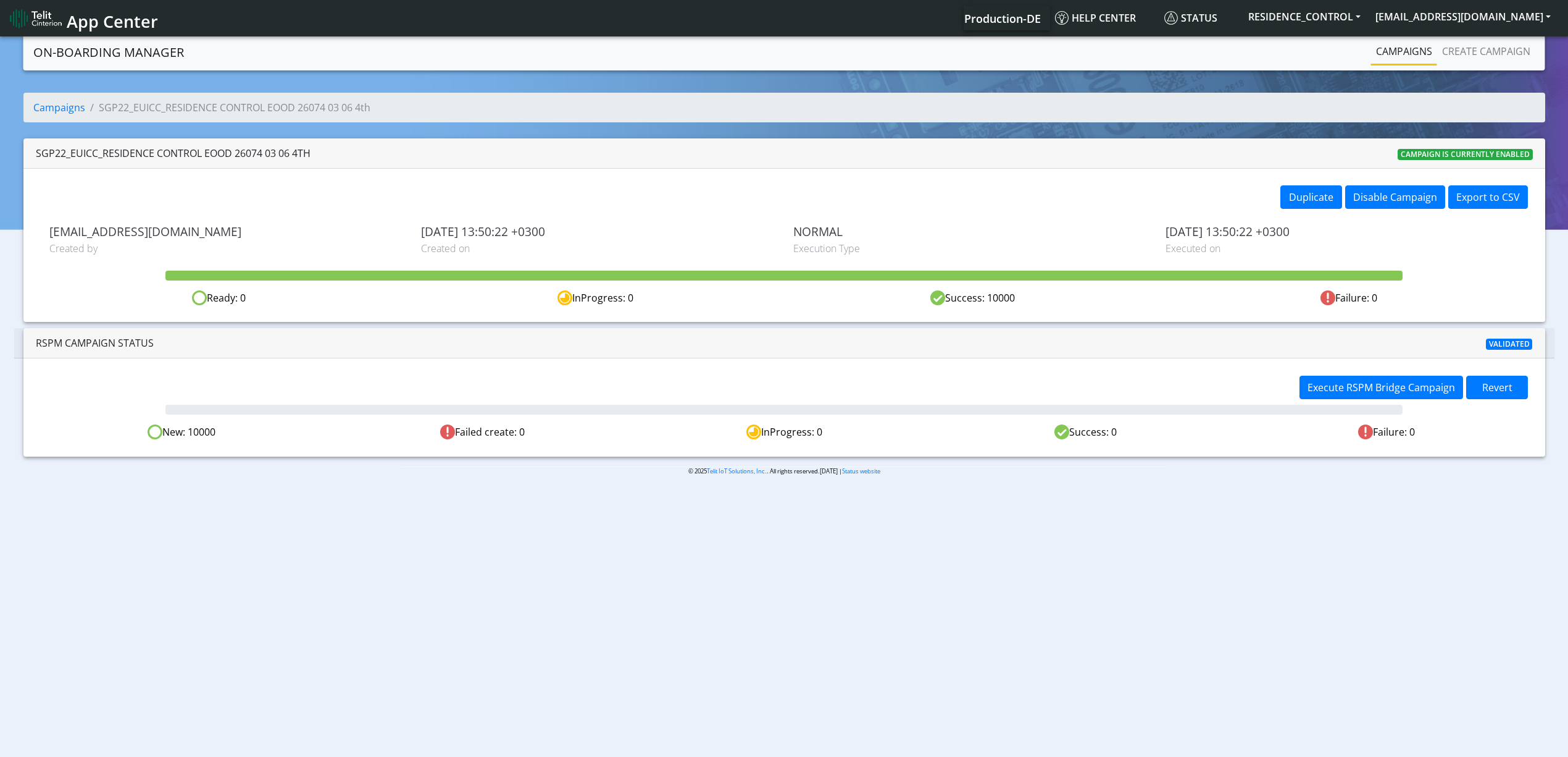
click at [705, 565] on body "App Center Production-DE Help center Status RESIDENCE_CONTROL [EMAIL_ADDRESS][D…" at bounding box center [784, 398] width 1568 height 727
click at [1325, 398] on button "Execute RSPM Bridge Campaign" at bounding box center [1382, 388] width 164 height 23
click at [530, 527] on body "App Center Production-DE Help center Status RESIDENCE_CONTROL [EMAIL_ADDRESS][D…" at bounding box center [784, 398] width 1568 height 727
drag, startPoint x: 425, startPoint y: 542, endPoint x: 423, endPoint y: 557, distance: 15.1
click at [423, 557] on body "App Center Production-DE Help center Status RESIDENCE_CONTROL [EMAIL_ADDRESS][D…" at bounding box center [784, 398] width 1568 height 727
